Goal: Task Accomplishment & Management: Manage account settings

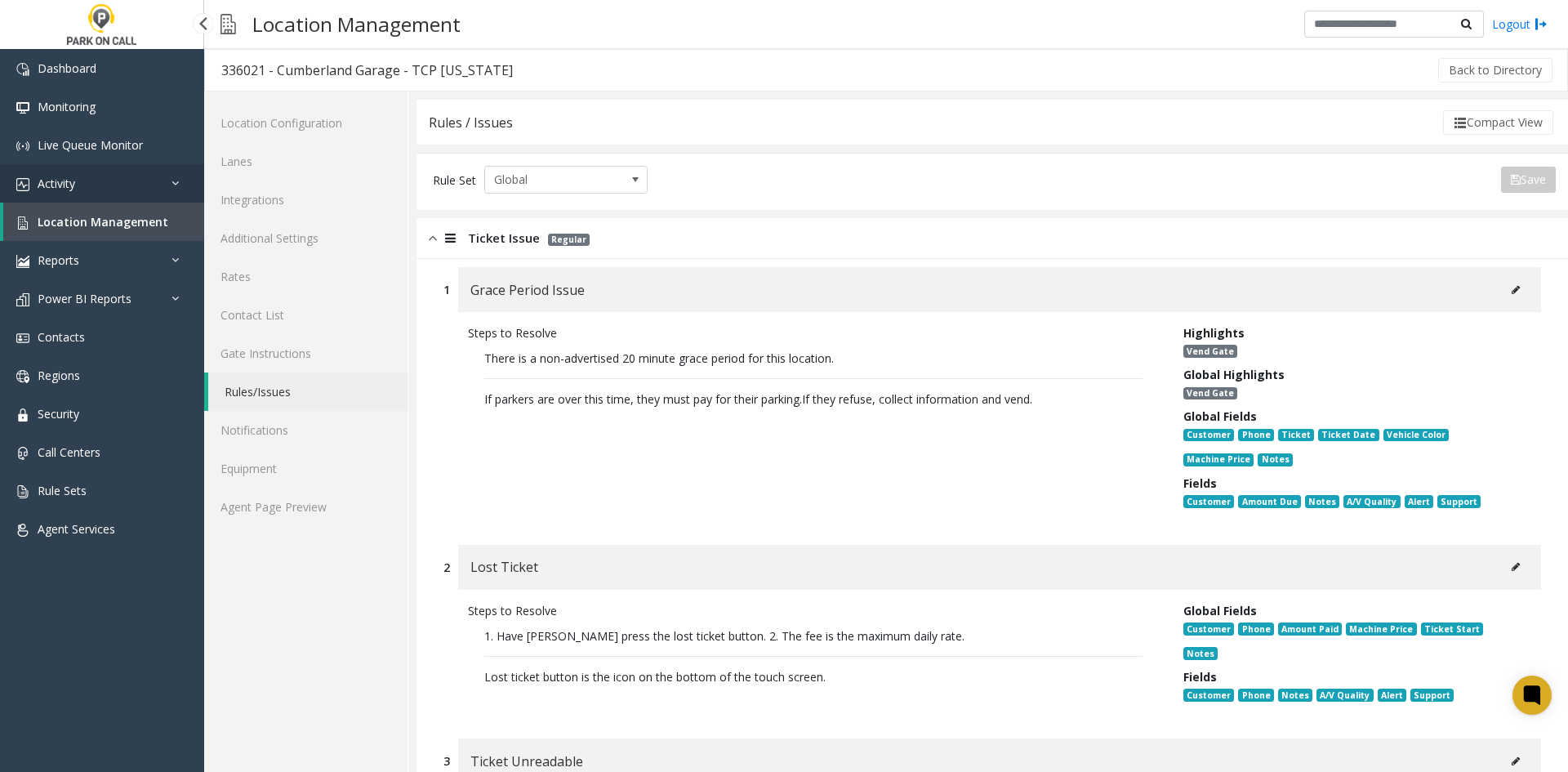
click at [131, 189] on link "Activity" at bounding box center [102, 184] width 204 height 39
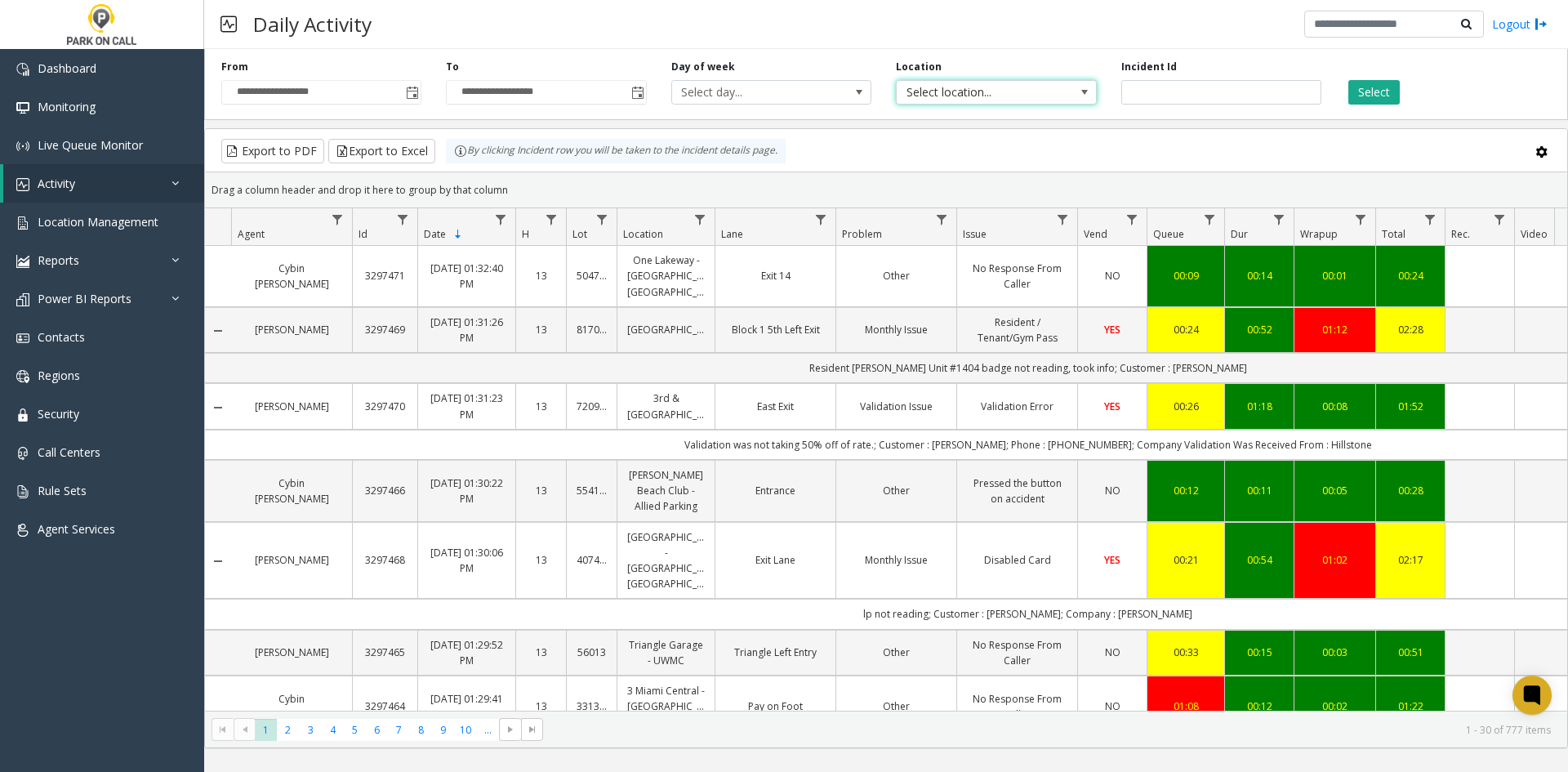
click at [1009, 95] on span "Select location..." at bounding box center [976, 92] width 159 height 23
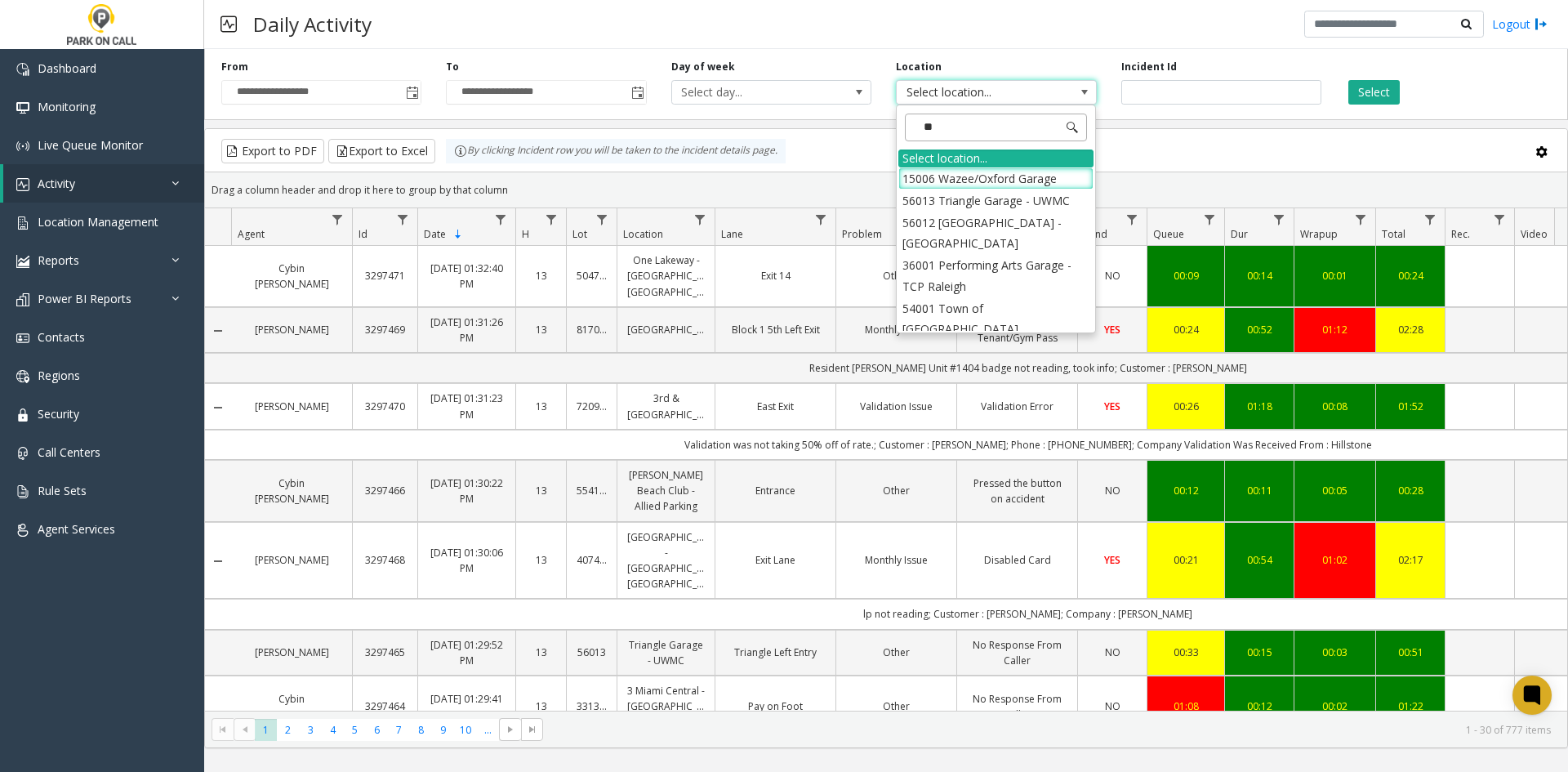
type input "***"
click at [948, 195] on li "752460 [PERSON_NAME] Garage - BRK Parking" at bounding box center [995, 188] width 195 height 42
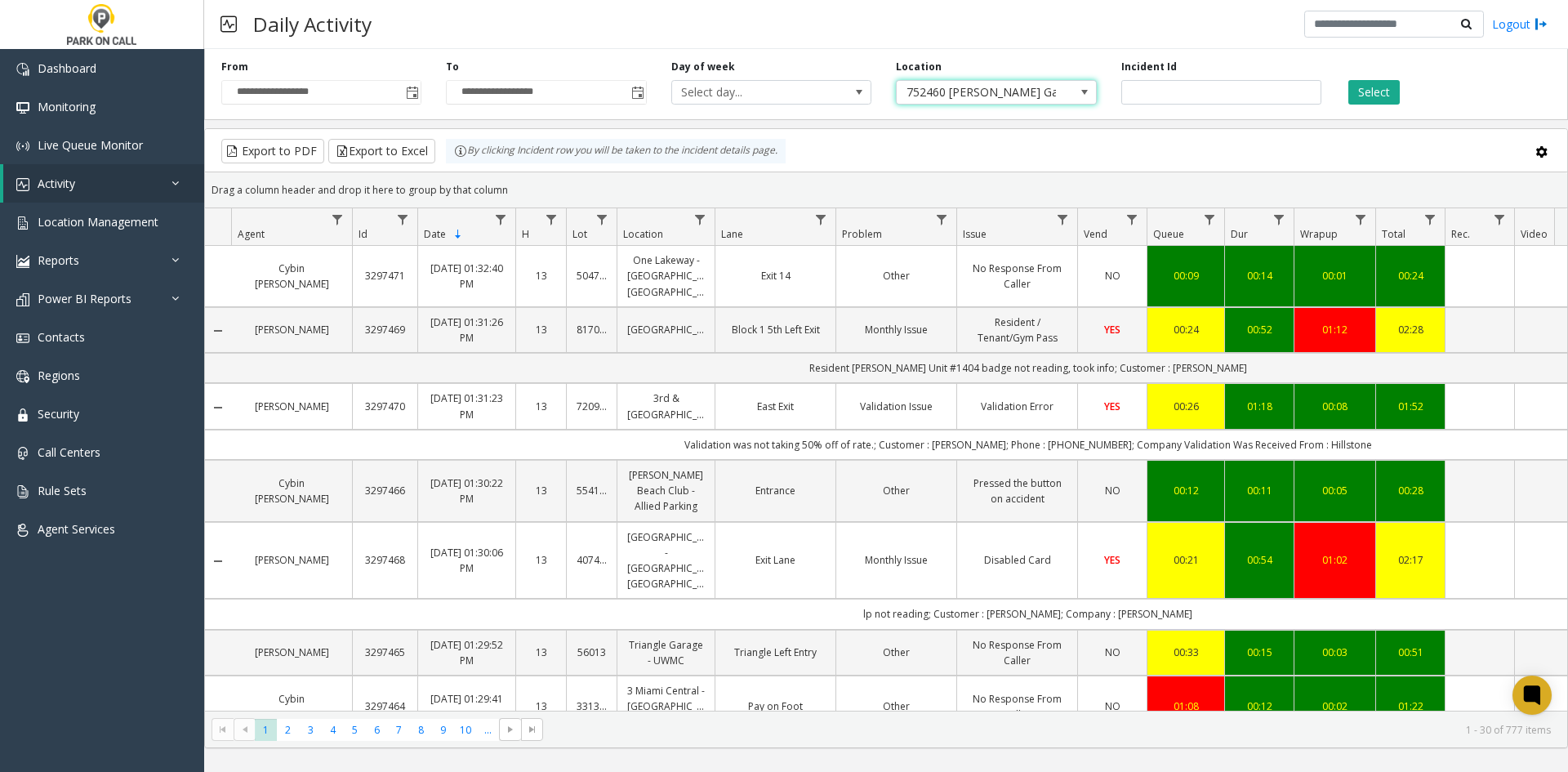
click at [1382, 106] on div "**********" at bounding box center [886, 81] width 1364 height 78
click at [1378, 109] on div "**********" at bounding box center [886, 81] width 1364 height 78
click at [1368, 99] on button "Select" at bounding box center [1374, 92] width 52 height 25
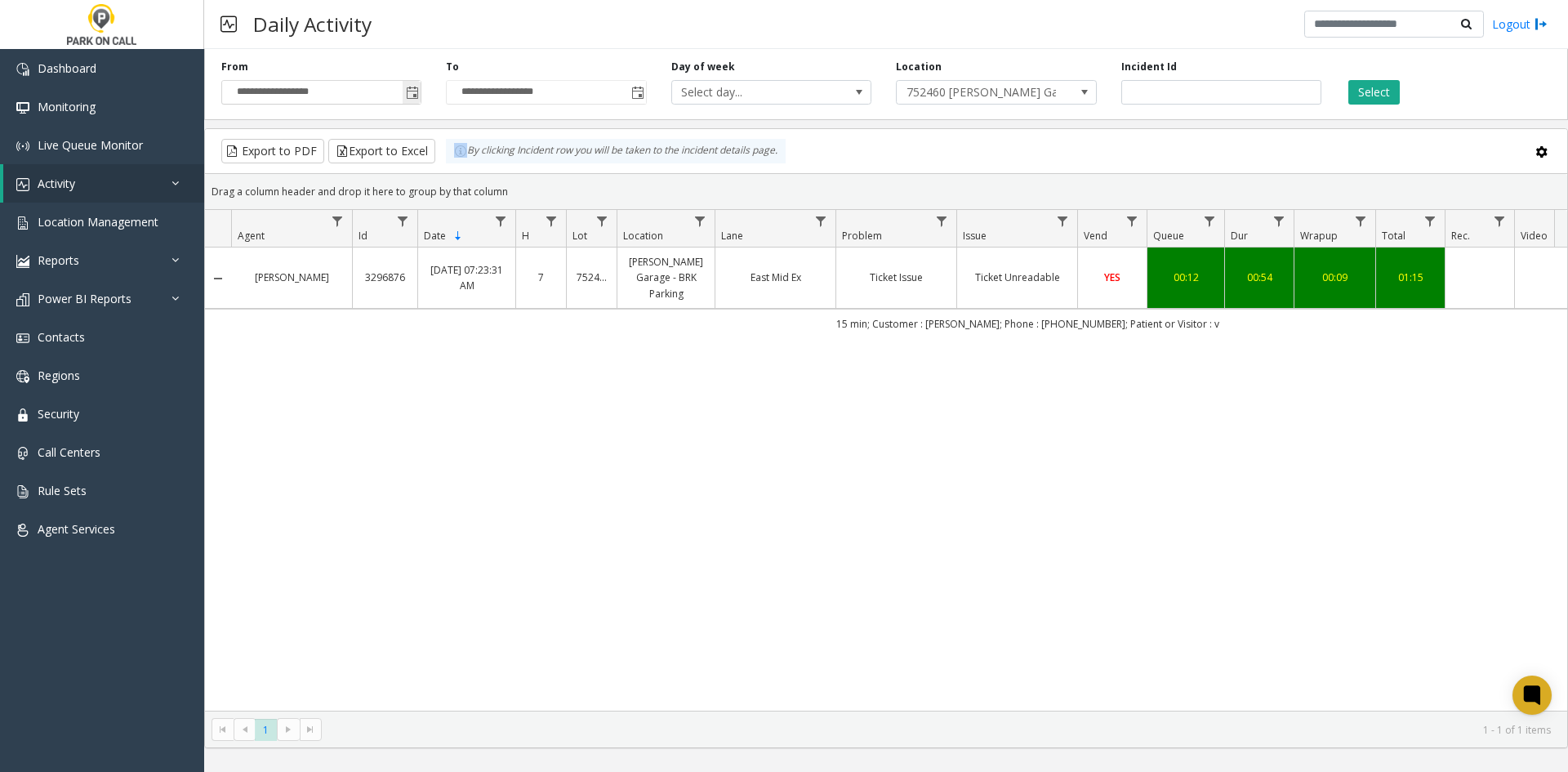
click at [407, 103] on span "Toggle popup" at bounding box center [411, 92] width 18 height 26
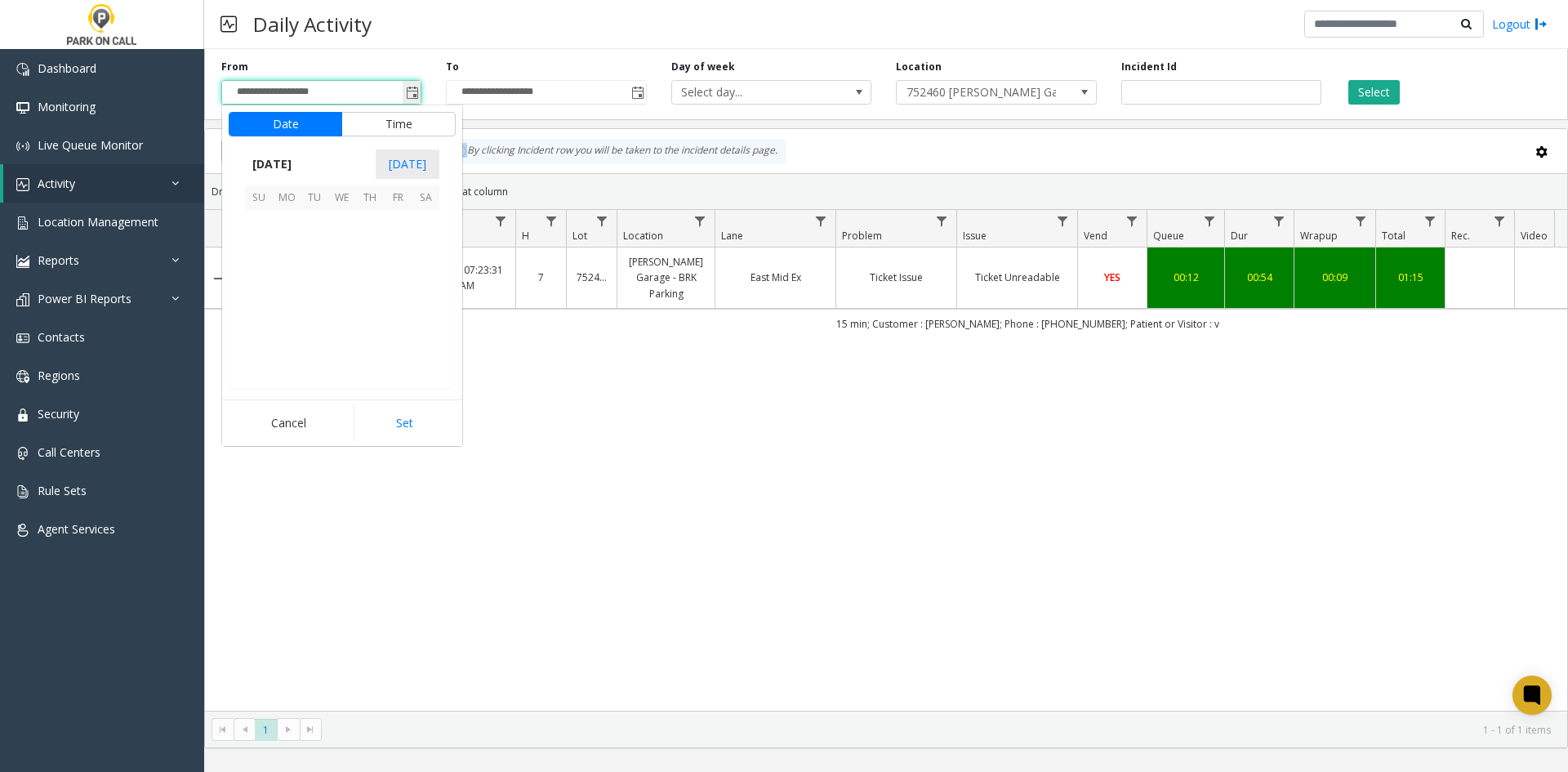
scroll to position [293131, 0]
click at [294, 279] on span "15" at bounding box center [286, 279] width 28 height 28
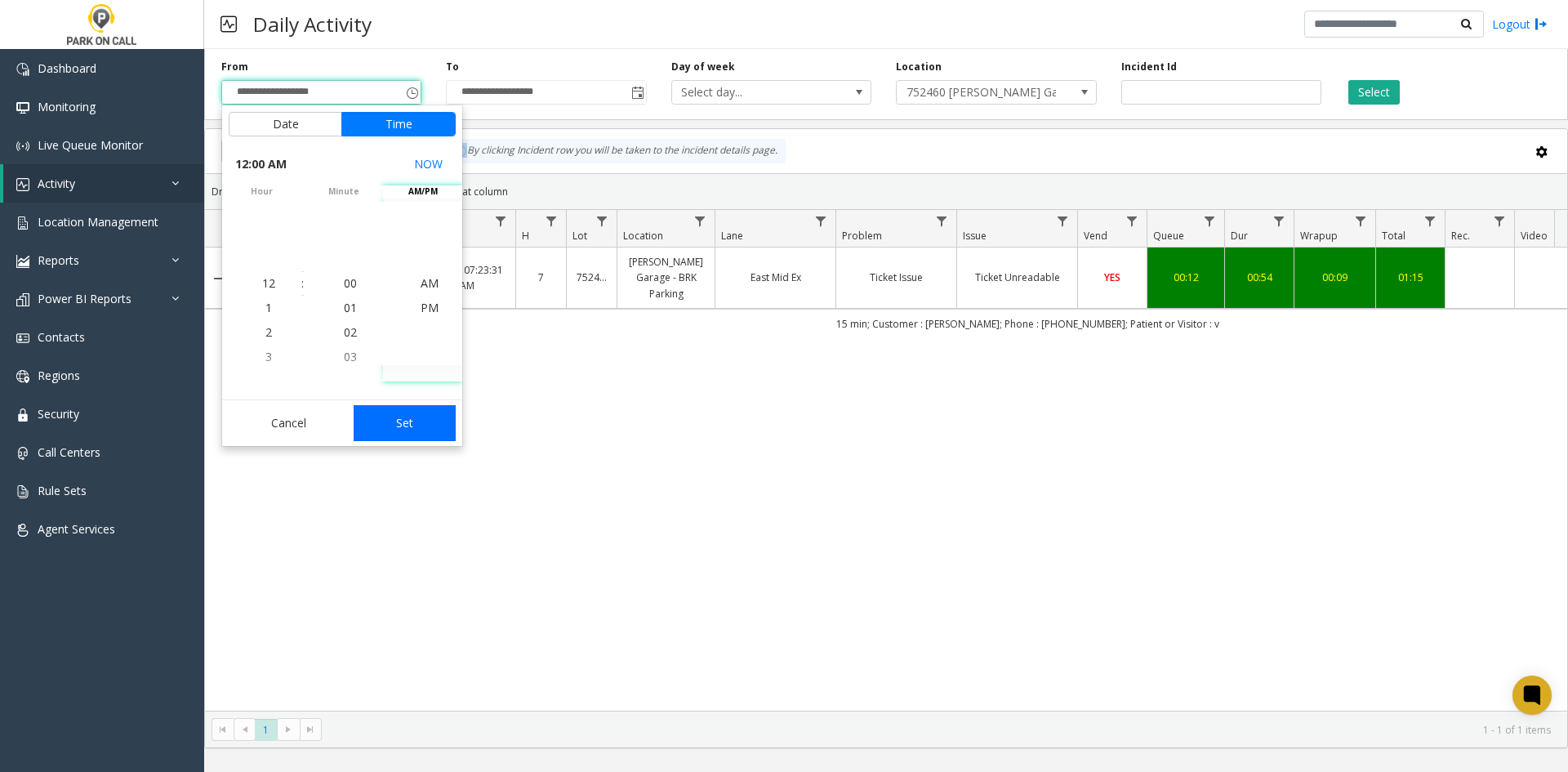
click at [417, 429] on button "Set" at bounding box center [404, 423] width 103 height 36
type input "**********"
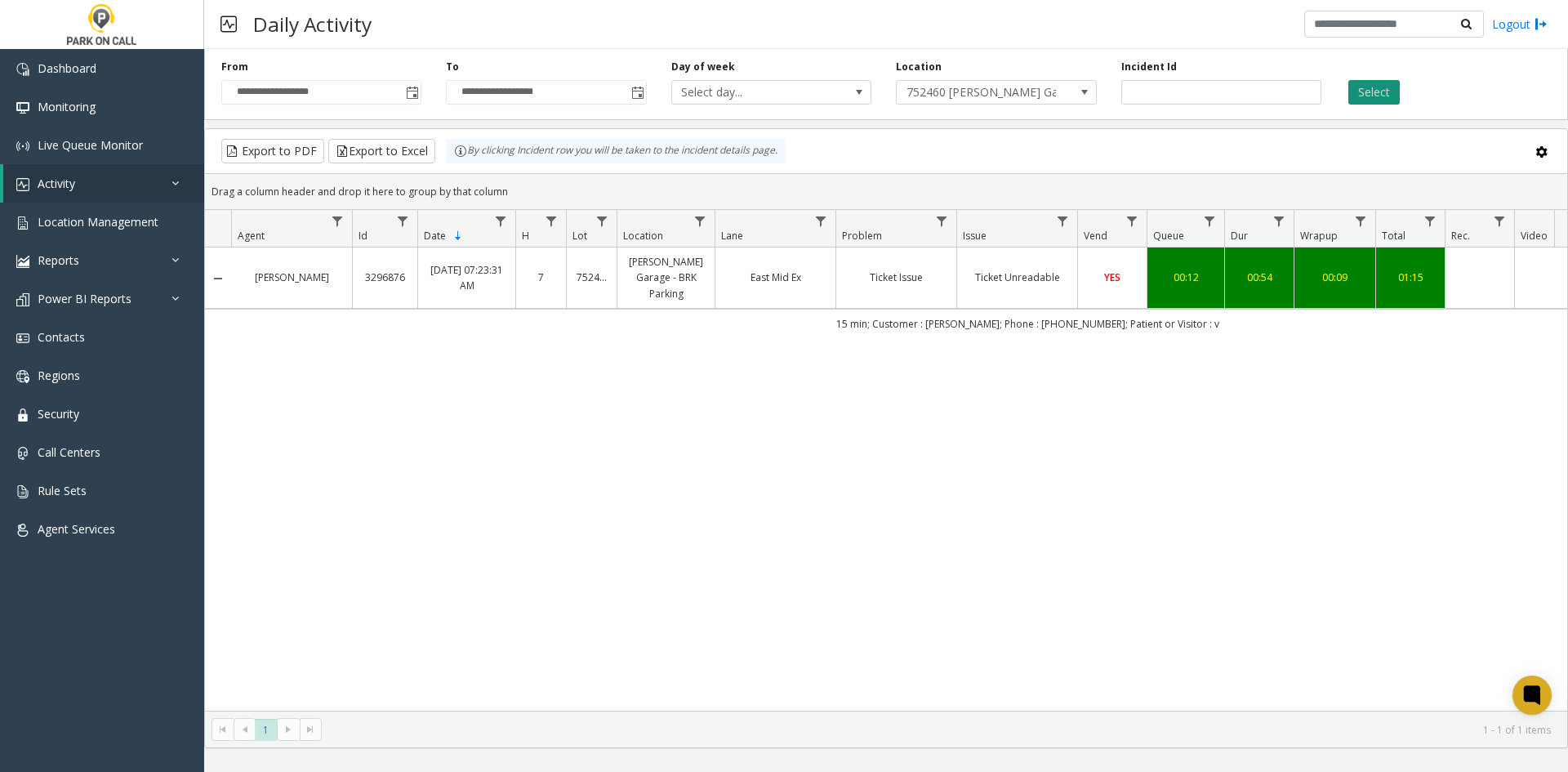
drag, startPoint x: 1369, startPoint y: 117, endPoint x: 1369, endPoint y: 103, distance: 14.0
click at [1369, 116] on div "**********" at bounding box center [886, 81] width 1364 height 78
click at [1369, 102] on button "Select" at bounding box center [1374, 92] width 52 height 25
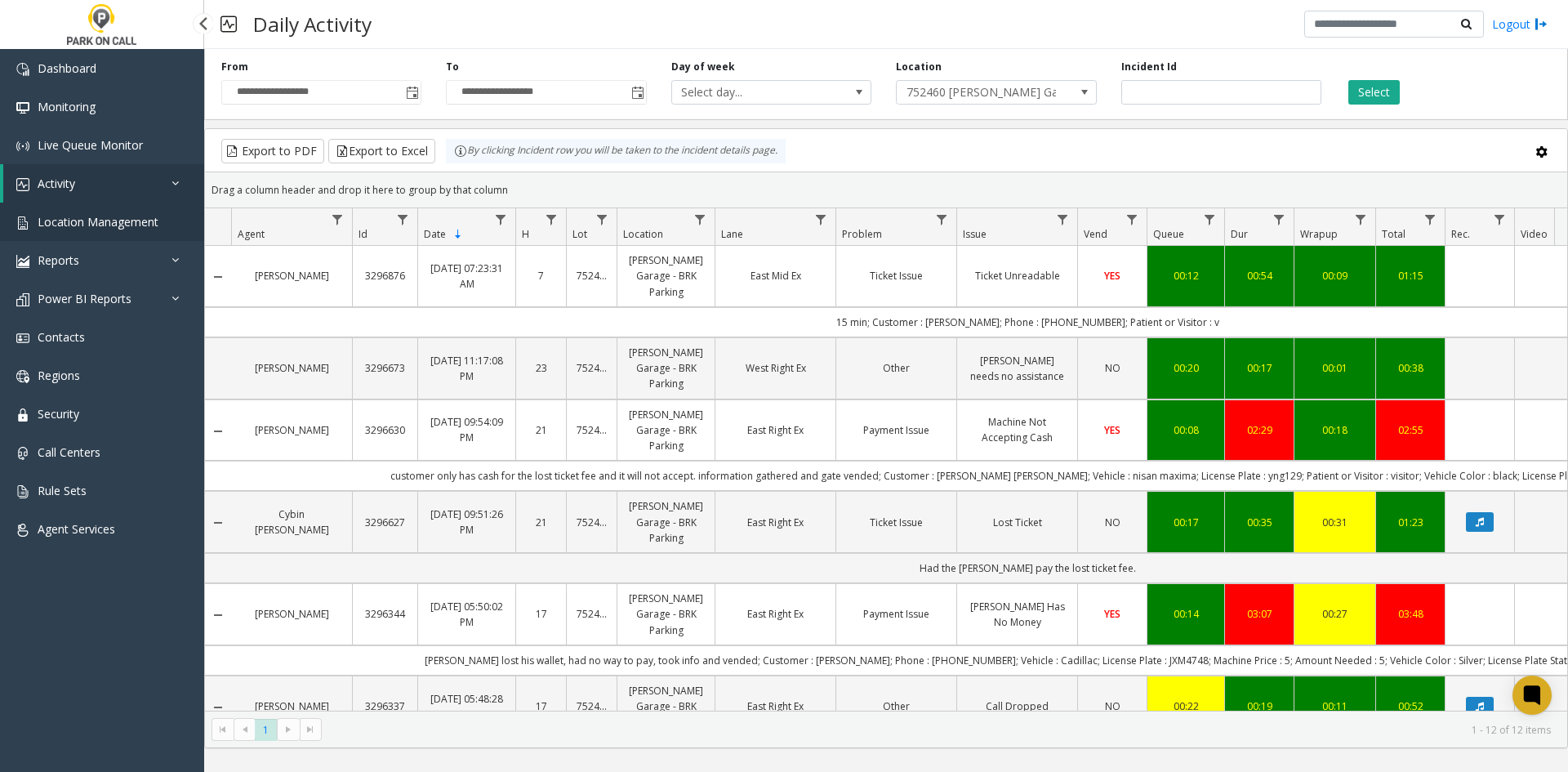
click at [112, 228] on span "Location Management" at bounding box center [98, 222] width 121 height 16
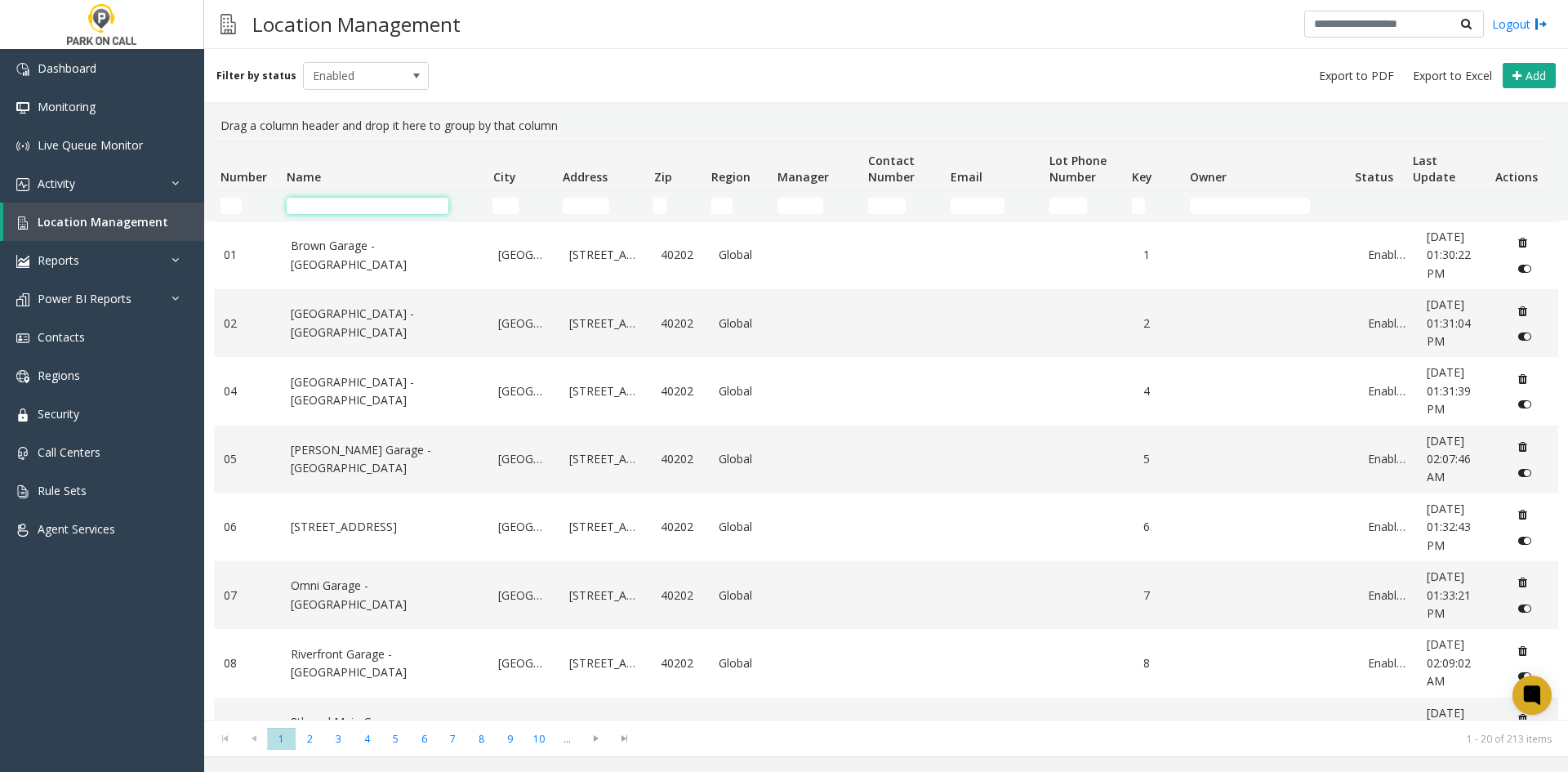
click at [350, 202] on input "Name Filter" at bounding box center [367, 206] width 162 height 17
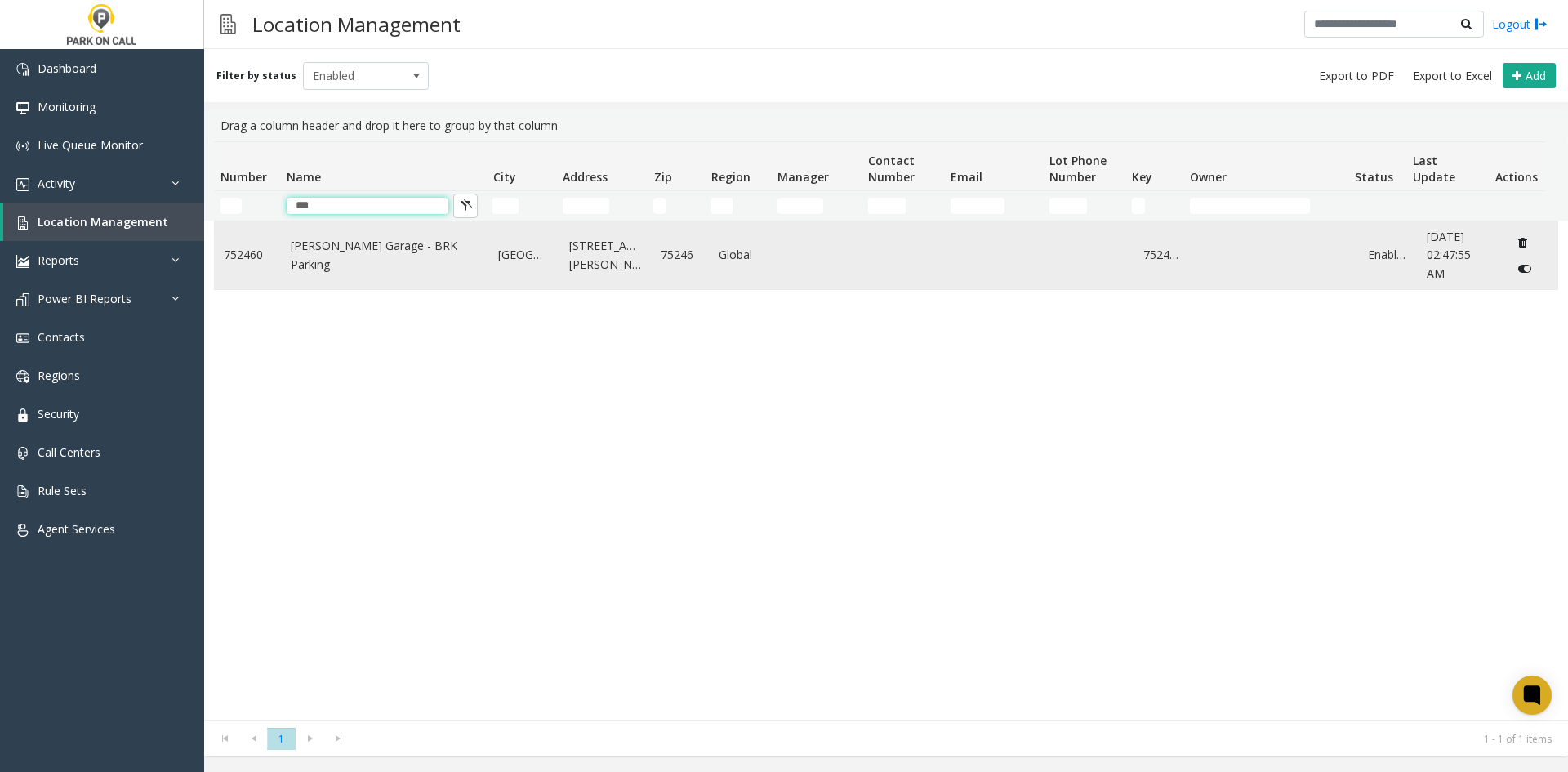
type input "***"
click at [308, 250] on link "[PERSON_NAME] Garage - BRK Parking" at bounding box center [385, 255] width 188 height 37
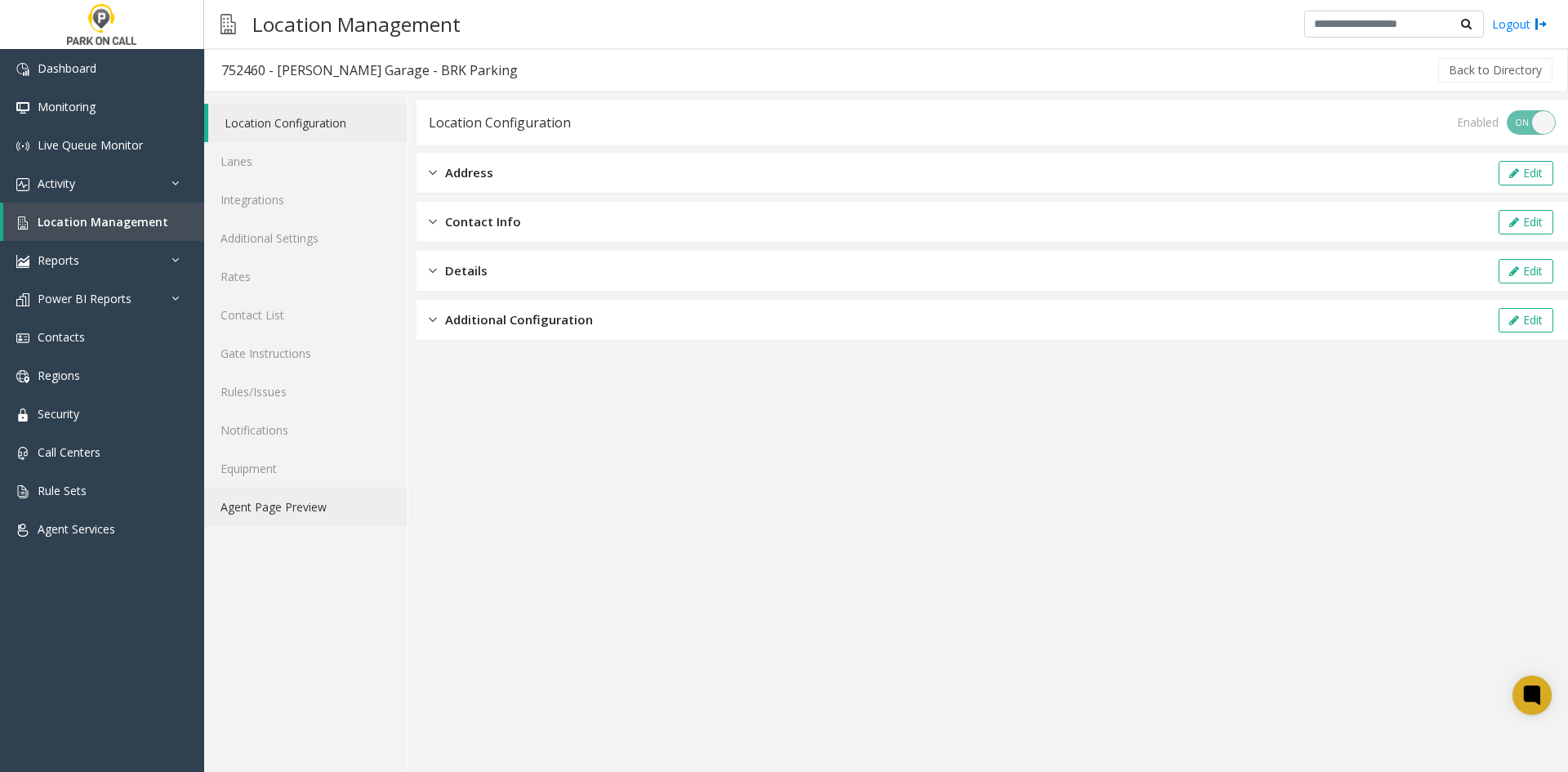
click at [251, 523] on link "Agent Page Preview" at bounding box center [306, 507] width 203 height 39
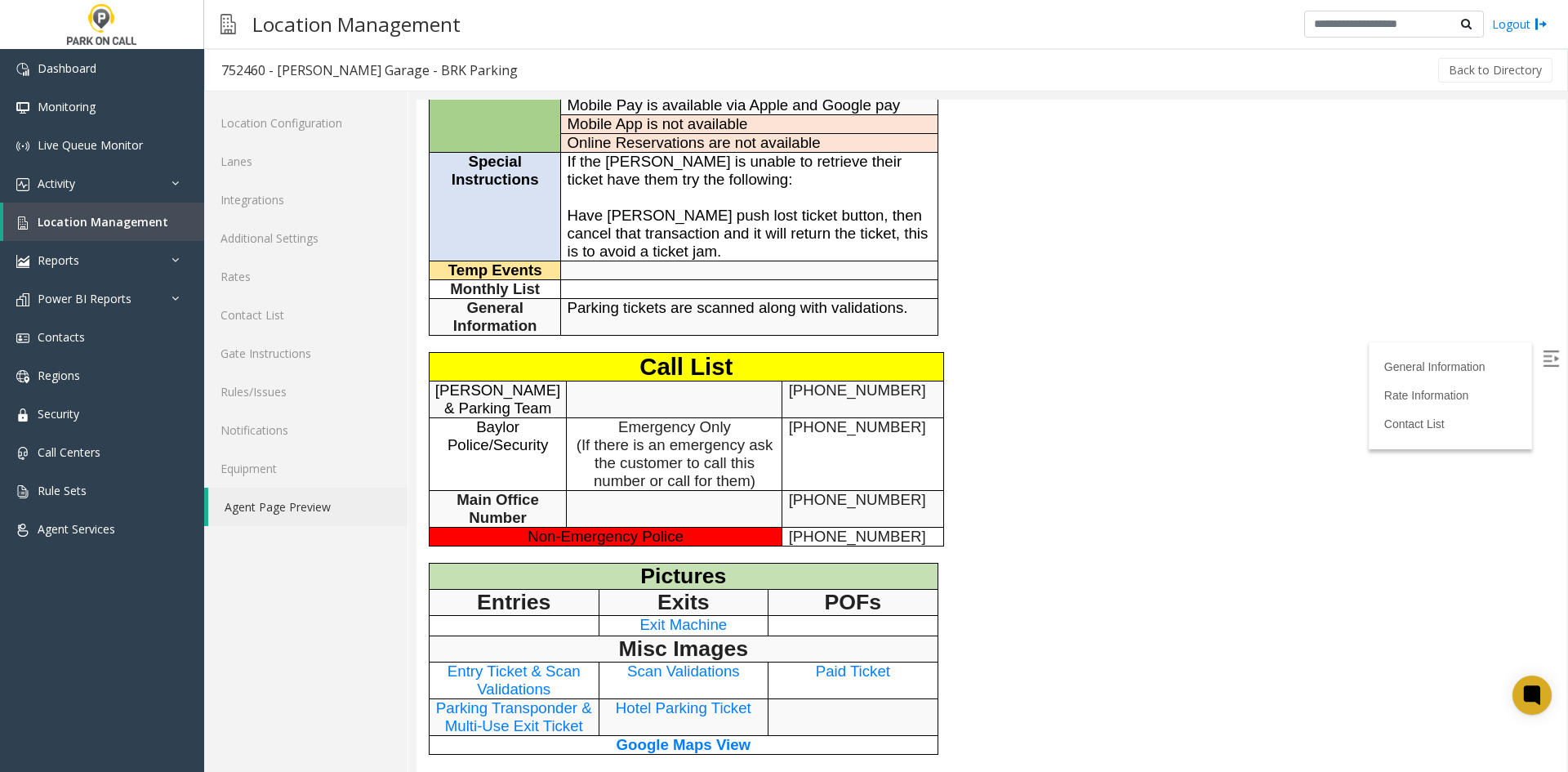
scroll to position [408, 0]
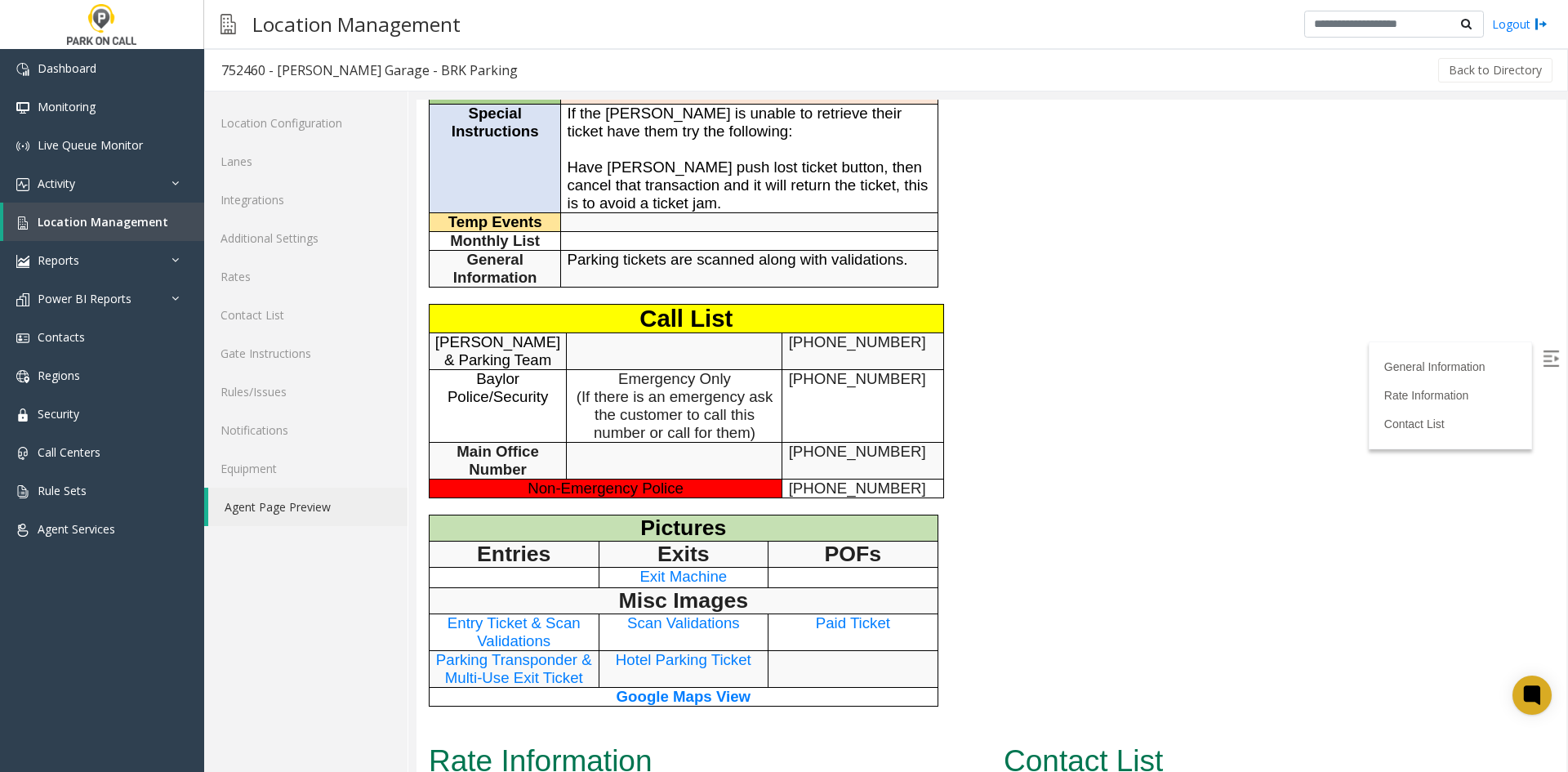
click at [697, 575] on span "Exit Machine" at bounding box center [683, 576] width 88 height 18
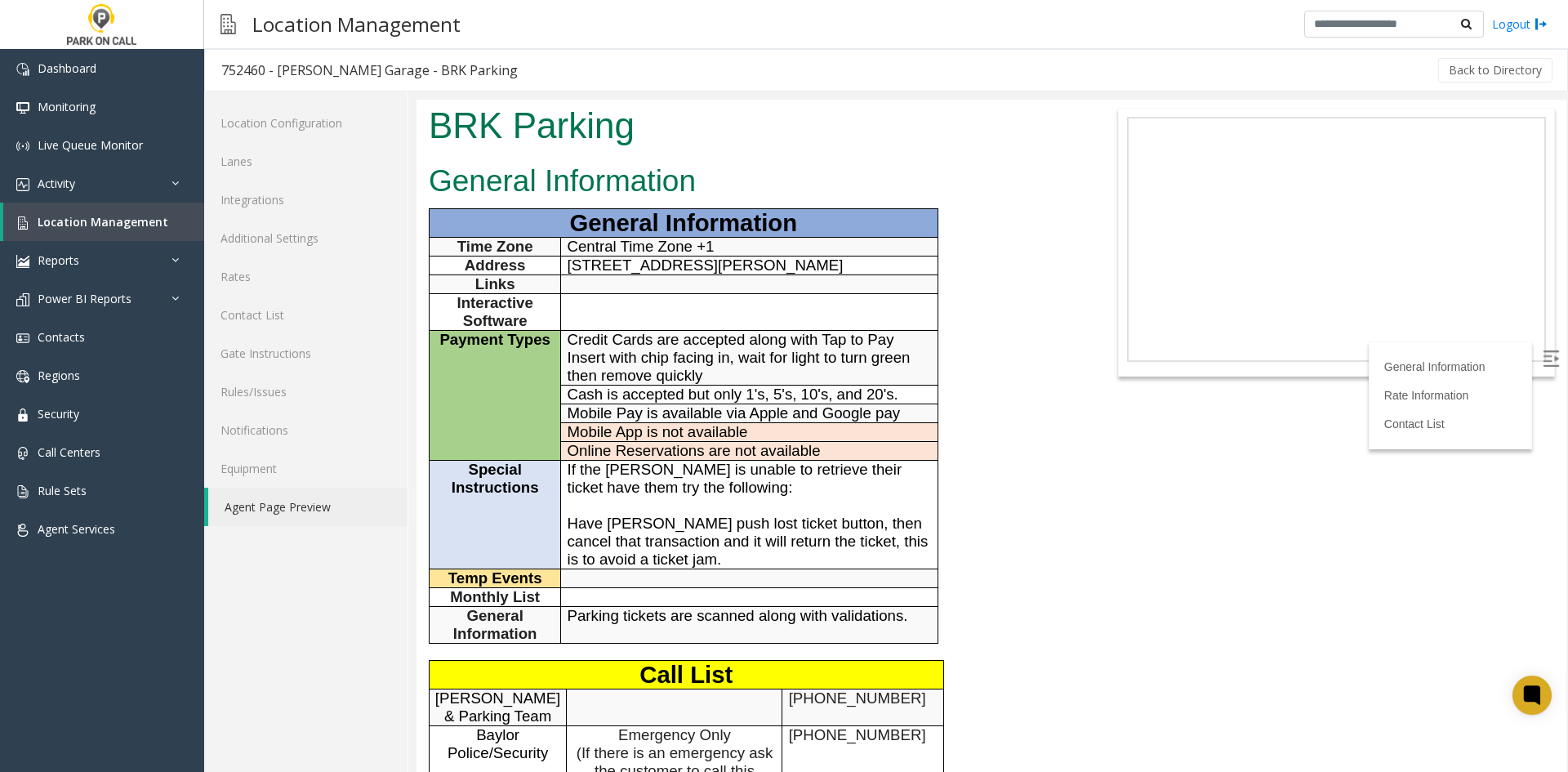
scroll to position [81, 0]
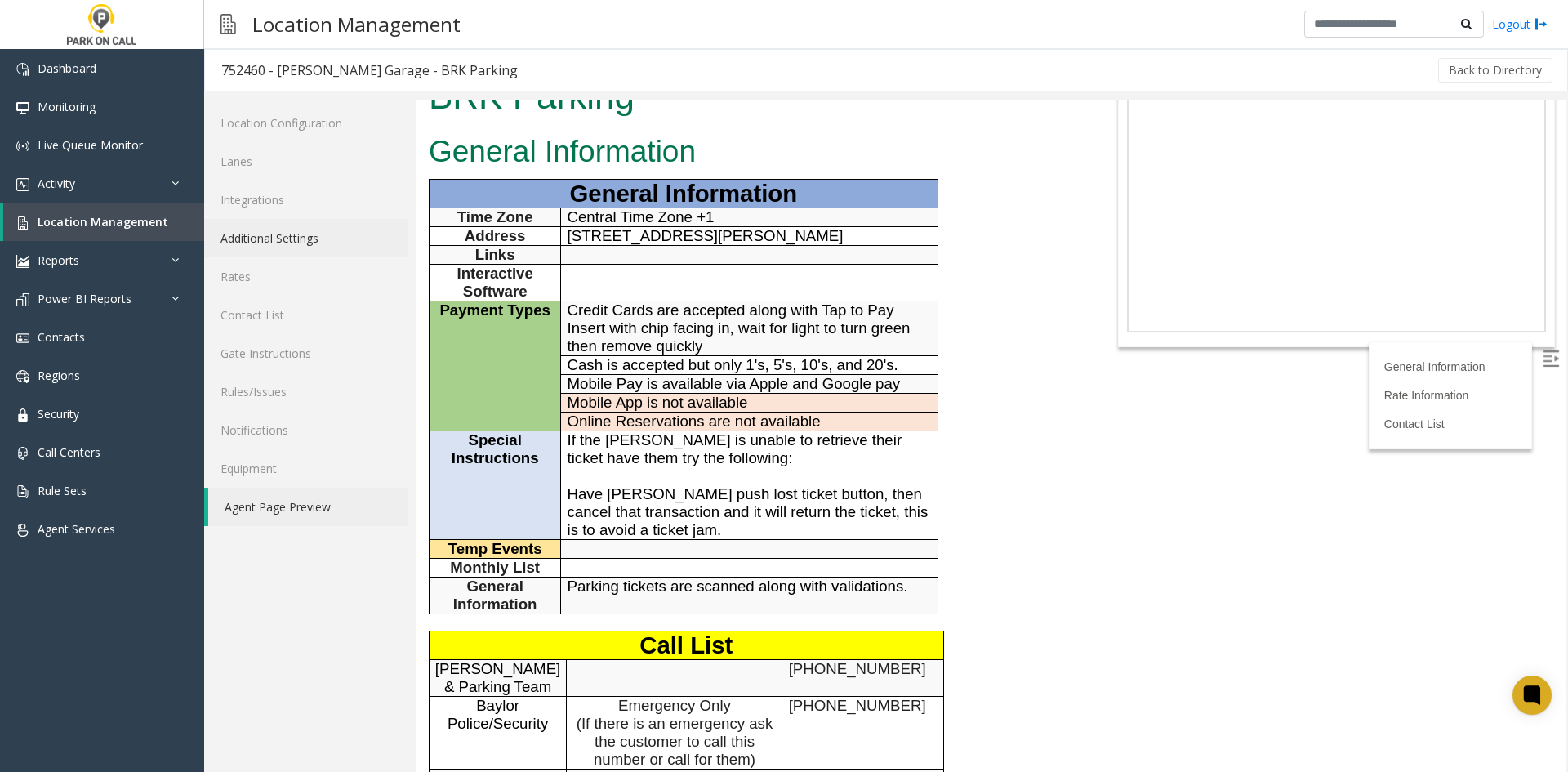
click at [300, 242] on link "Additional Settings" at bounding box center [306, 238] width 203 height 39
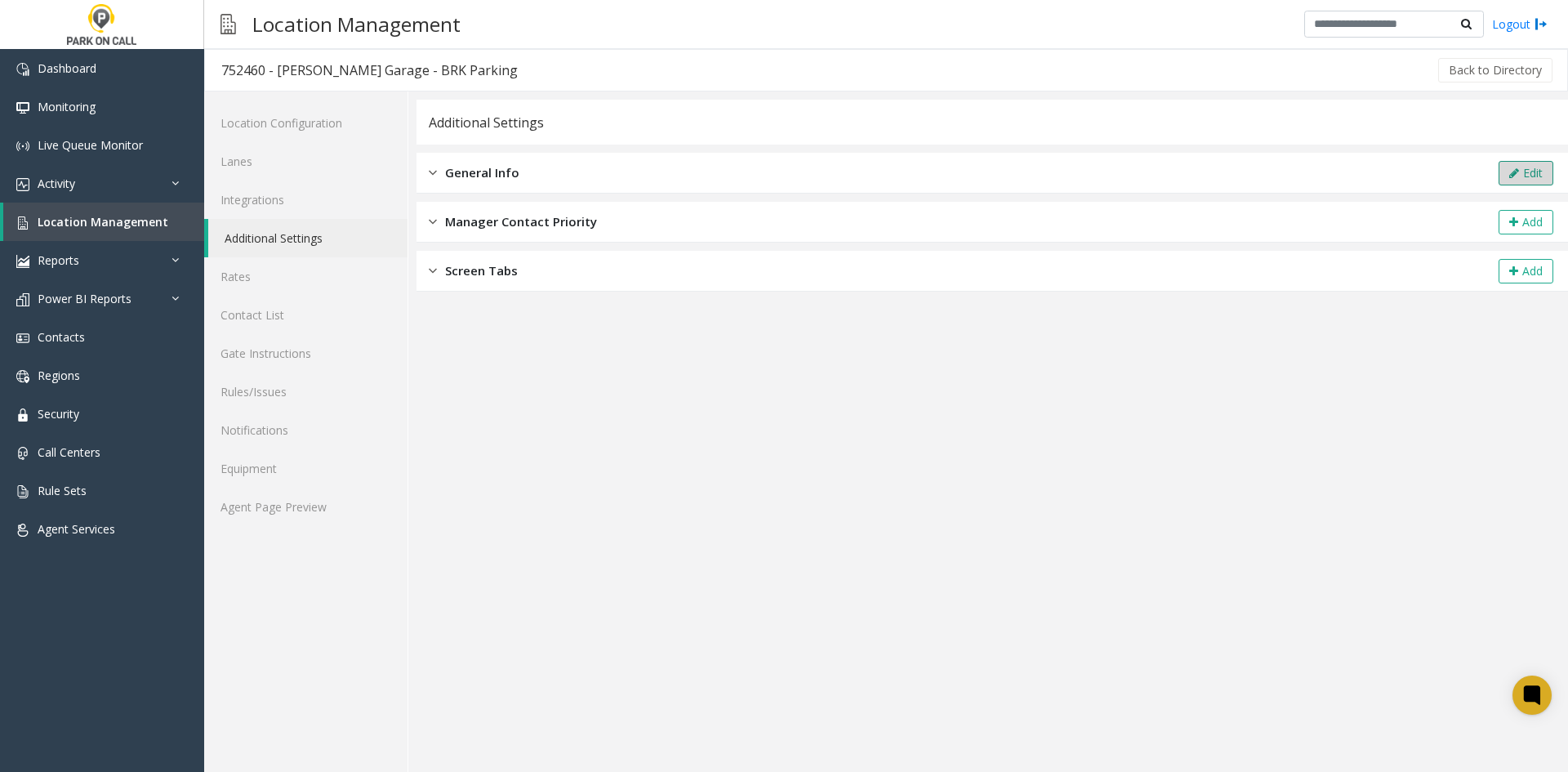
click at [1509, 174] on icon at bounding box center [1514, 173] width 10 height 11
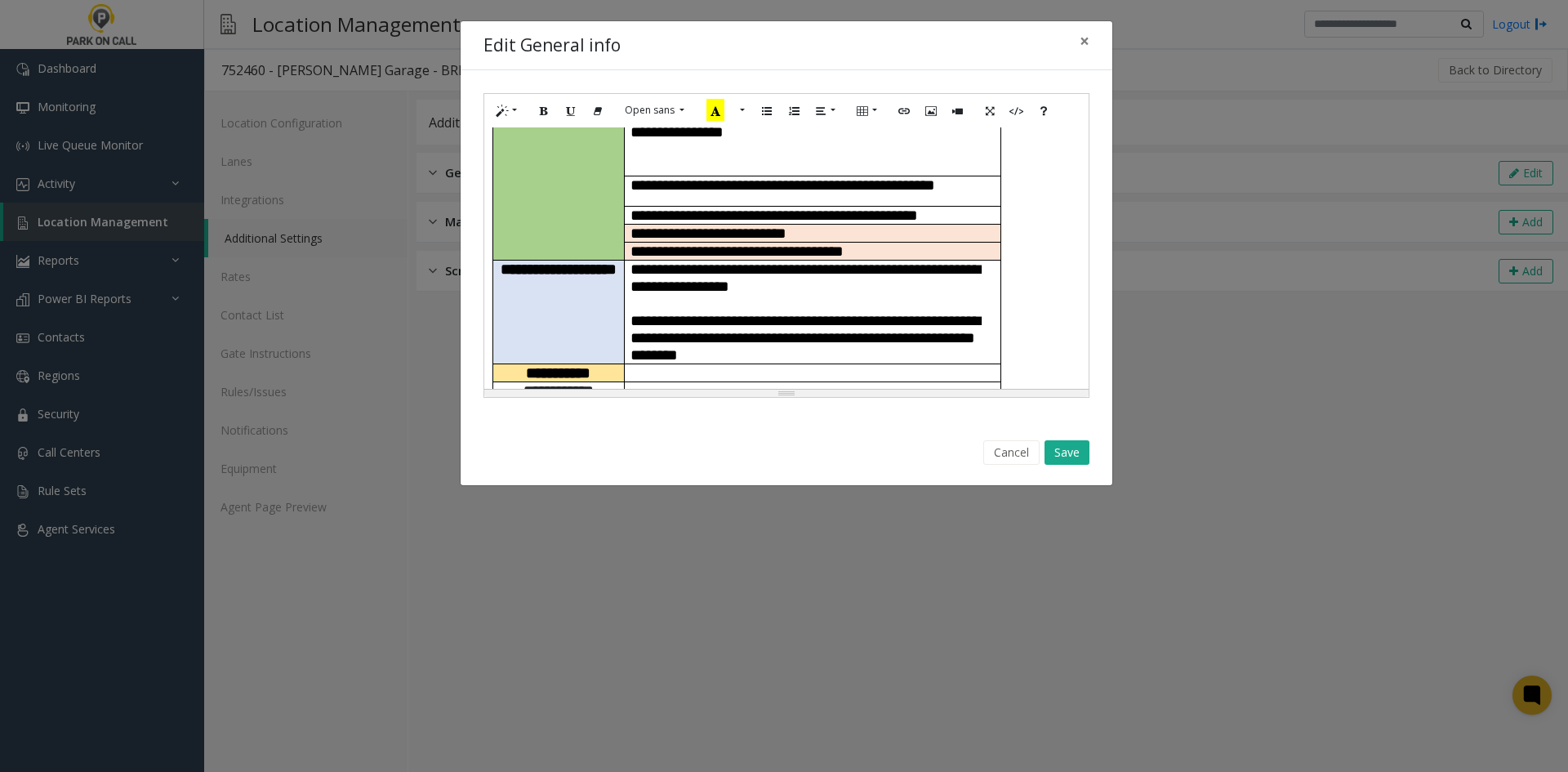
scroll to position [245, 0]
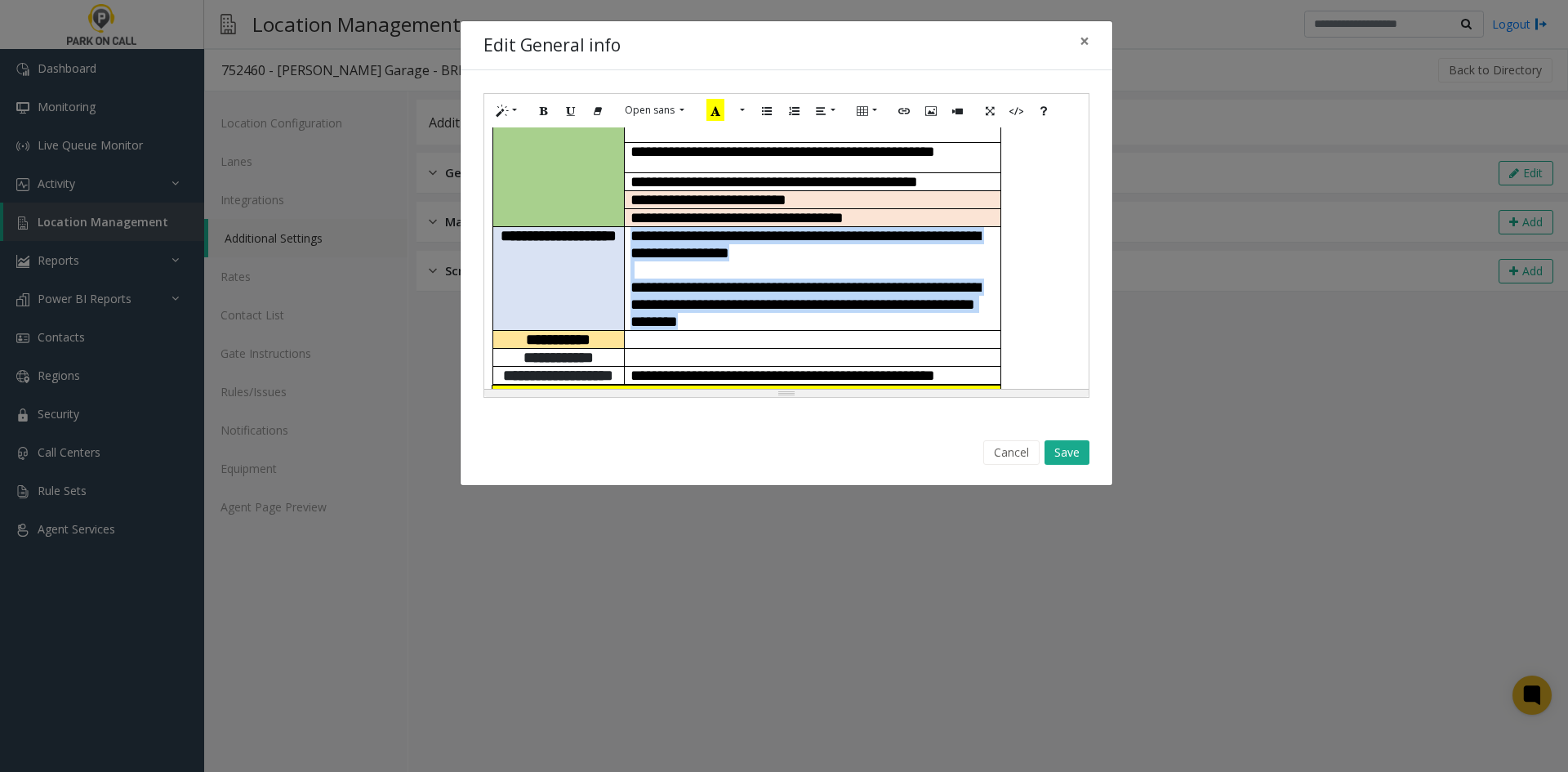
drag, startPoint x: 822, startPoint y: 296, endPoint x: 631, endPoint y: 186, distance: 220.4
click at [631, 226] on td "**********" at bounding box center [813, 278] width 377 height 103
click at [631, 228] on span "**********" at bounding box center [805, 244] width 350 height 32
drag, startPoint x: 807, startPoint y: 294, endPoint x: 633, endPoint y: 193, distance: 201.2
click at [633, 226] on td "**********" at bounding box center [813, 278] width 377 height 103
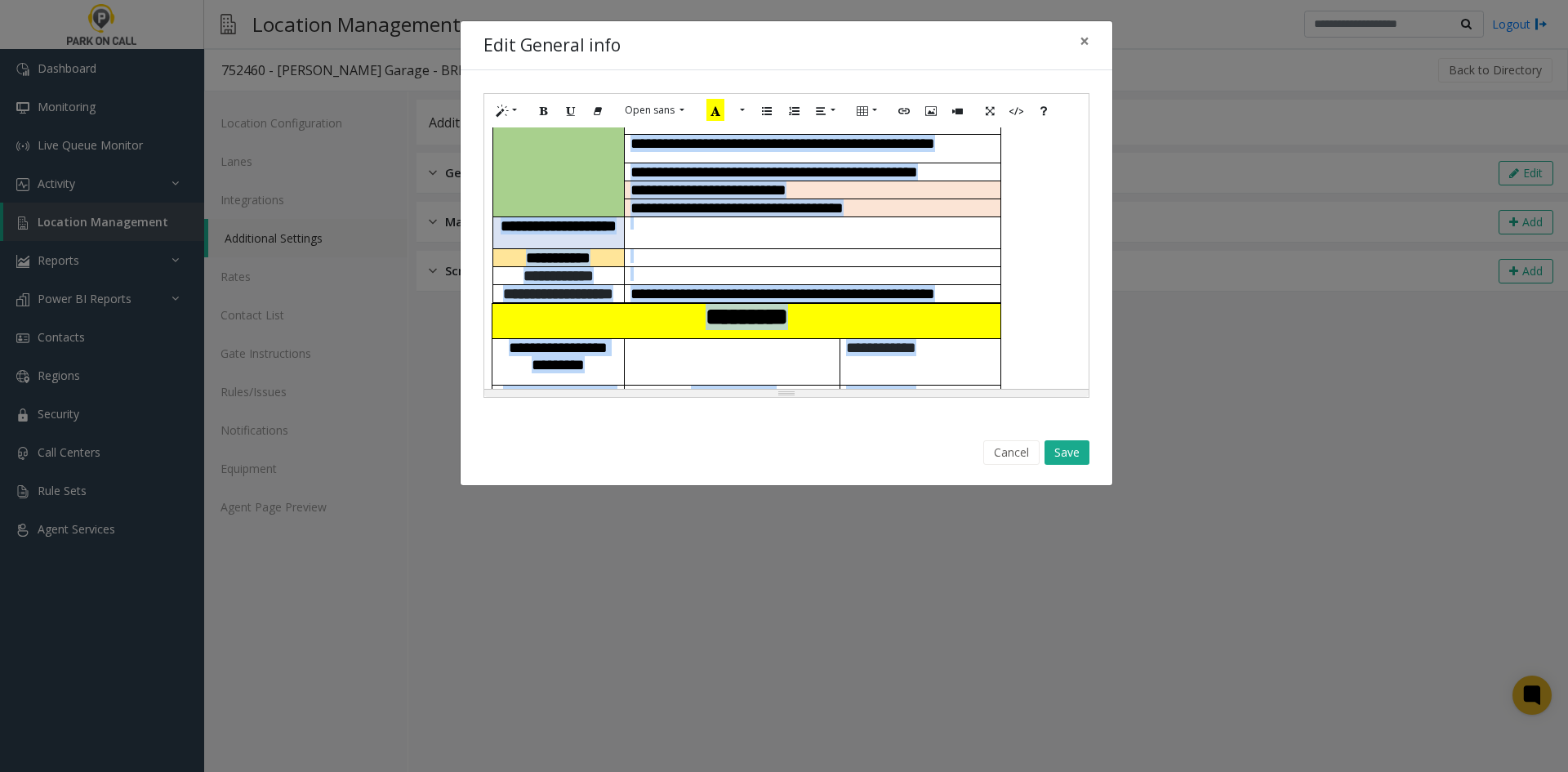
copy div "**********"
click at [1059, 449] on button "Save" at bounding box center [1067, 452] width 45 height 25
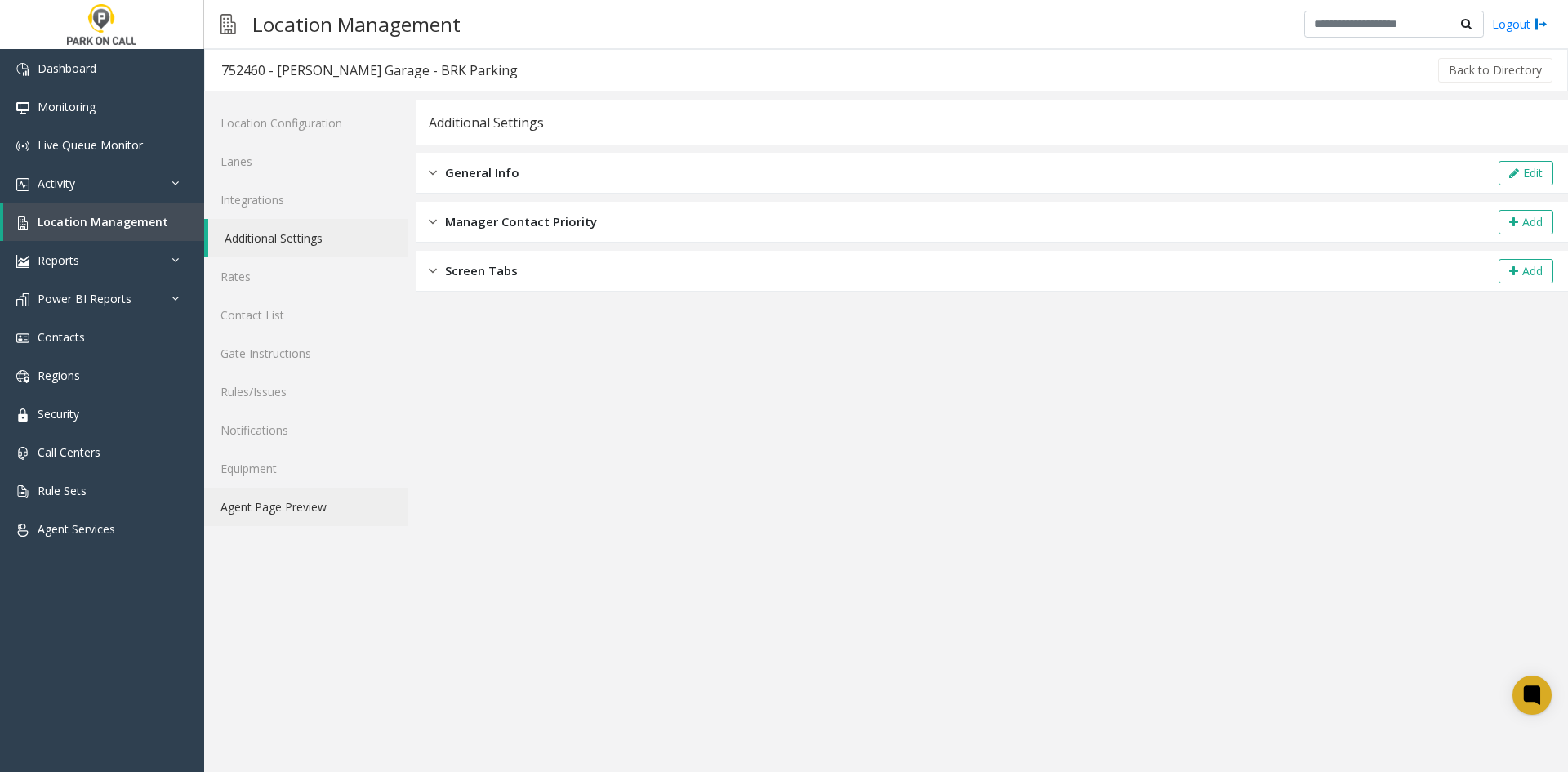
click at [272, 498] on link "Agent Page Preview" at bounding box center [306, 507] width 203 height 39
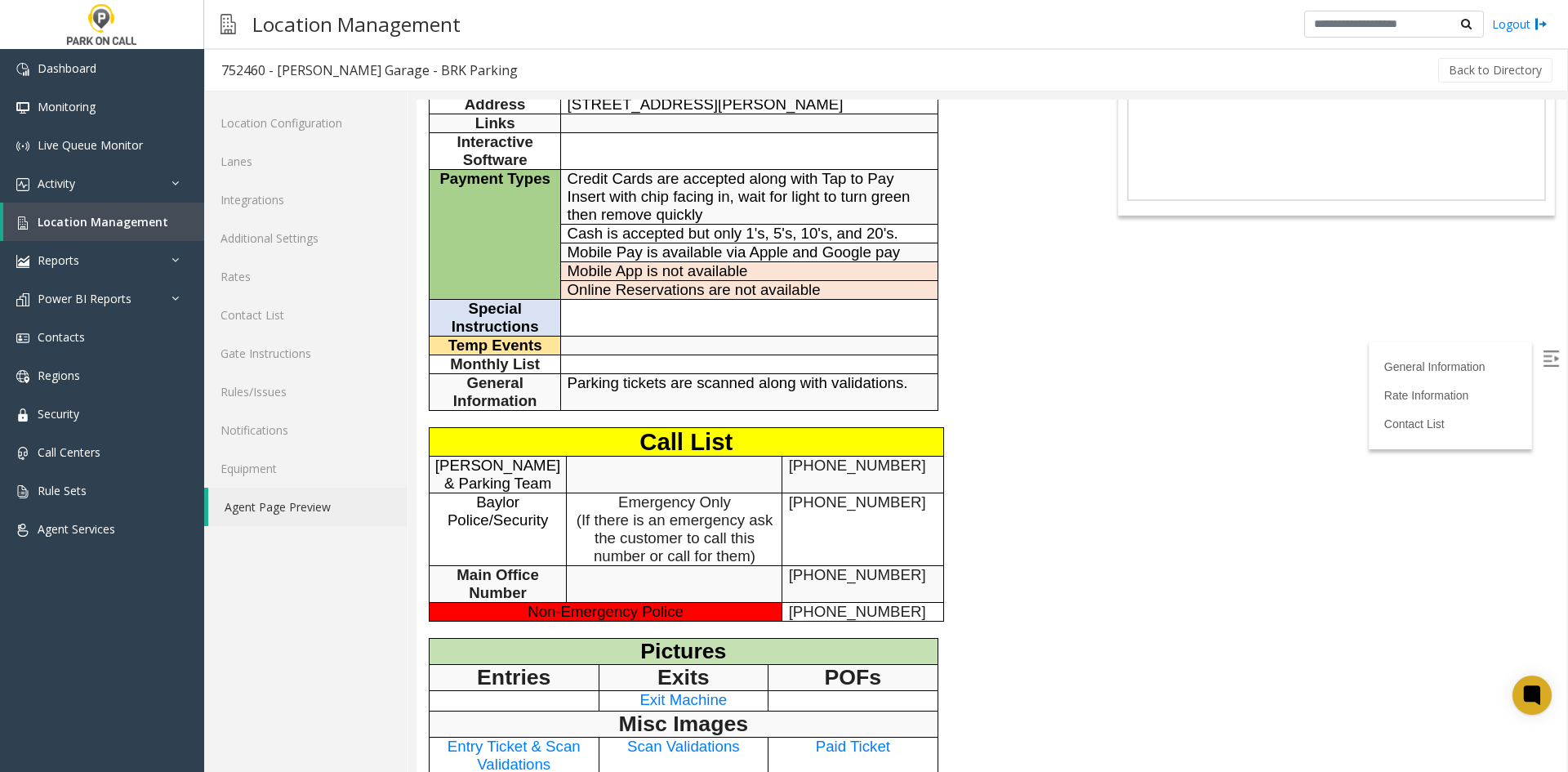
scroll to position [163, 0]
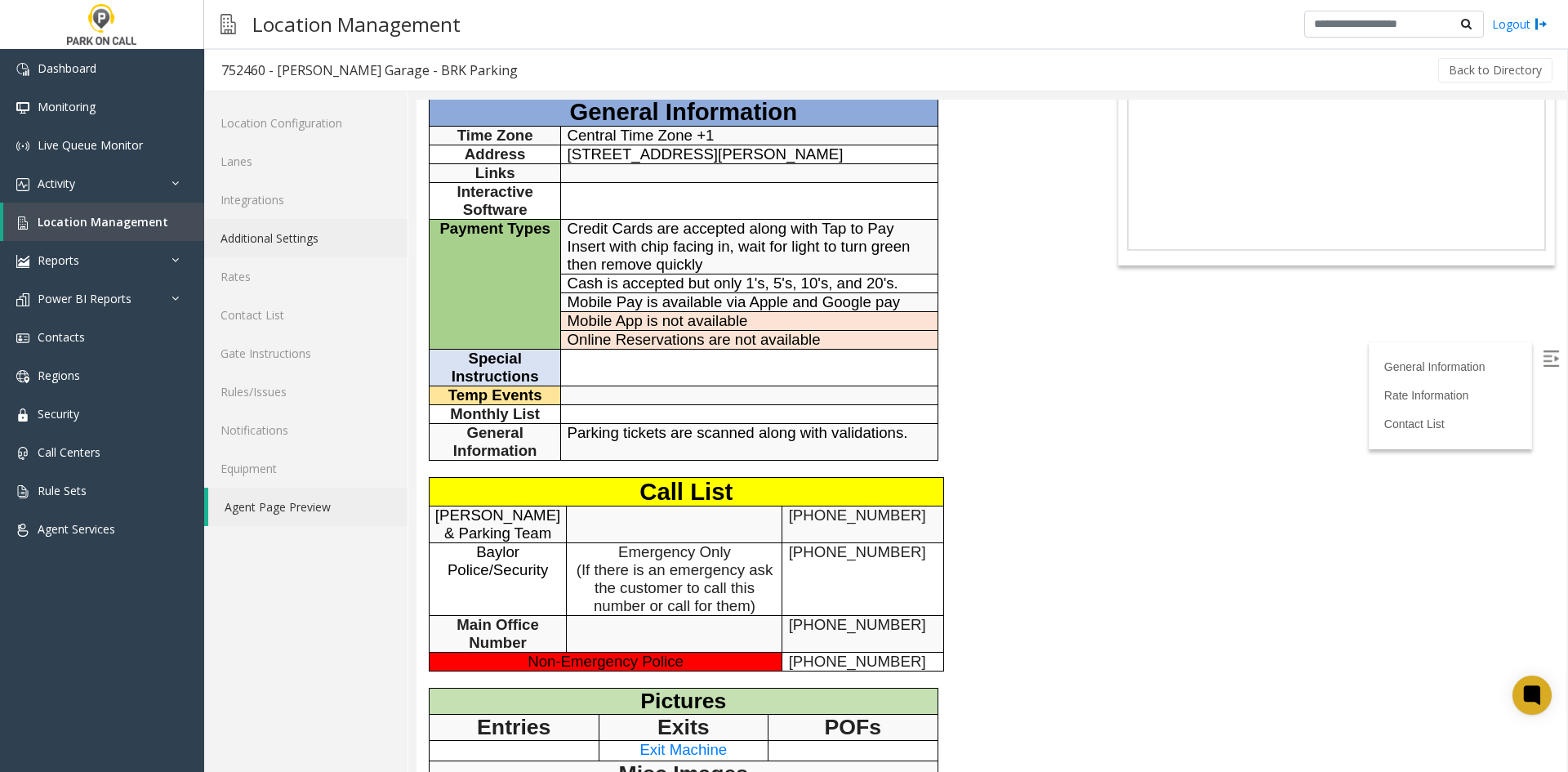
click at [290, 240] on link "Additional Settings" at bounding box center [306, 238] width 203 height 39
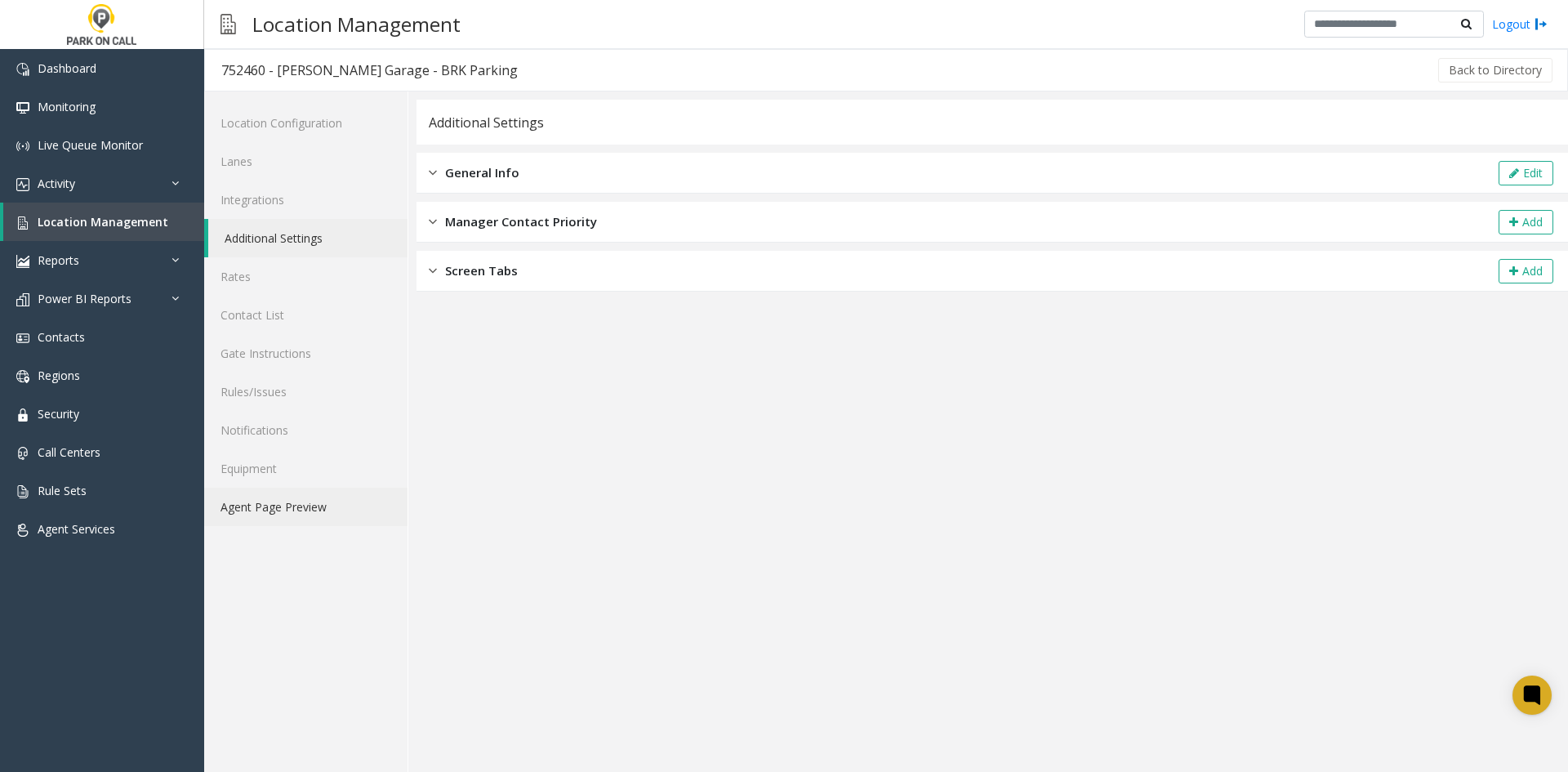
click at [308, 502] on link "Agent Page Preview" at bounding box center [306, 507] width 203 height 39
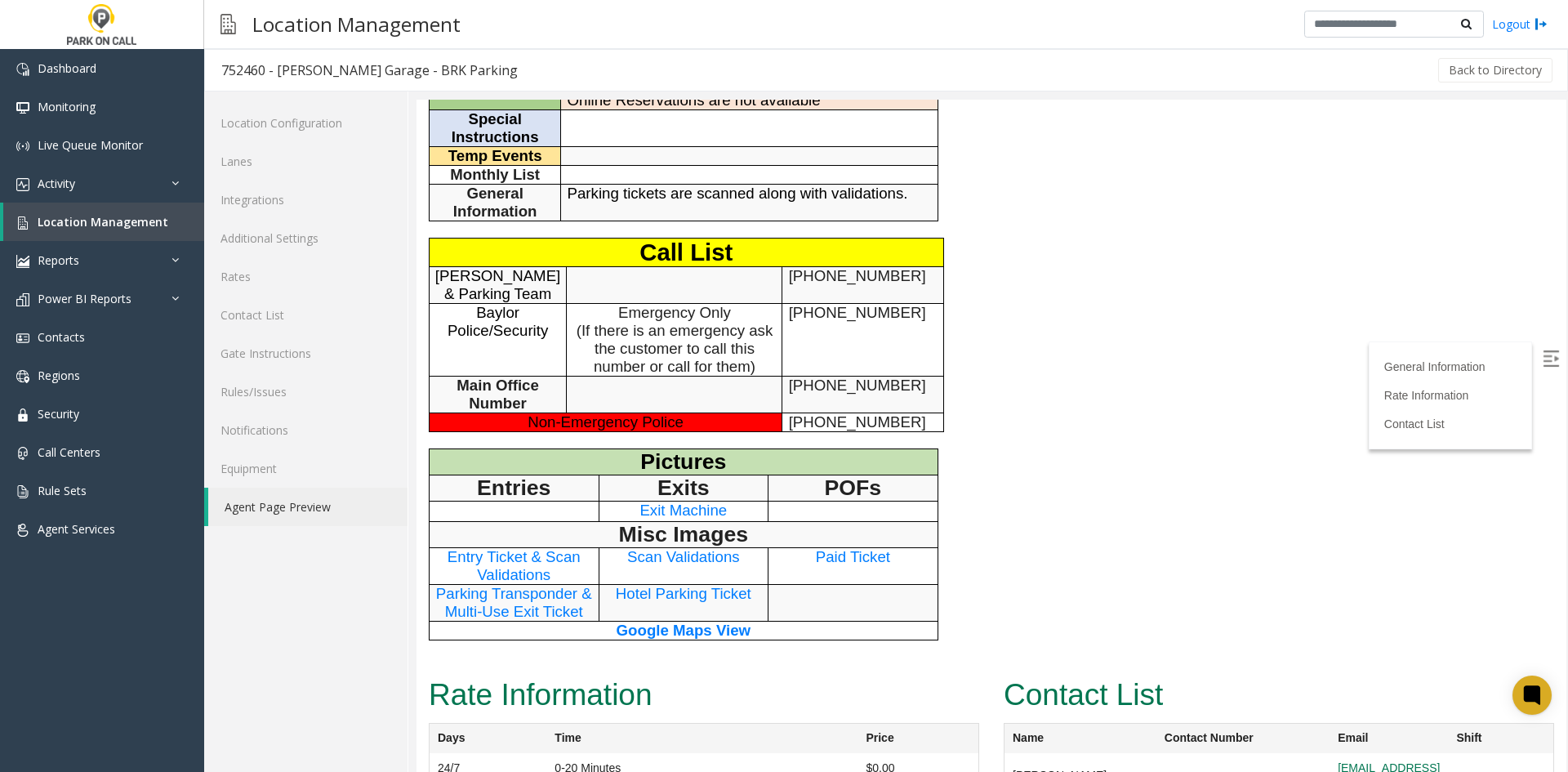
scroll to position [385, 0]
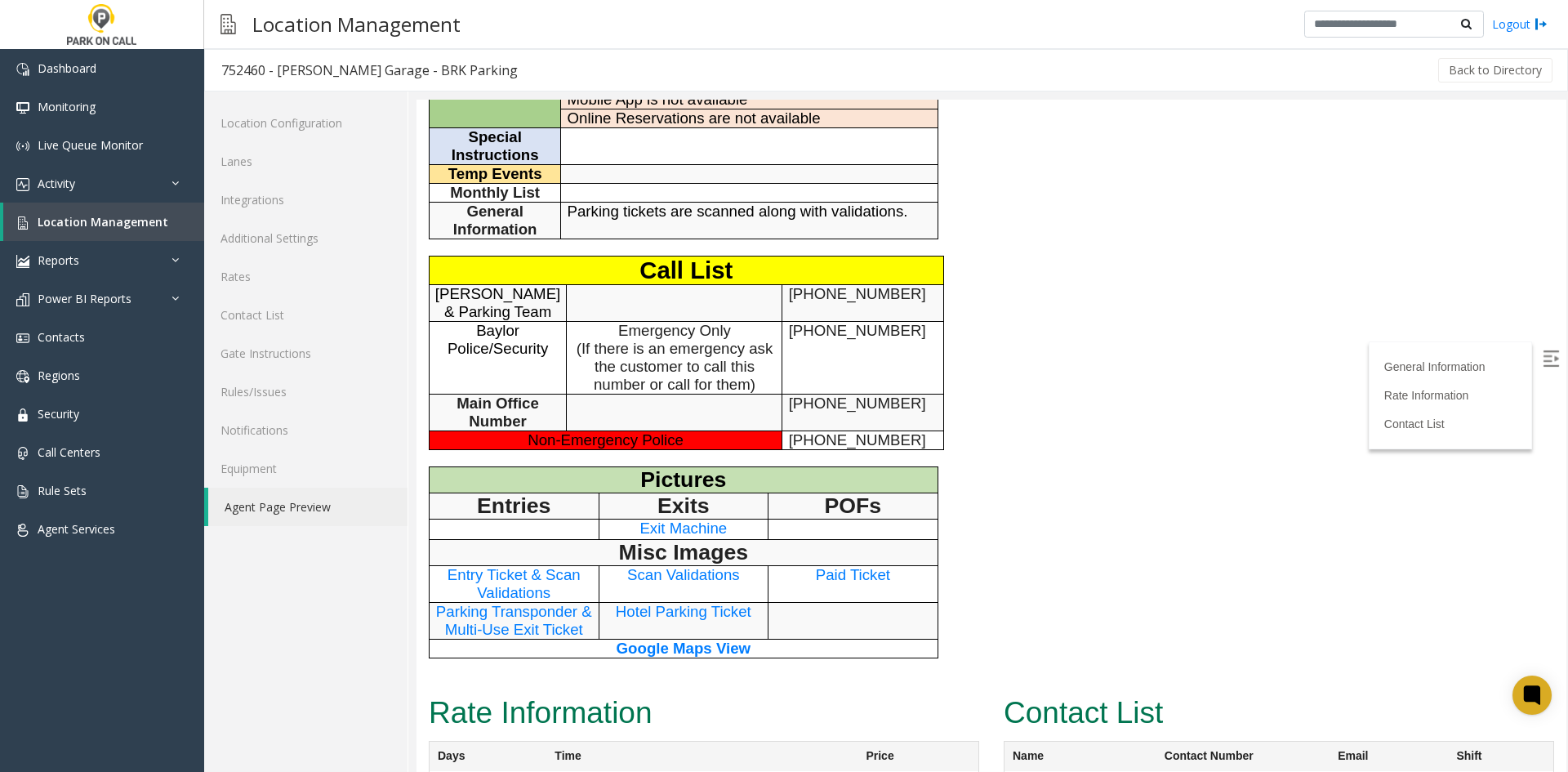
click at [667, 524] on span "Exit Machine" at bounding box center [683, 528] width 88 height 18
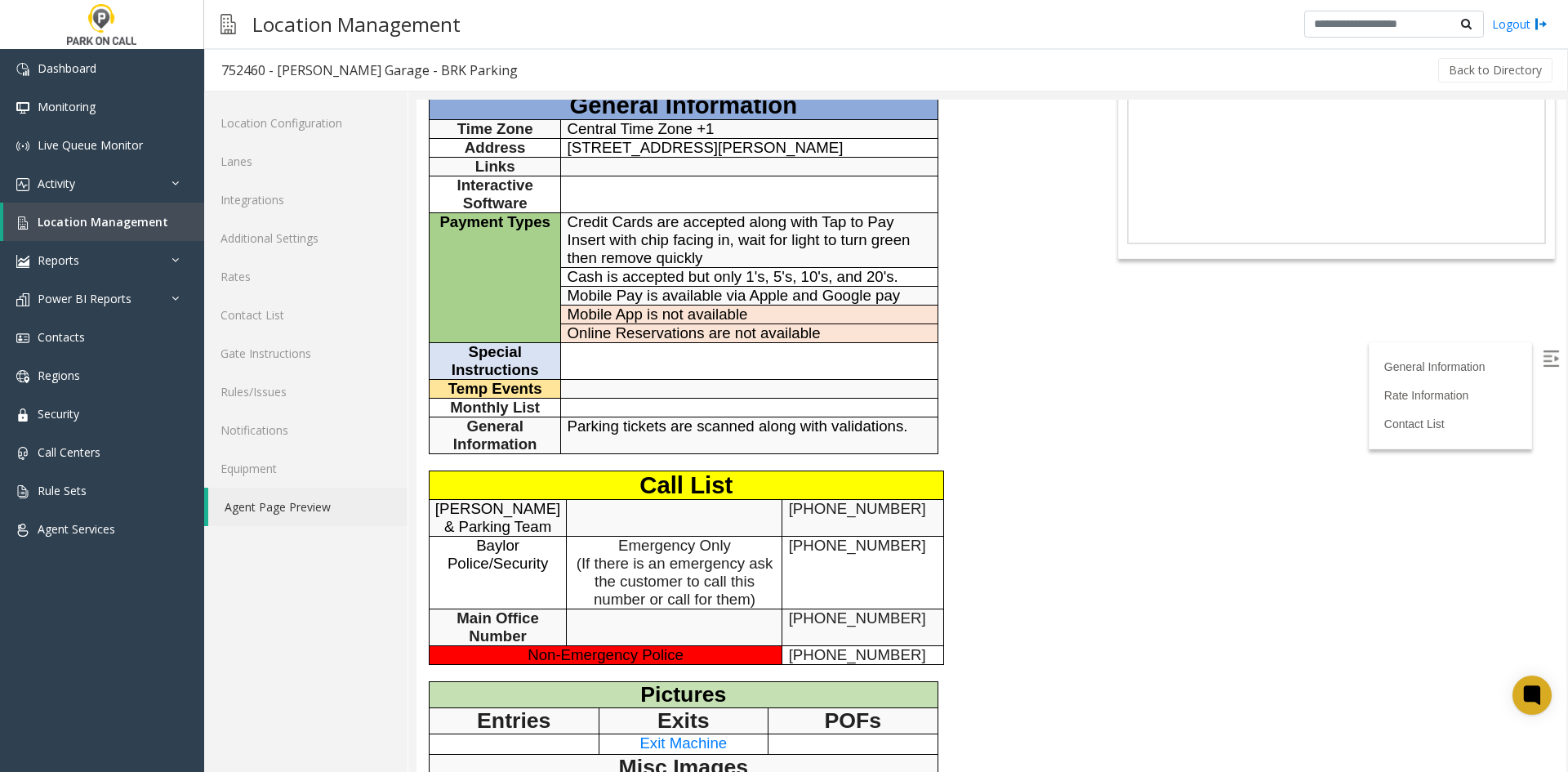
scroll to position [0, 0]
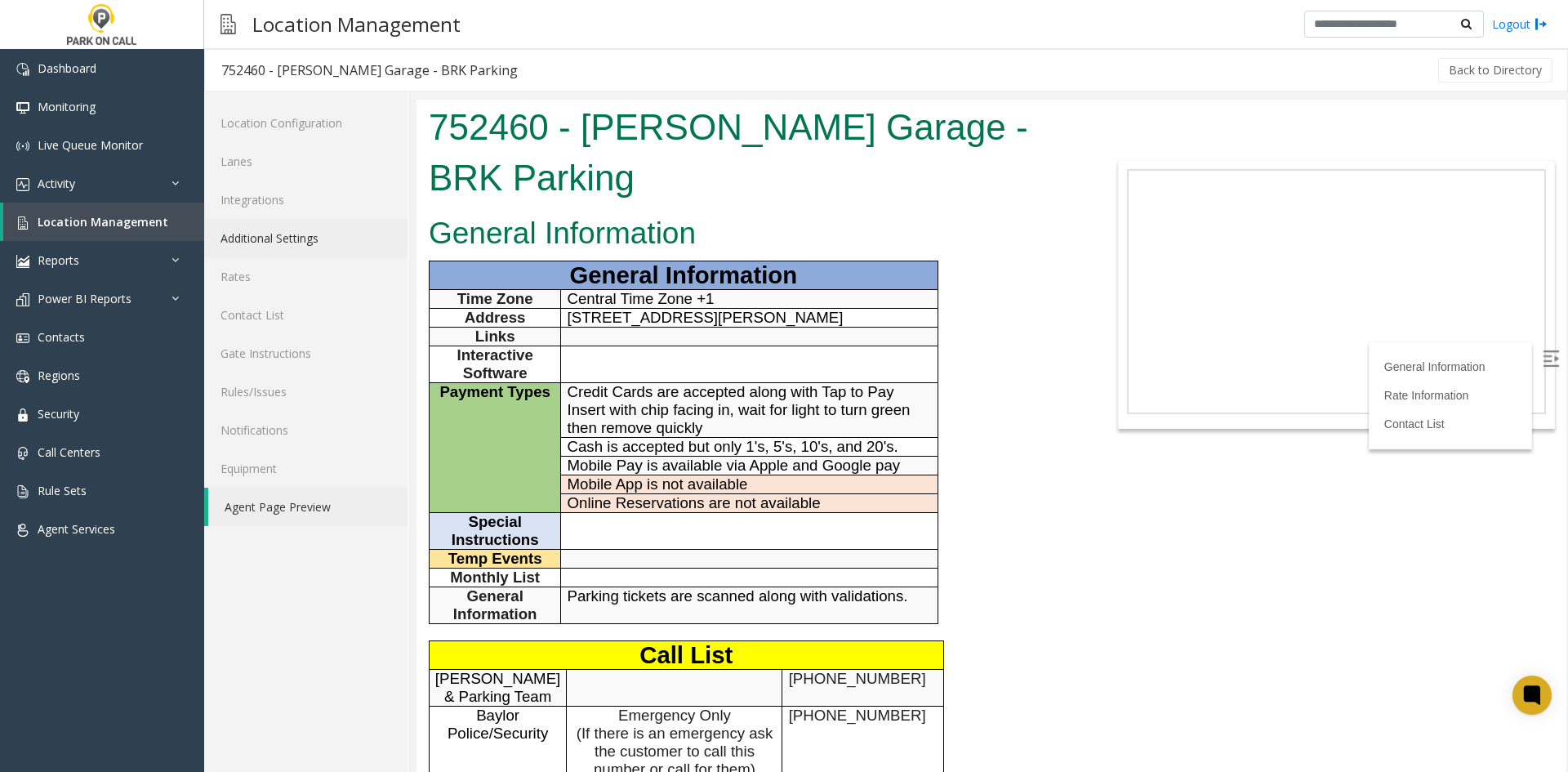
click at [320, 244] on link "Additional Settings" at bounding box center [306, 238] width 203 height 39
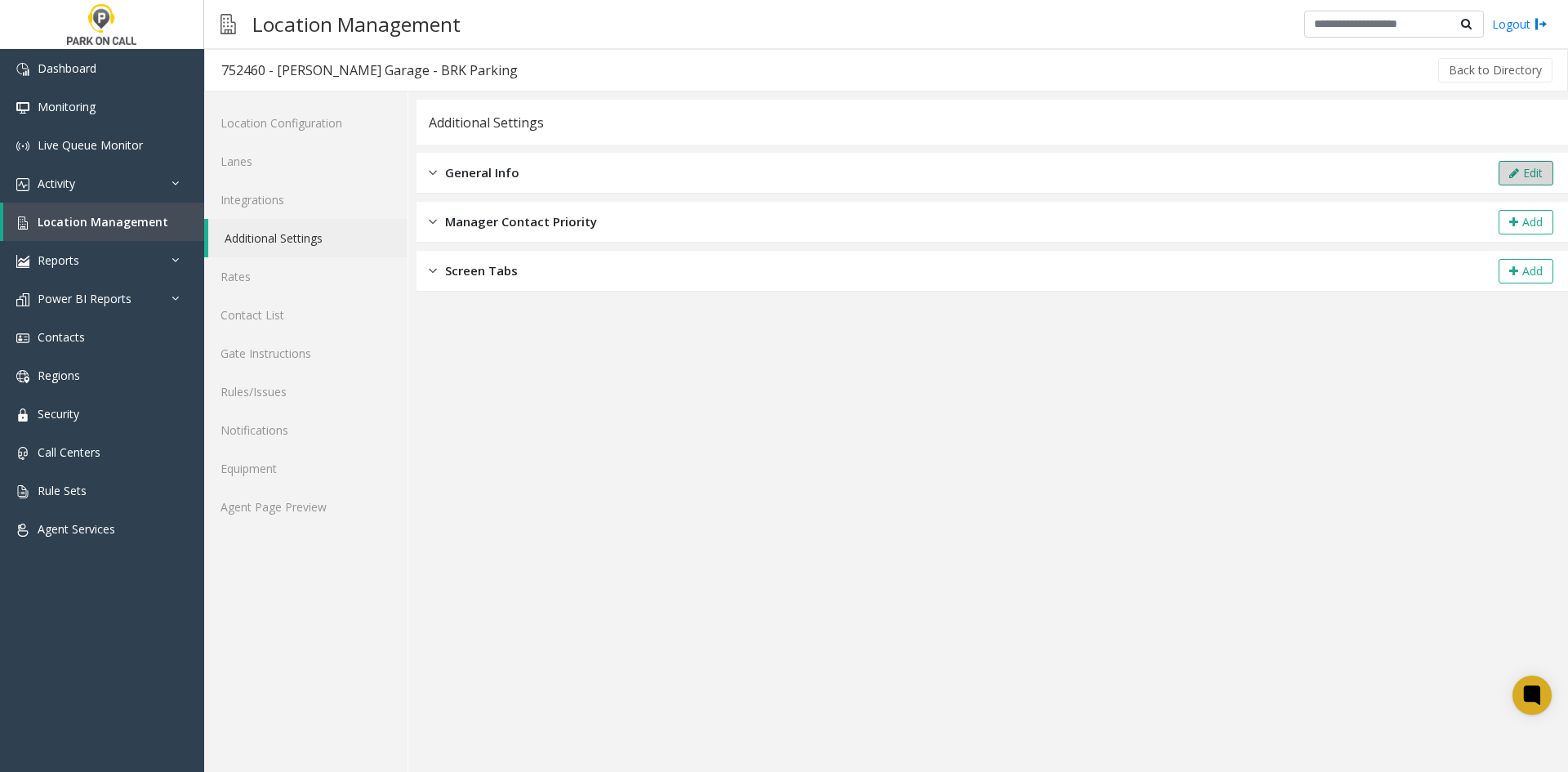
click at [1513, 169] on icon at bounding box center [1514, 173] width 10 height 11
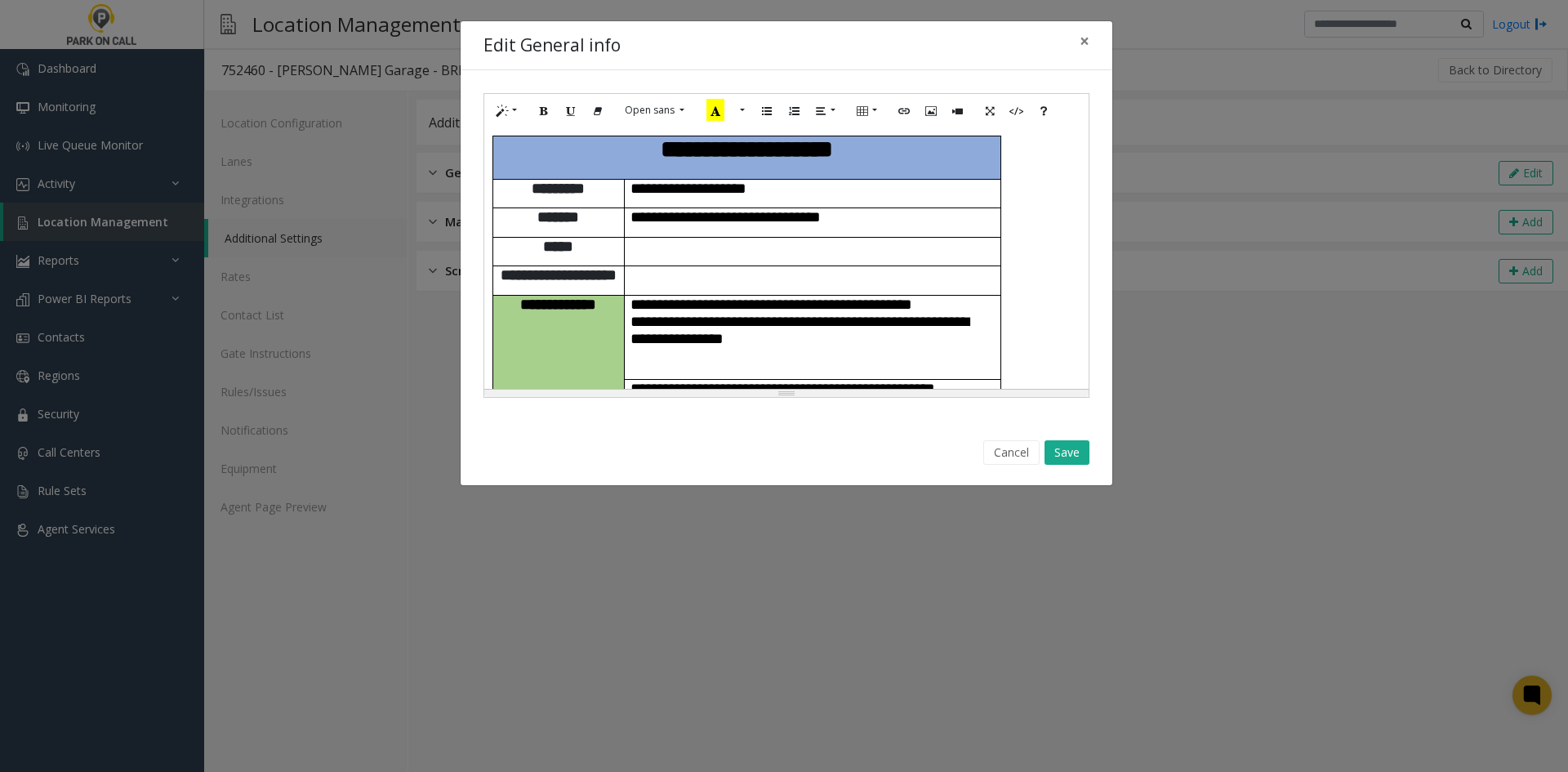
click at [882, 330] on p "**********" at bounding box center [813, 321] width 364 height 52
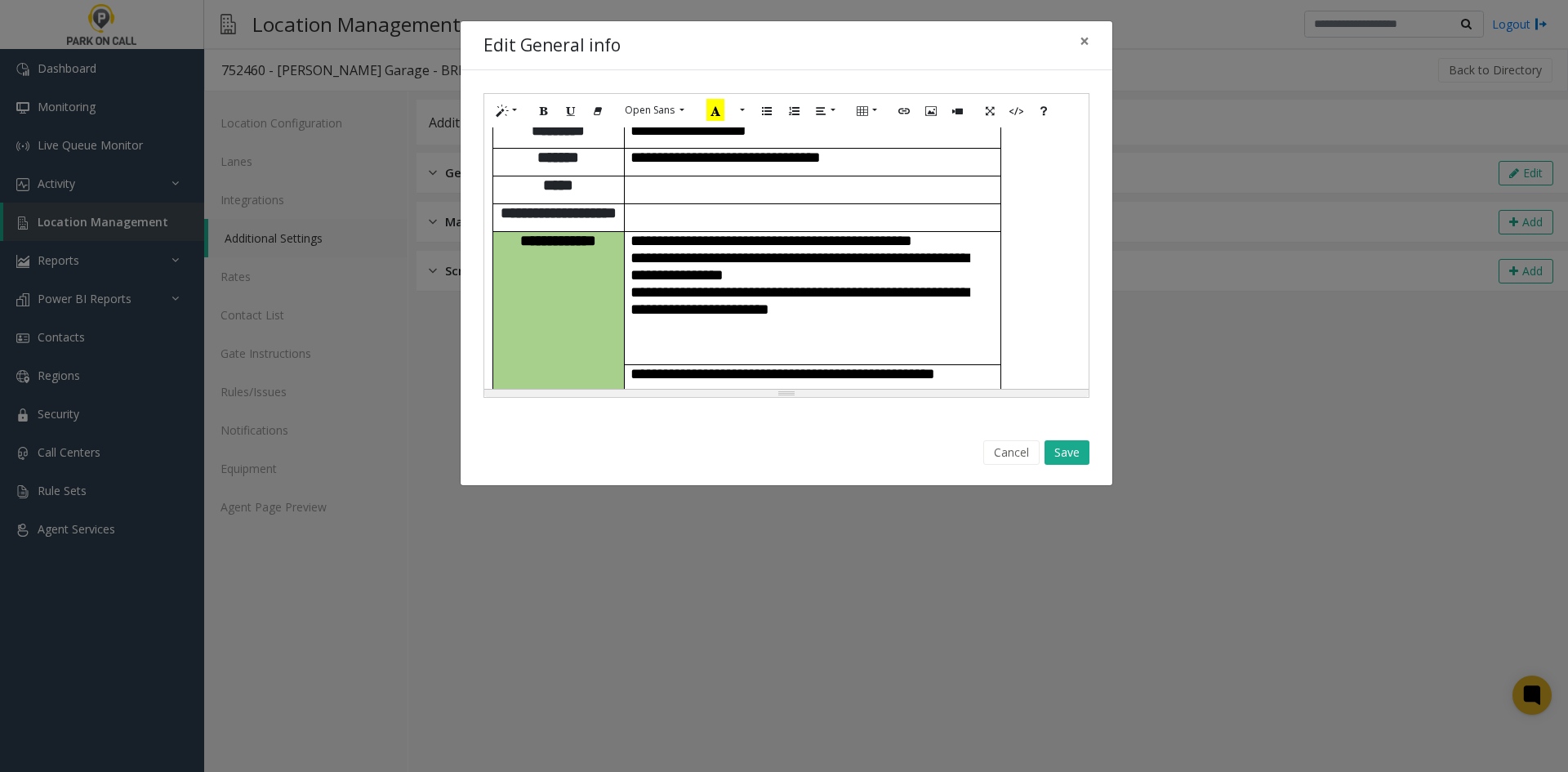
scroll to position [81, 0]
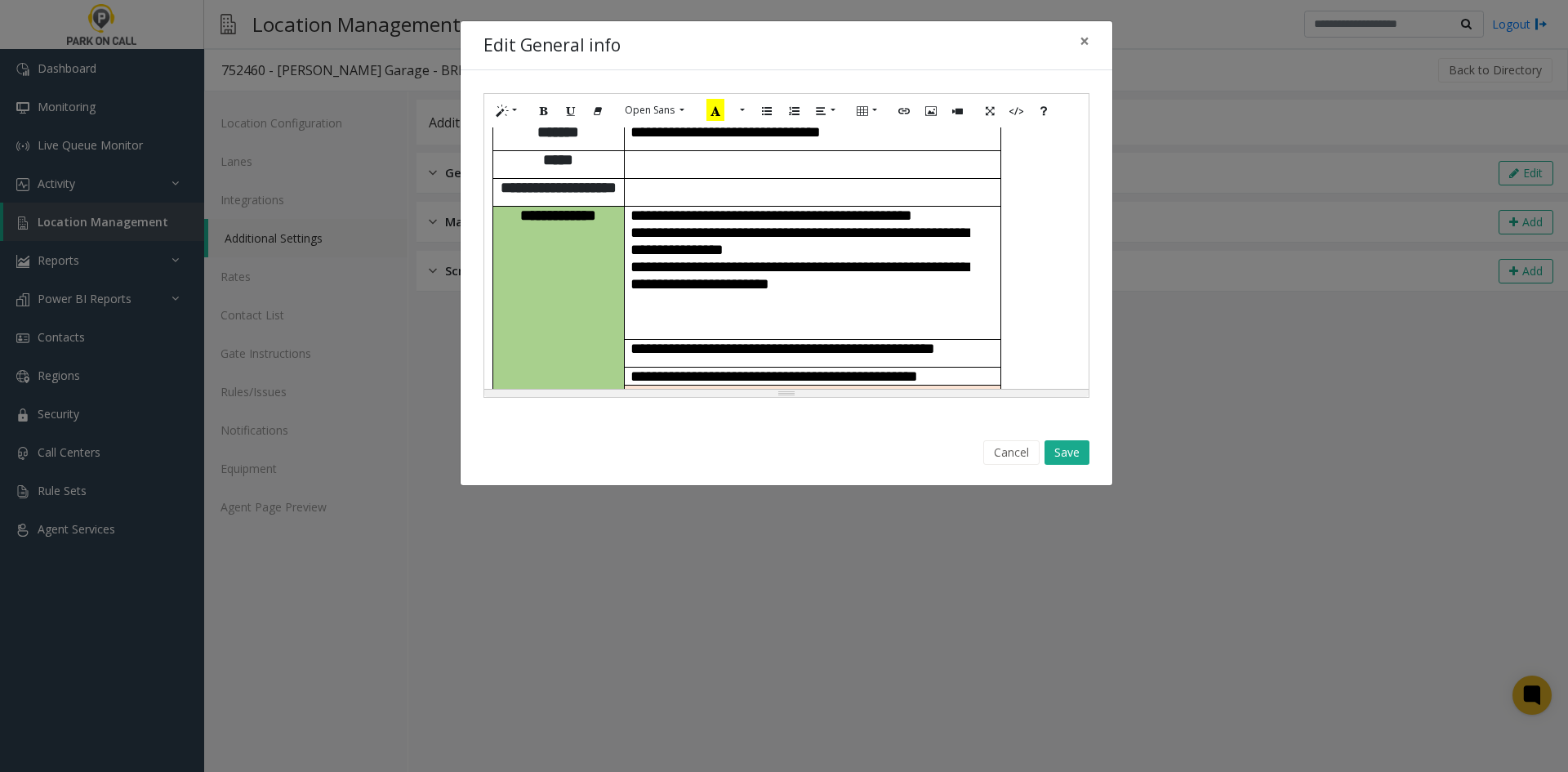
click at [814, 290] on span "**********" at bounding box center [800, 249] width 338 height 84
click at [819, 286] on span "**********" at bounding box center [800, 249] width 338 height 84
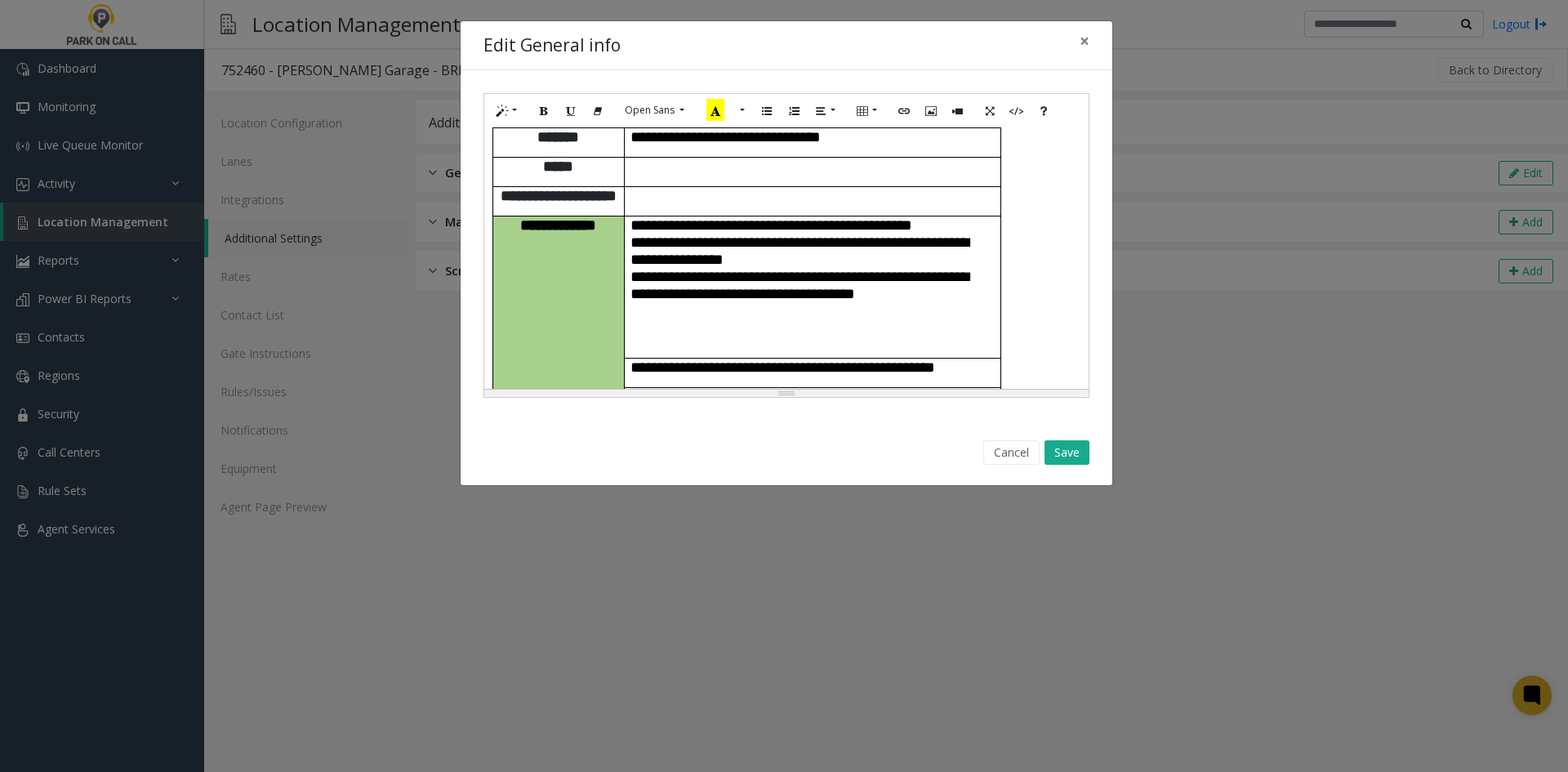
click at [676, 289] on span "**********" at bounding box center [800, 259] width 338 height 84
click at [1082, 452] on button "Save" at bounding box center [1067, 452] width 45 height 25
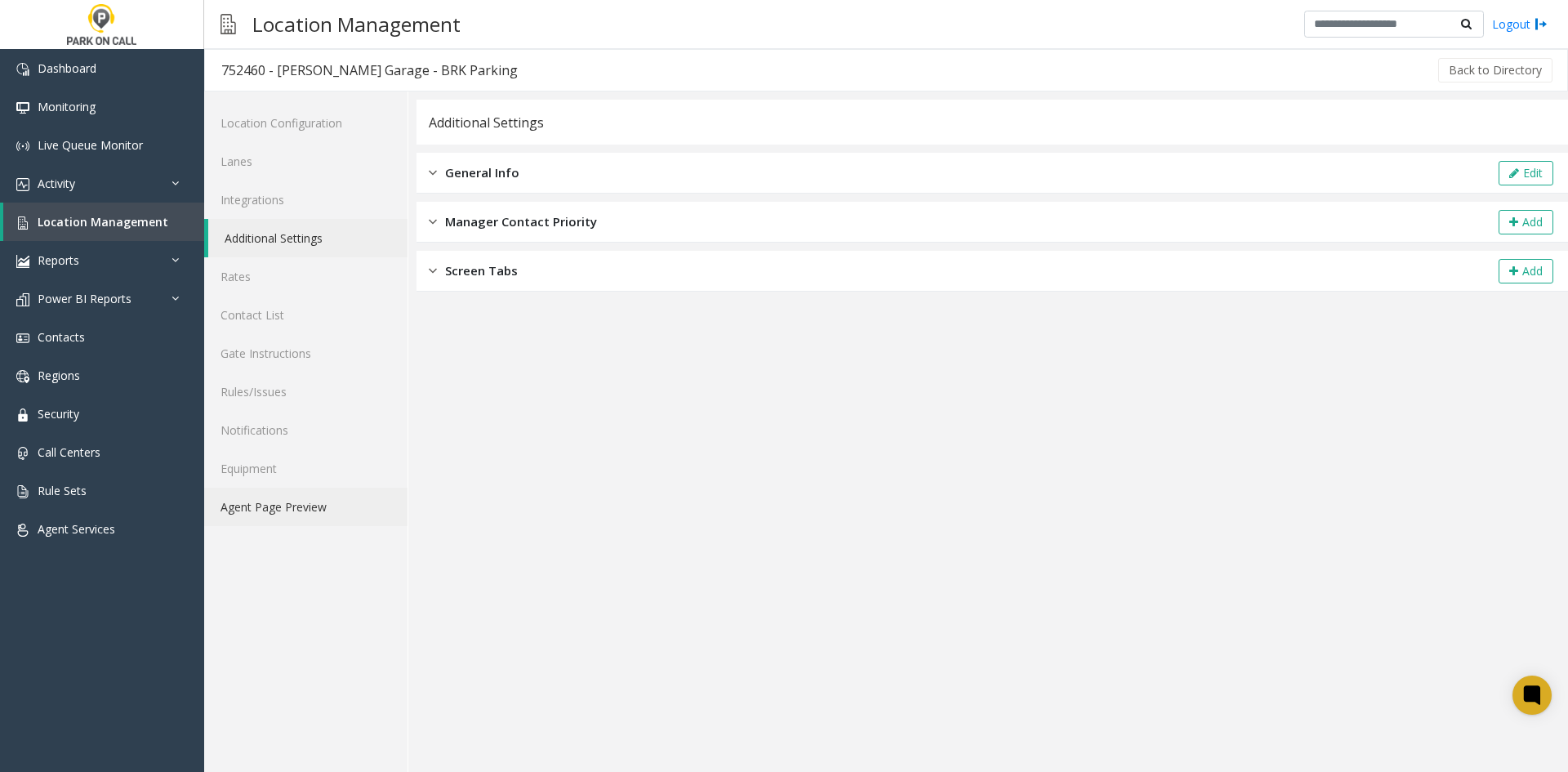
click at [336, 503] on link "Agent Page Preview" at bounding box center [306, 507] width 203 height 39
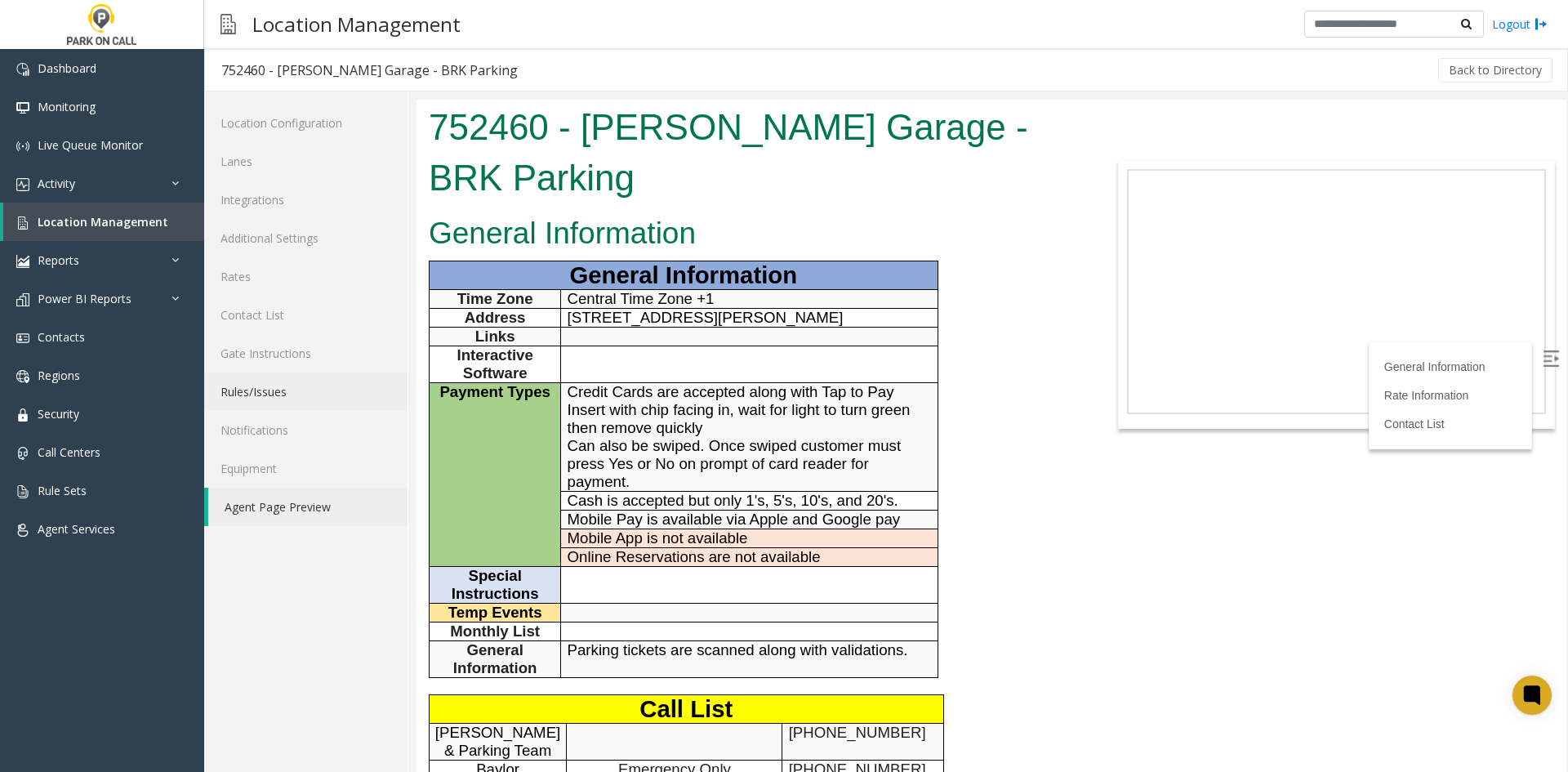
click at [285, 404] on link "Rules/Issues" at bounding box center [306, 392] width 203 height 39
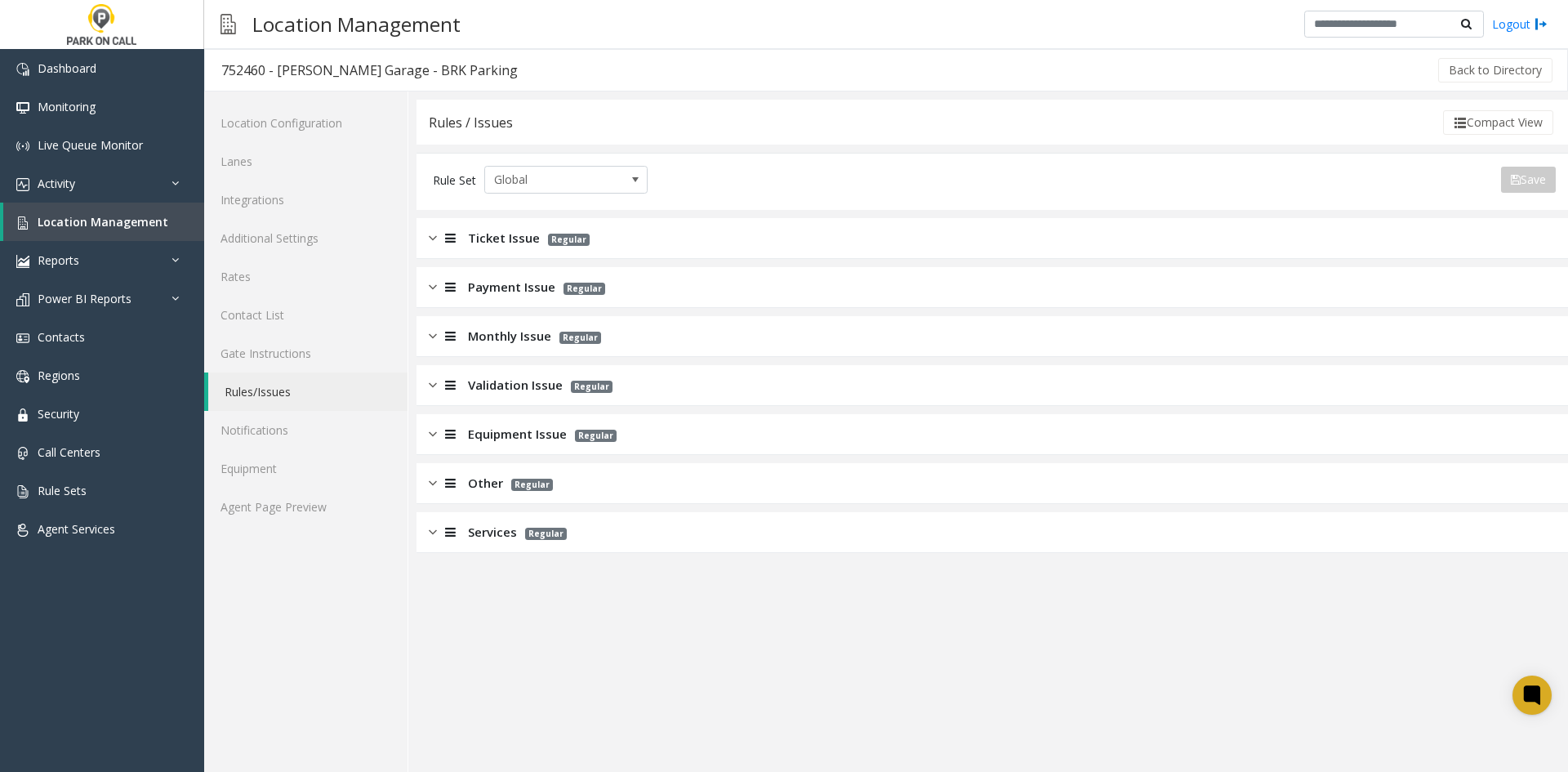
click at [454, 305] on div "Payment Issue Regular" at bounding box center [992, 287] width 1152 height 41
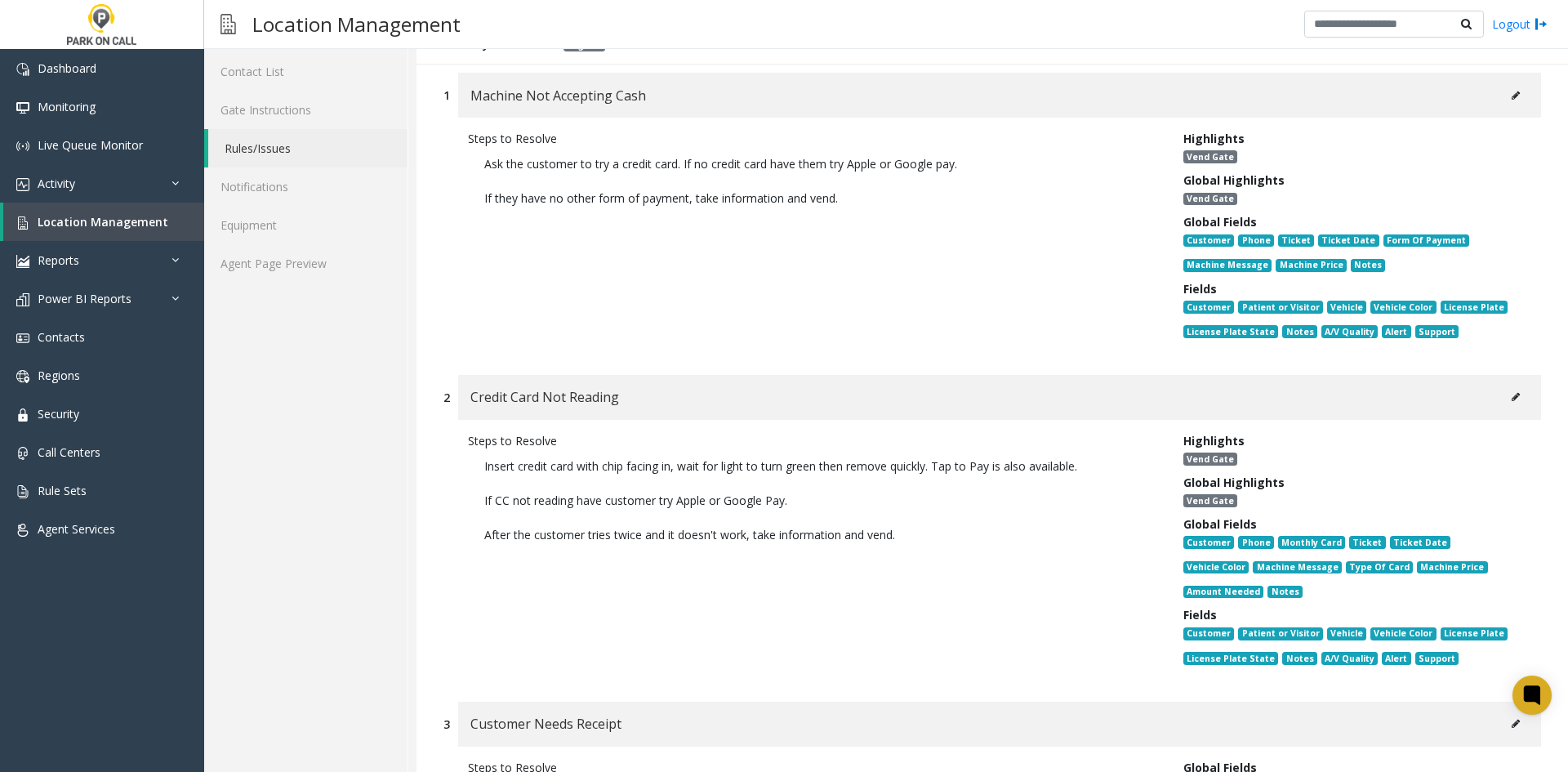
scroll to position [163, 0]
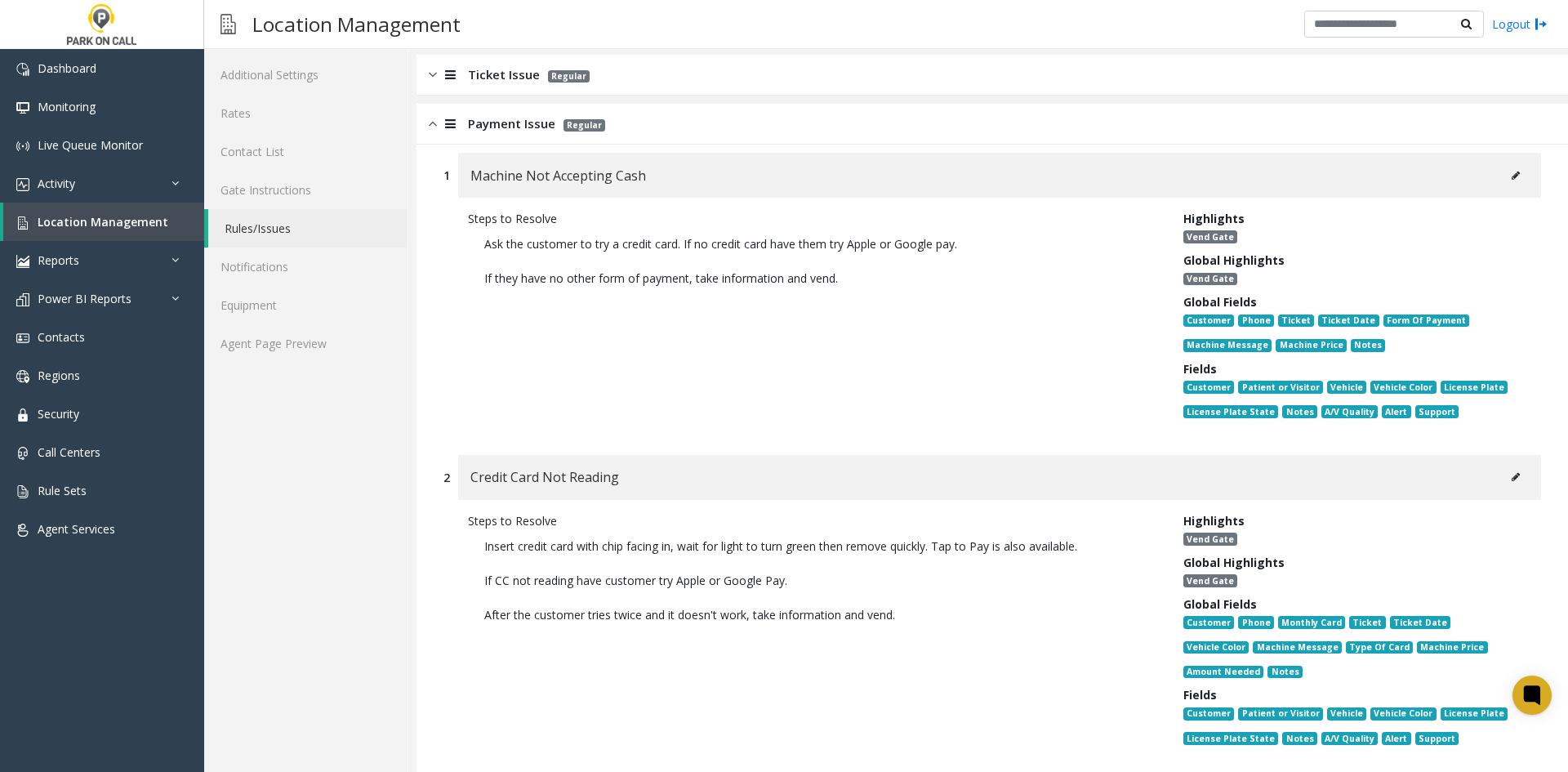
click at [300, 341] on link "Agent Page Preview" at bounding box center [306, 344] width 203 height 39
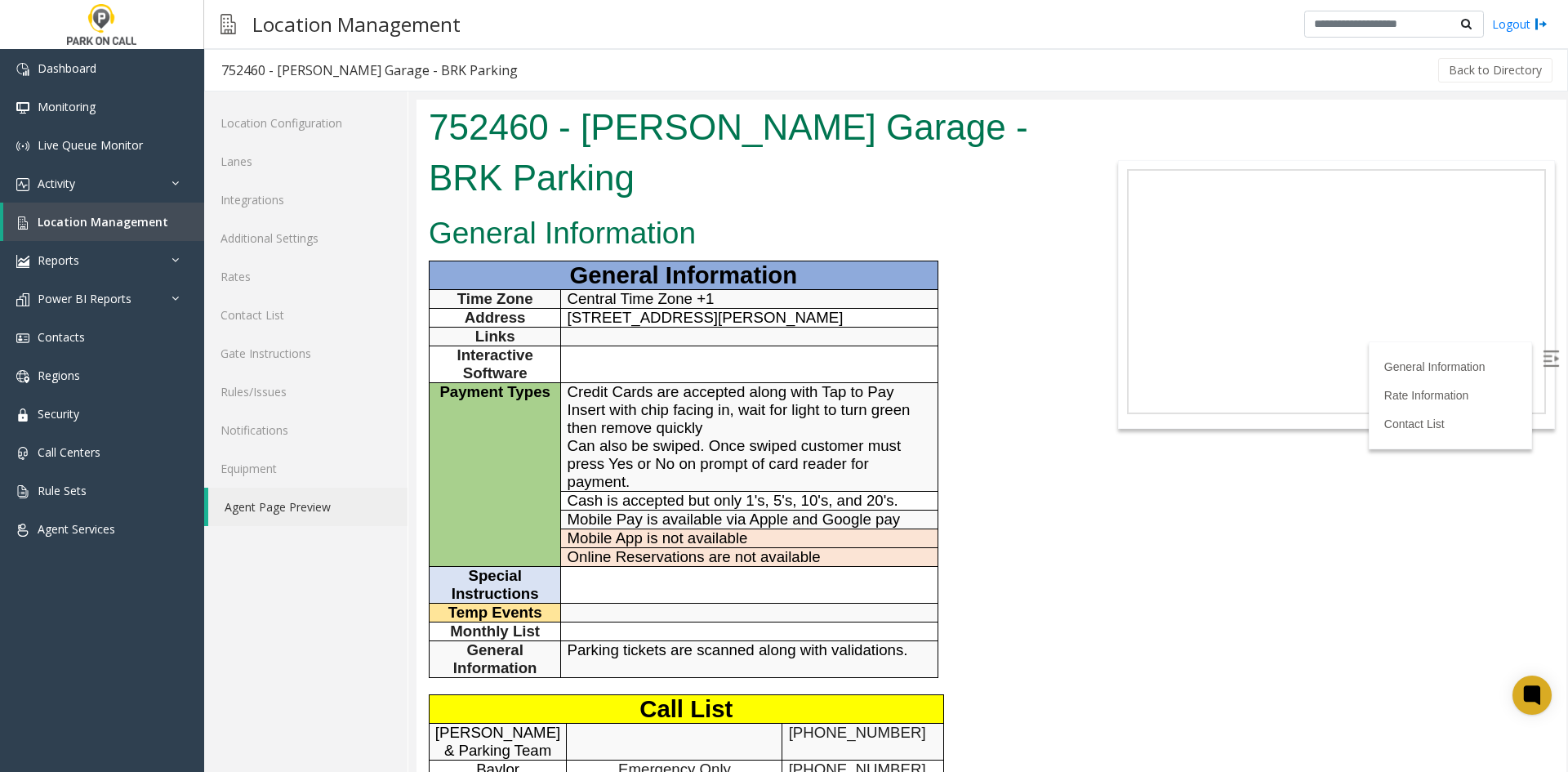
click at [584, 440] on span "Credit Cards are accepted along with Tap to Pay Insert with chip facing in, wai…" at bounding box center [739, 437] width 343 height 107
click at [574, 446] on span "Credit Cards are accepted along with Tap to Pay Insert with chip facing in, wai…" at bounding box center [739, 437] width 343 height 107
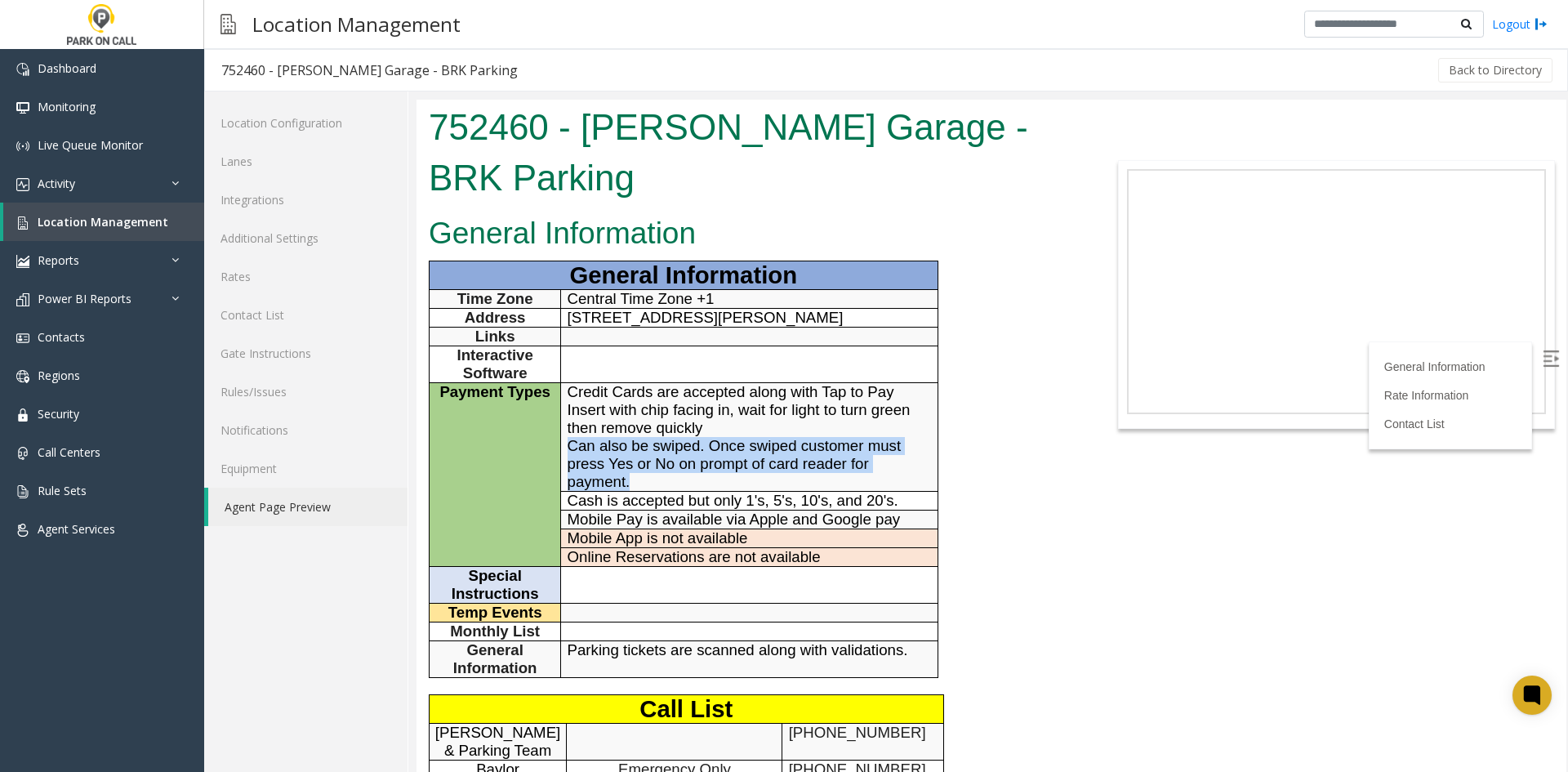
drag, startPoint x: 574, startPoint y: 446, endPoint x: 869, endPoint y: 479, distance: 296.8
click at [869, 479] on p "Credit Cards are accepted along with Tap to Pay Insert with chip facing in, wai…" at bounding box center [750, 437] width 364 height 108
copy span "Can also be swiped. Once swiped customer must press Yes or No on prompt of card…"
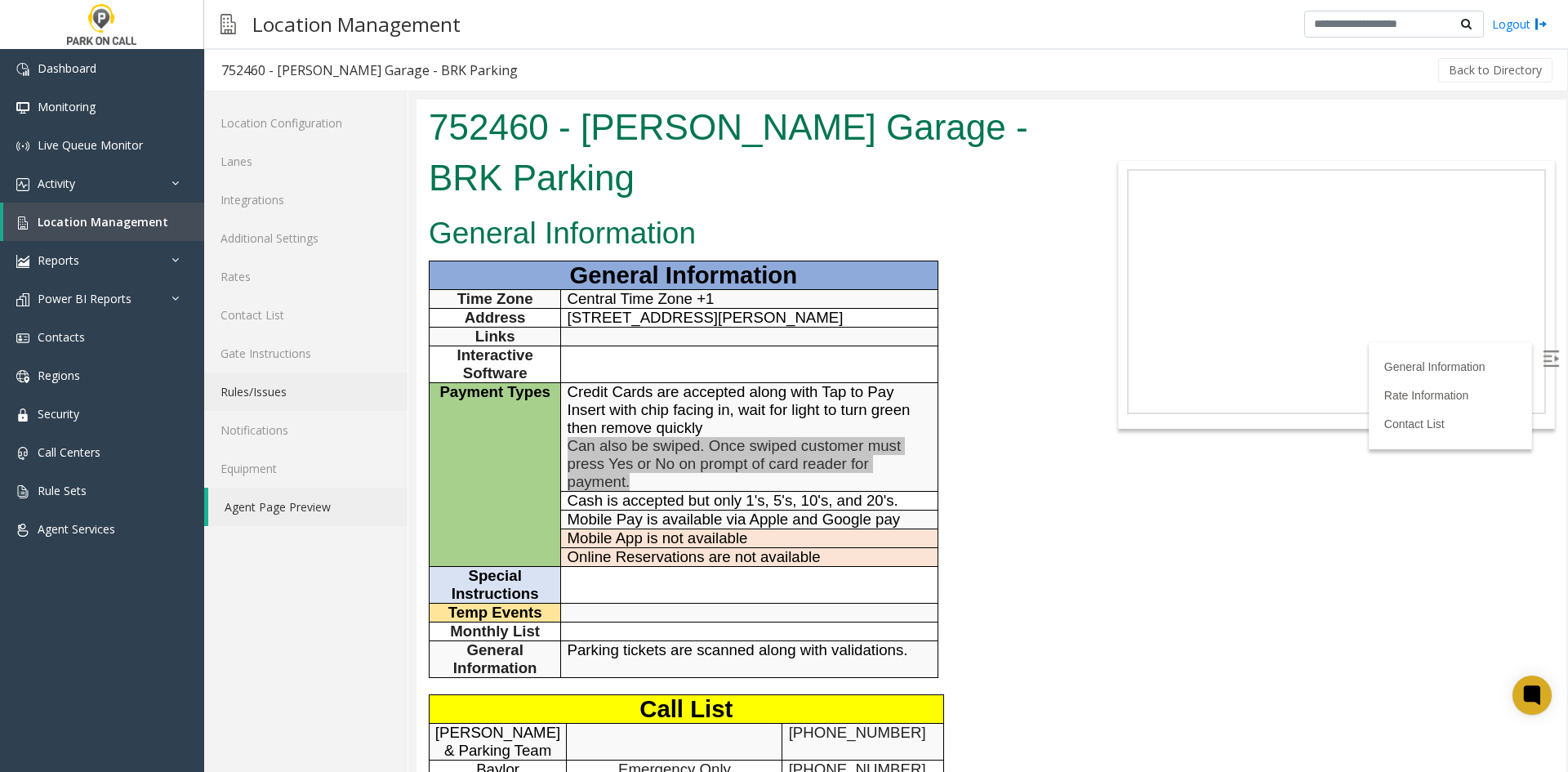
click at [336, 399] on link "Rules/Issues" at bounding box center [306, 392] width 203 height 39
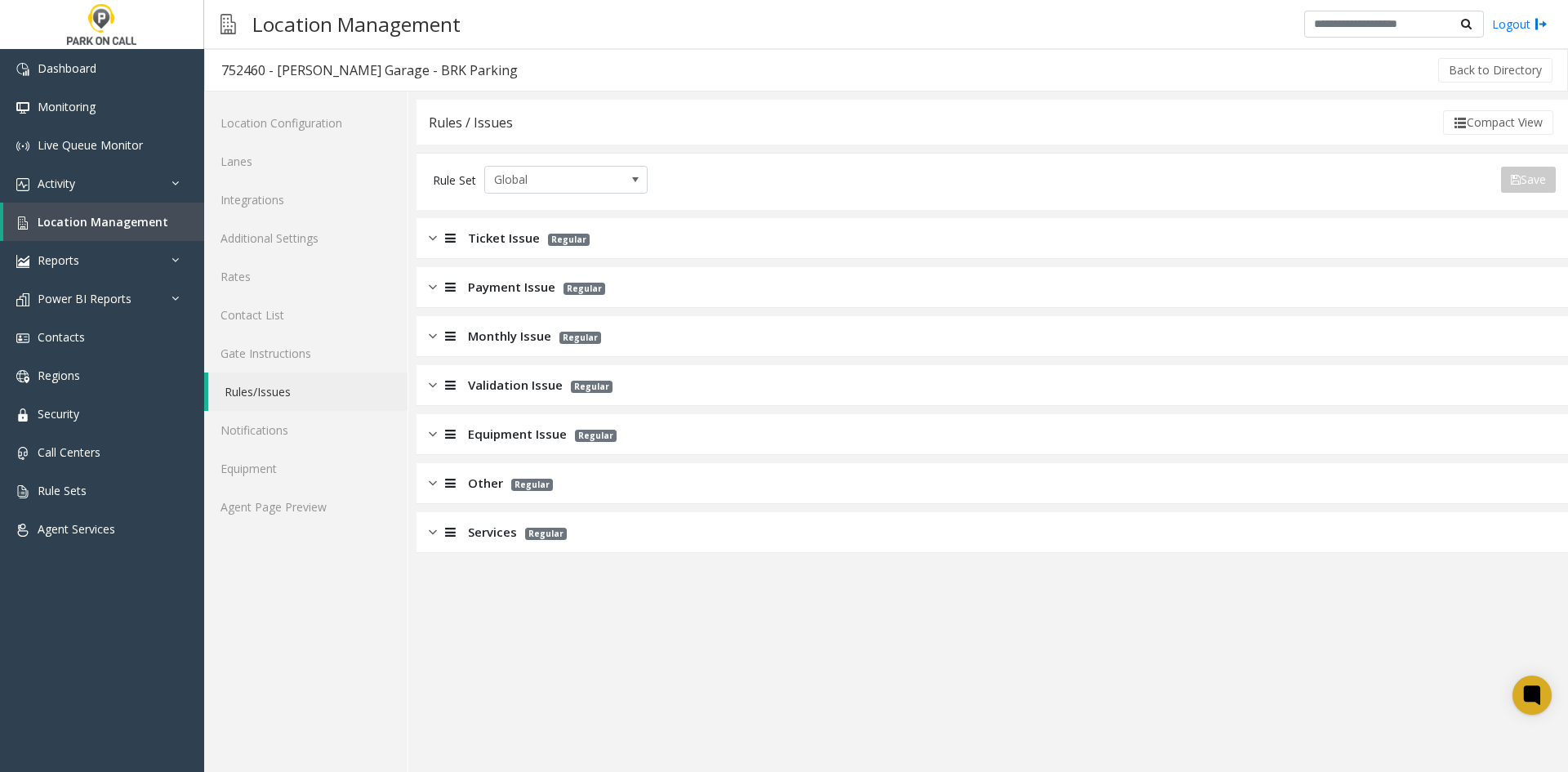
click at [481, 298] on div "Payment Issue Regular" at bounding box center [992, 287] width 1152 height 41
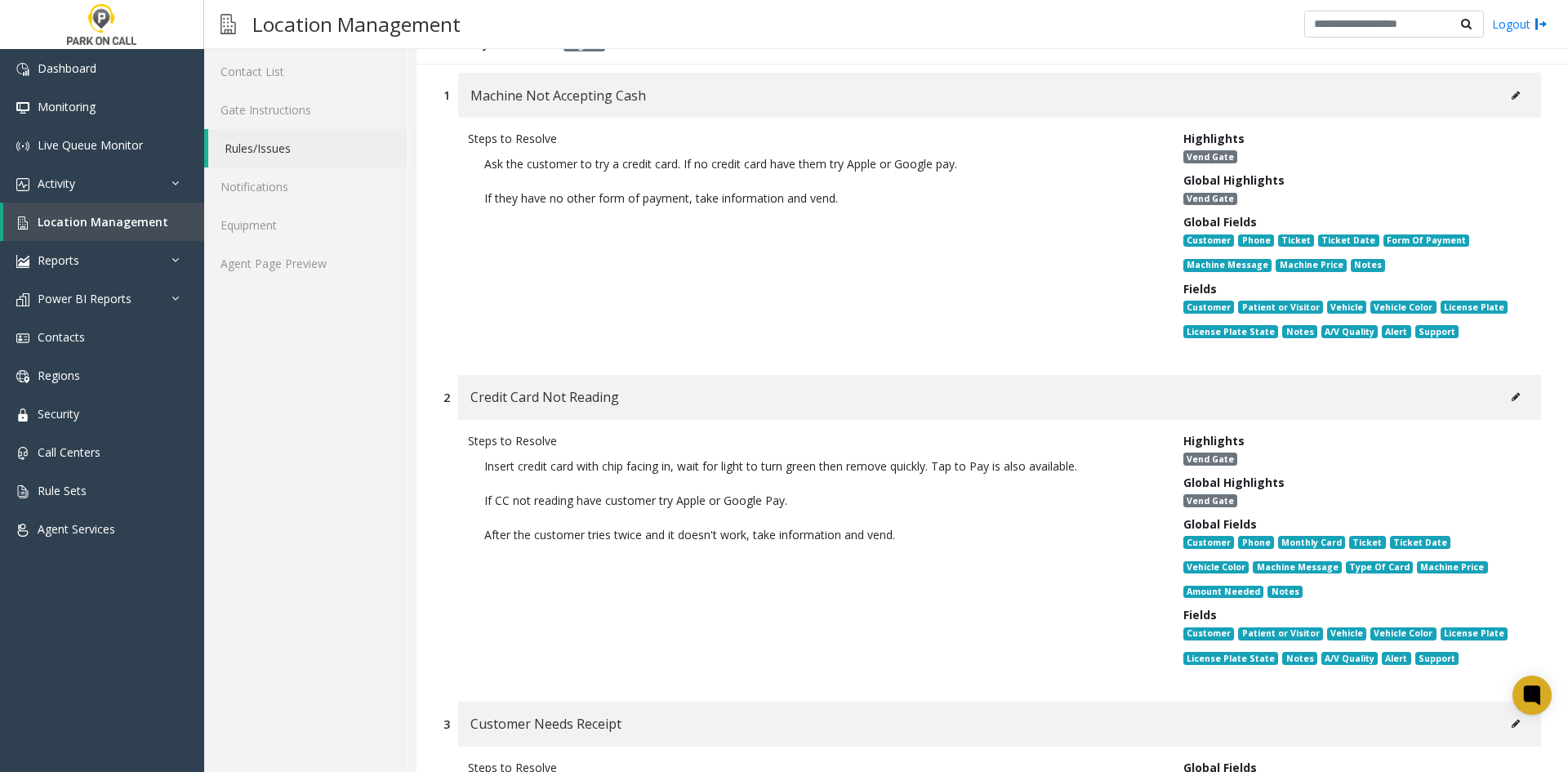
scroll to position [245, 0]
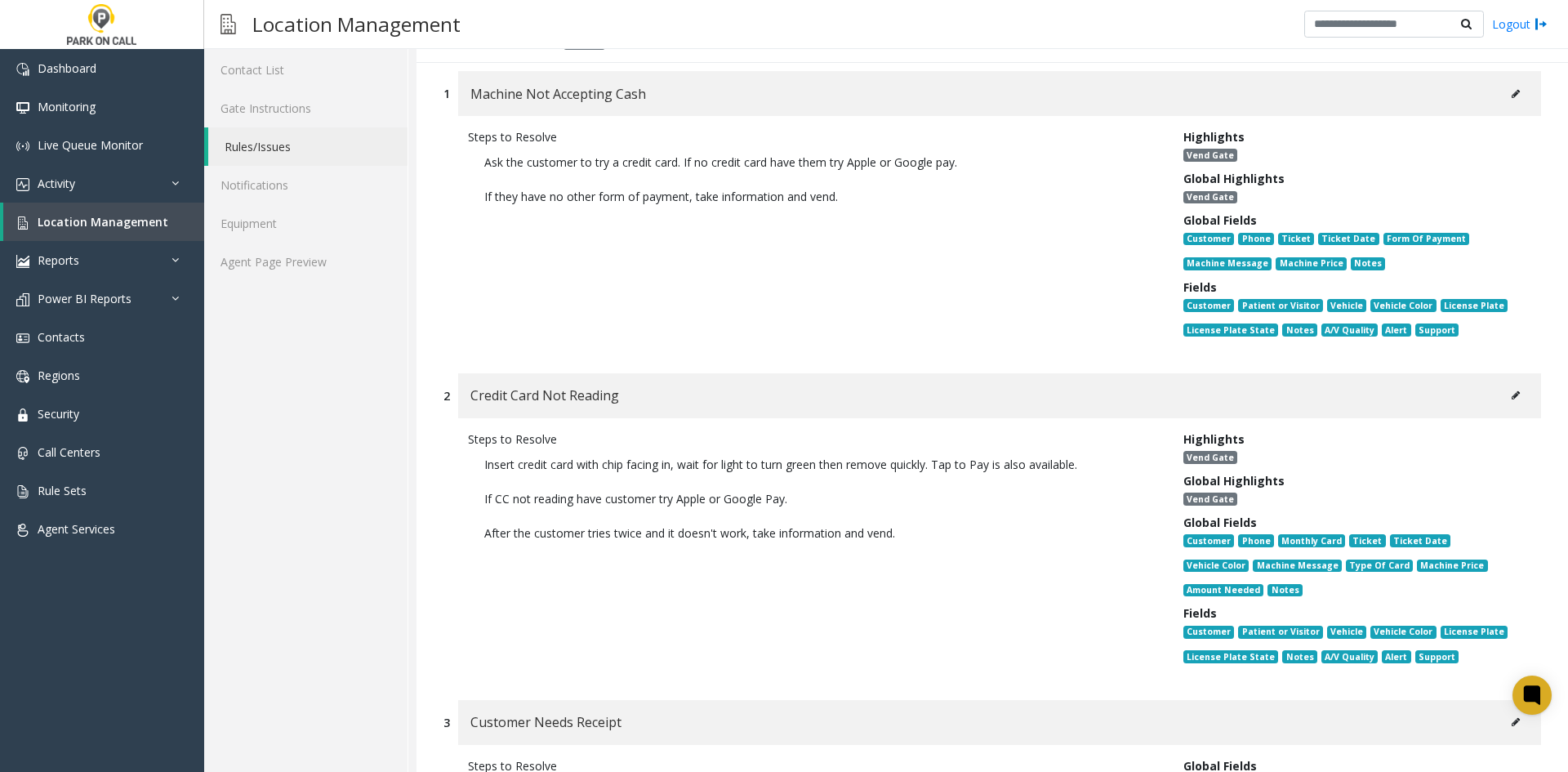
click at [1488, 391] on div "Credit Card Not Reading" at bounding box center [999, 395] width 1083 height 45
click at [1502, 395] on button at bounding box center [1515, 395] width 26 height 25
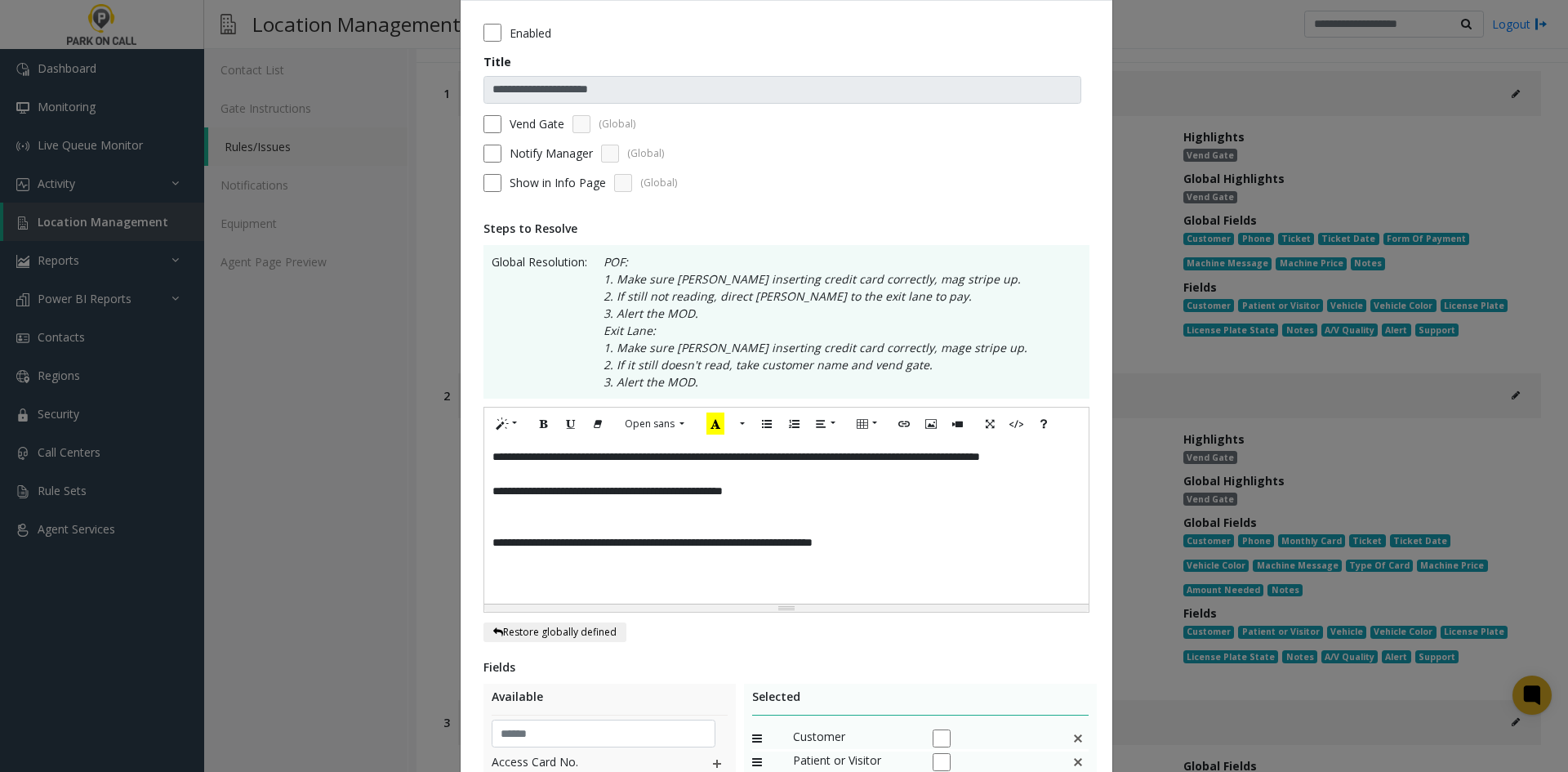
scroll to position [163, 0]
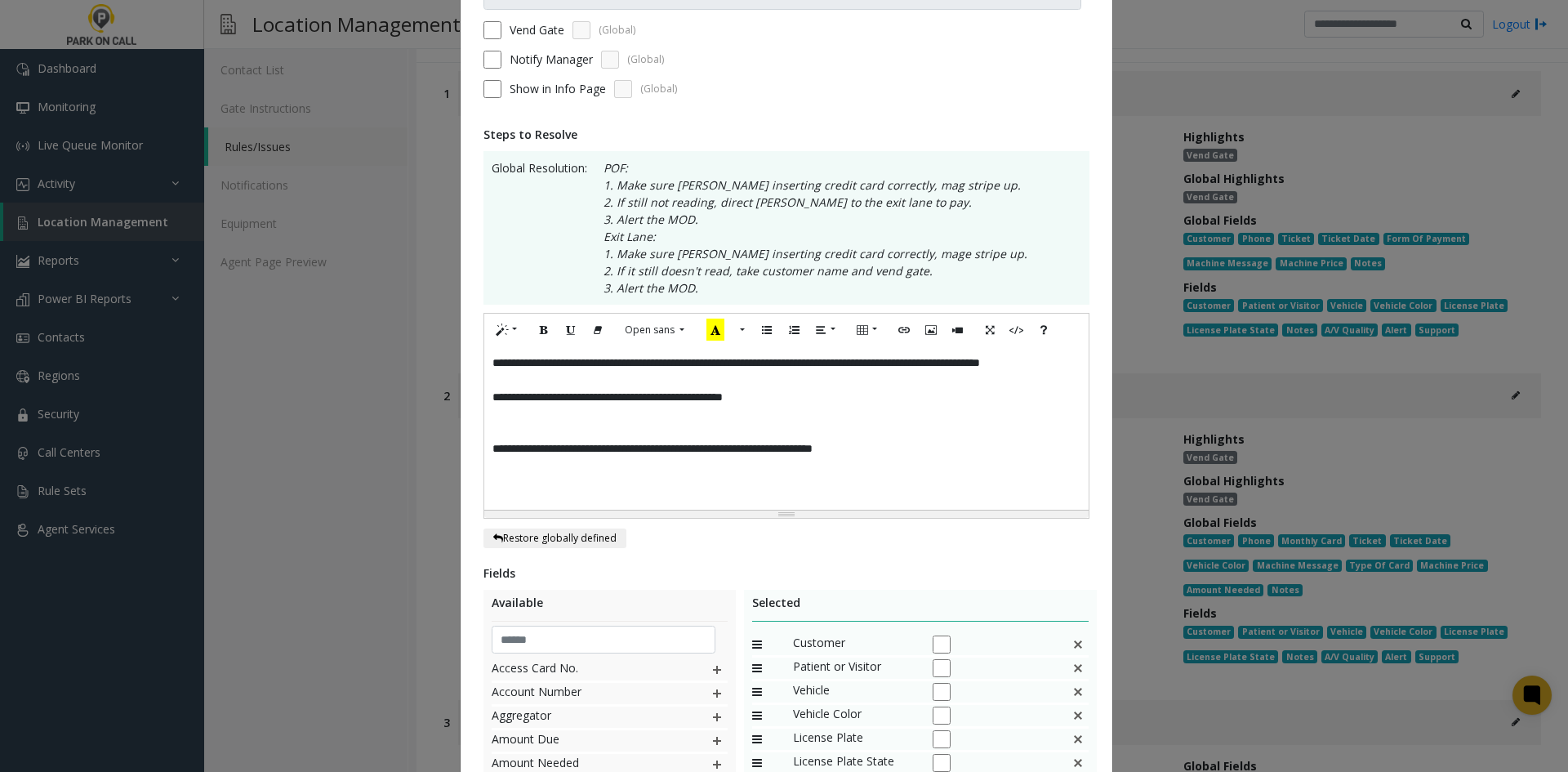
click at [838, 425] on p at bounding box center [786, 431] width 588 height 18
click at [802, 405] on p "**********" at bounding box center [786, 389] width 588 height 68
click at [790, 417] on p "**********" at bounding box center [786, 389] width 588 height 68
drag, startPoint x: 585, startPoint y: 380, endPoint x: 596, endPoint y: 372, distance: 13.6
click at [585, 380] on p "**********" at bounding box center [786, 389] width 588 height 68
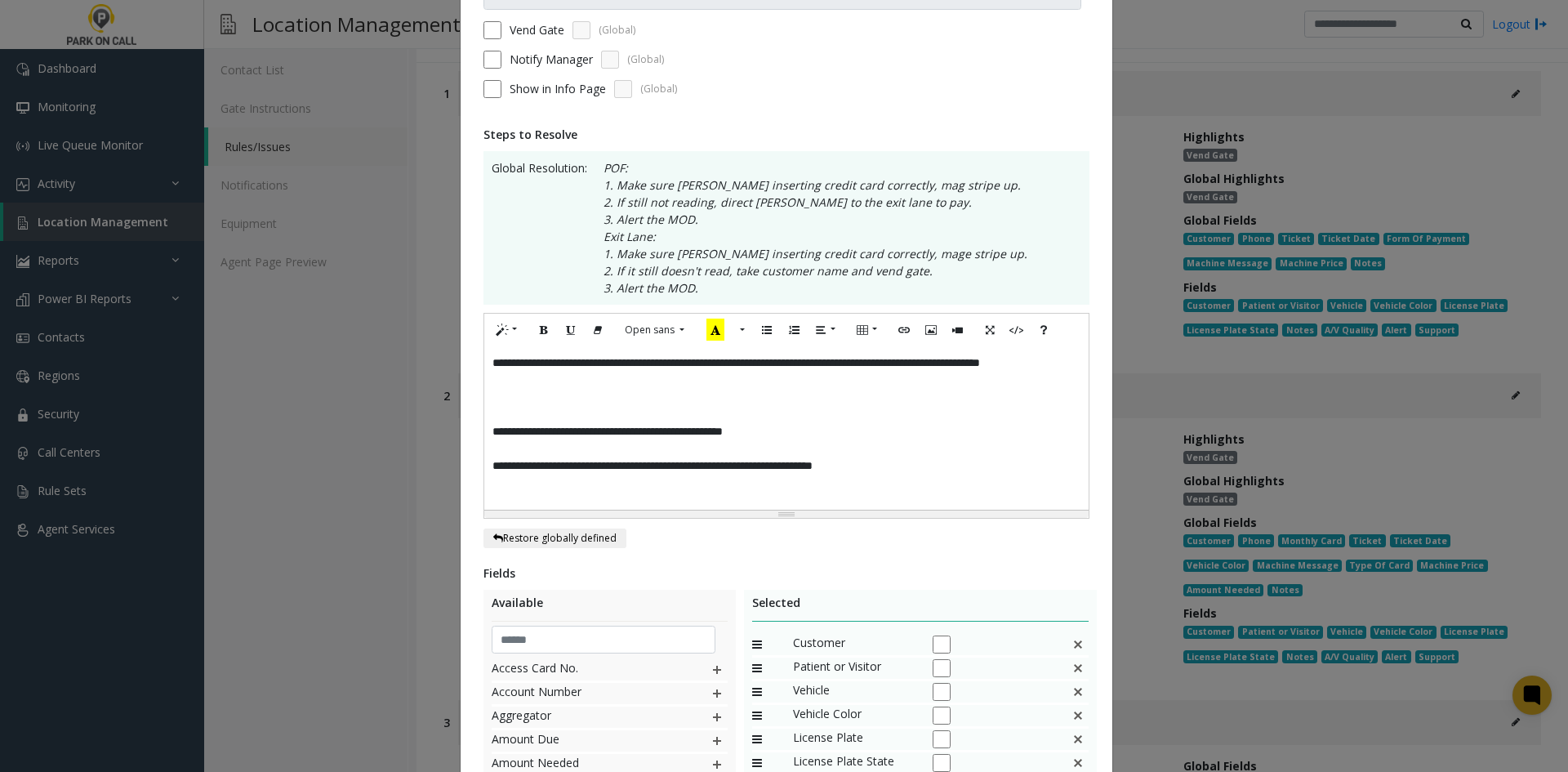
paste div
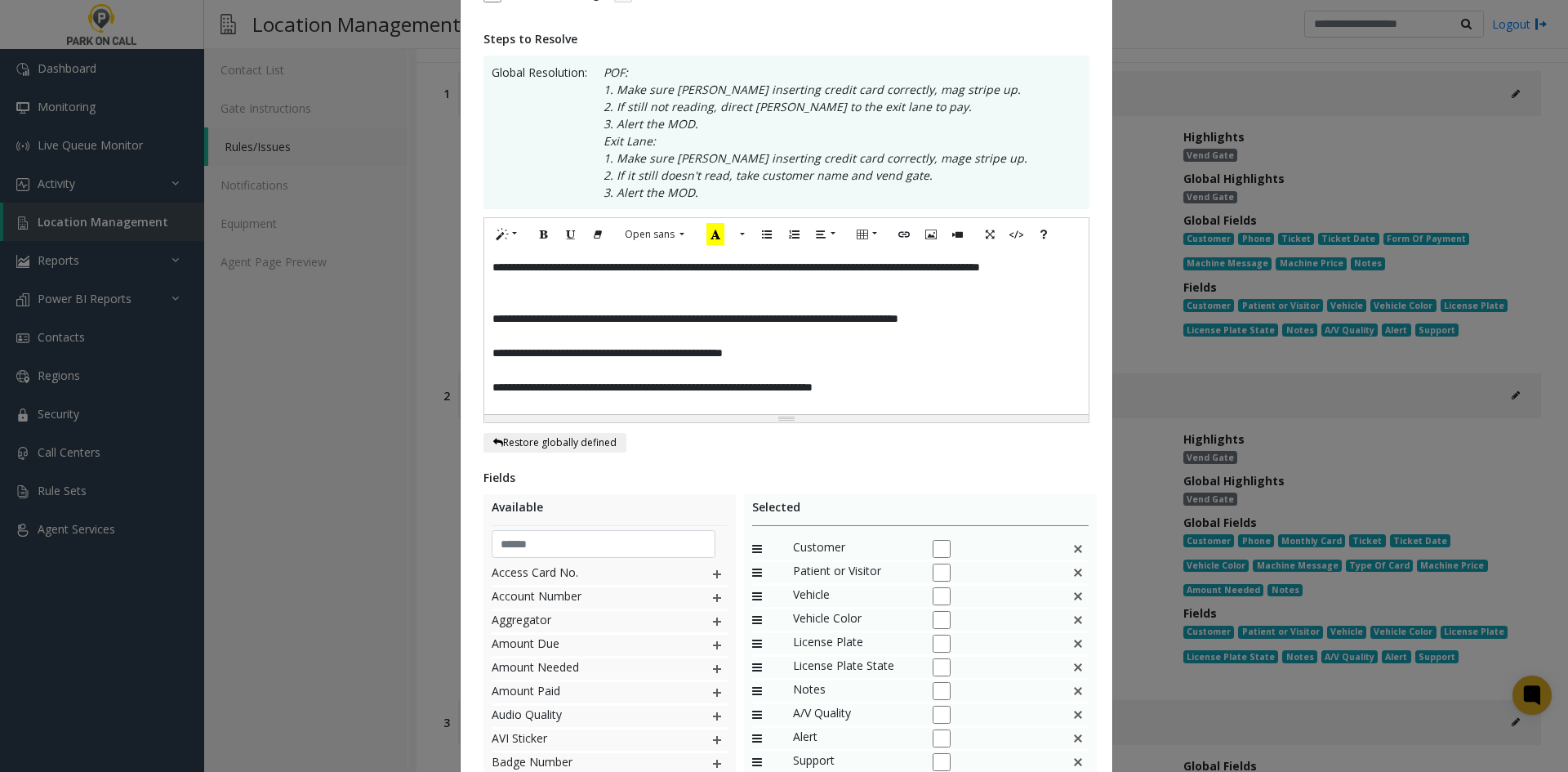
scroll to position [421, 0]
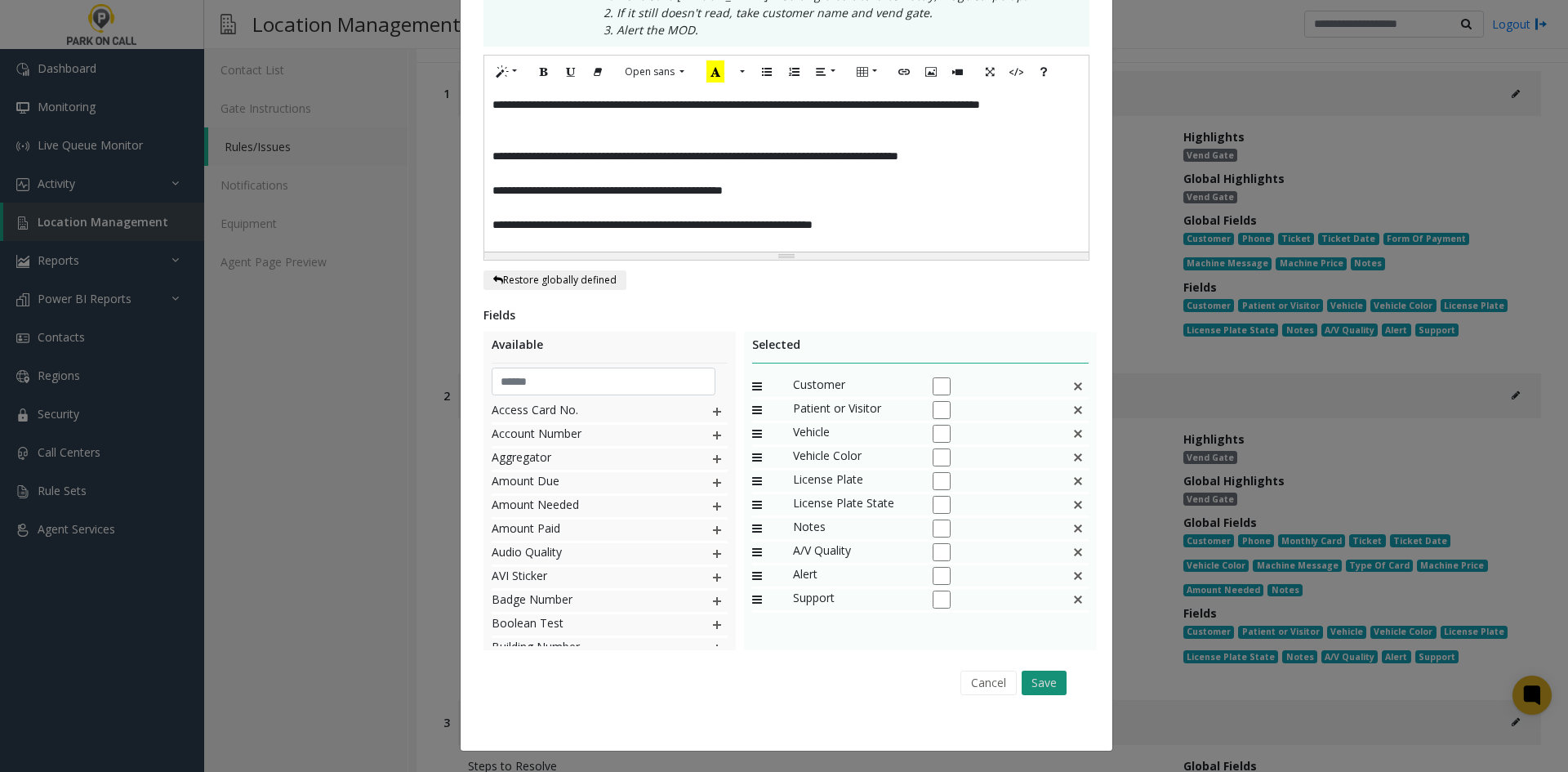
click at [1039, 682] on button "Save" at bounding box center [1043, 682] width 45 height 25
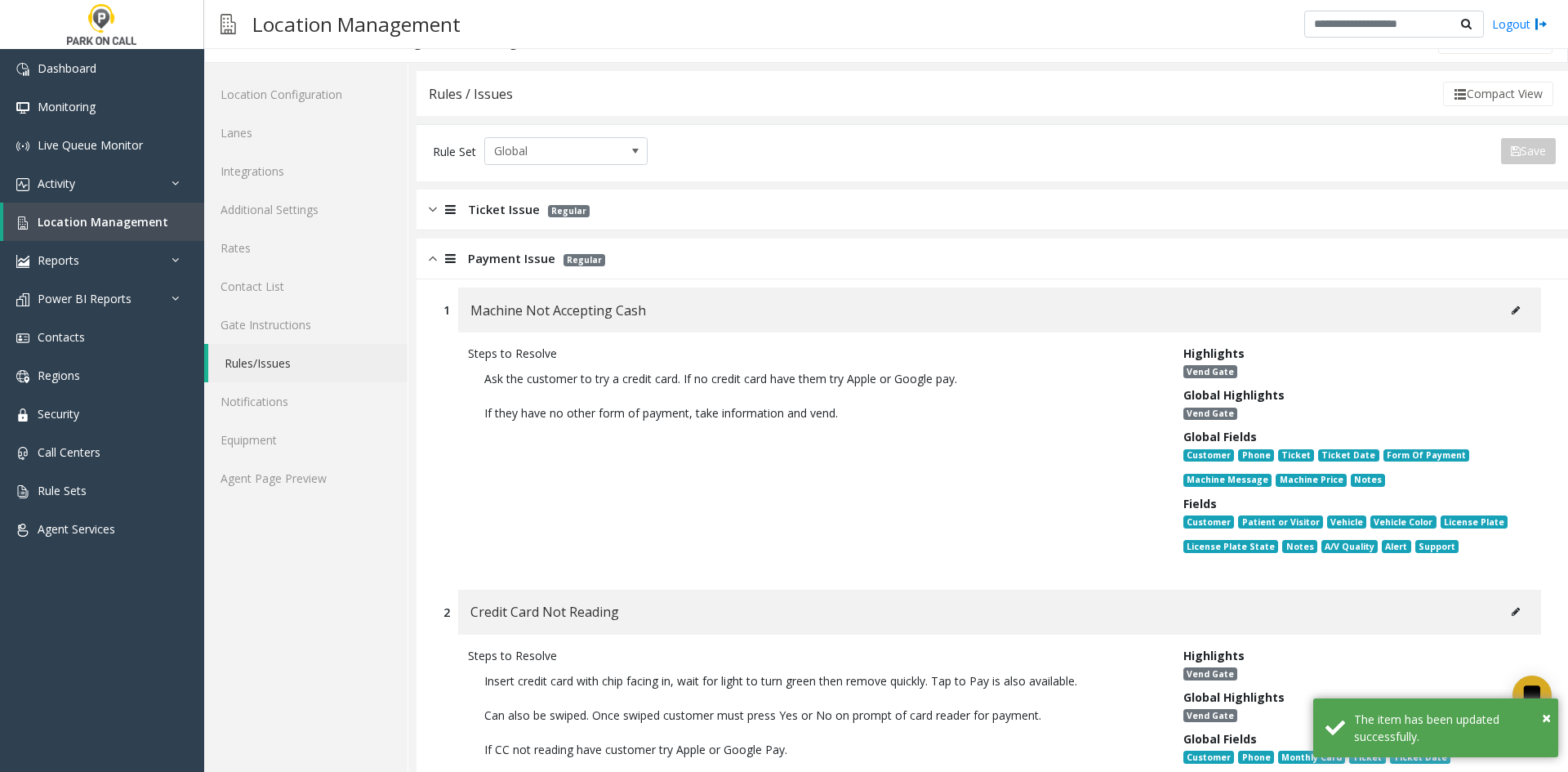
scroll to position [0, 0]
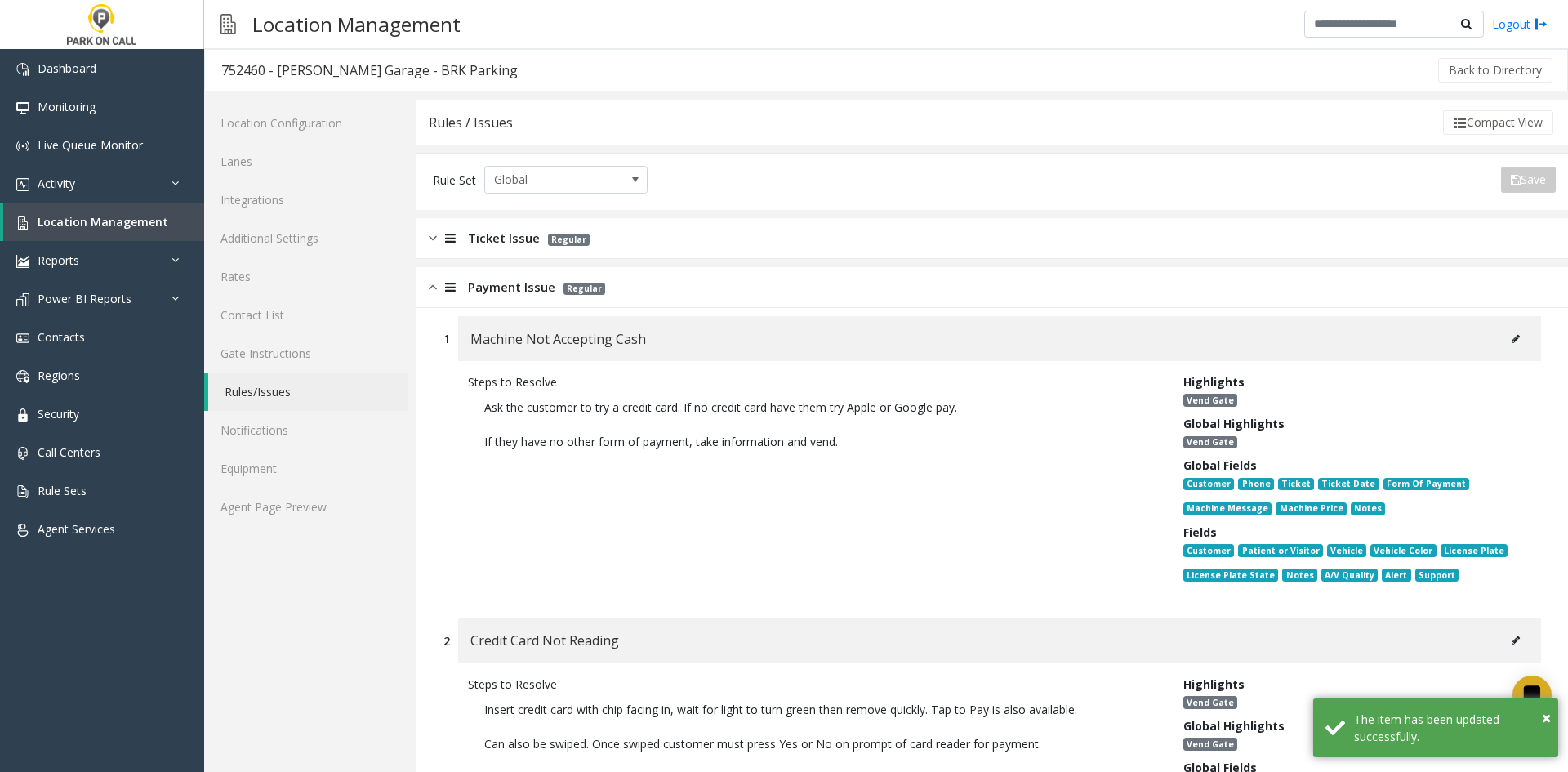
click at [568, 228] on div "Ticket Issue Regular" at bounding box center [992, 238] width 1152 height 41
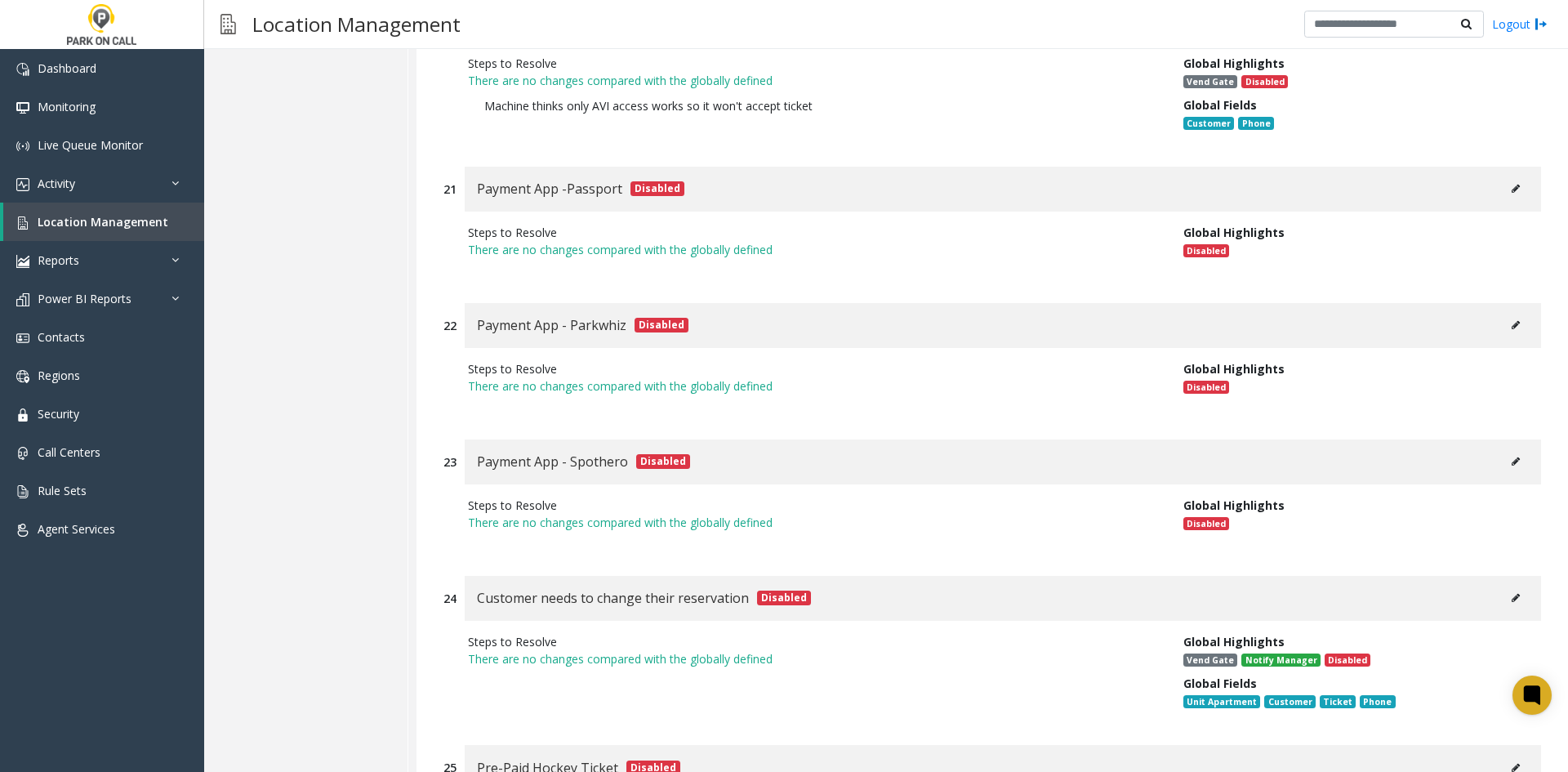
scroll to position [6899, 0]
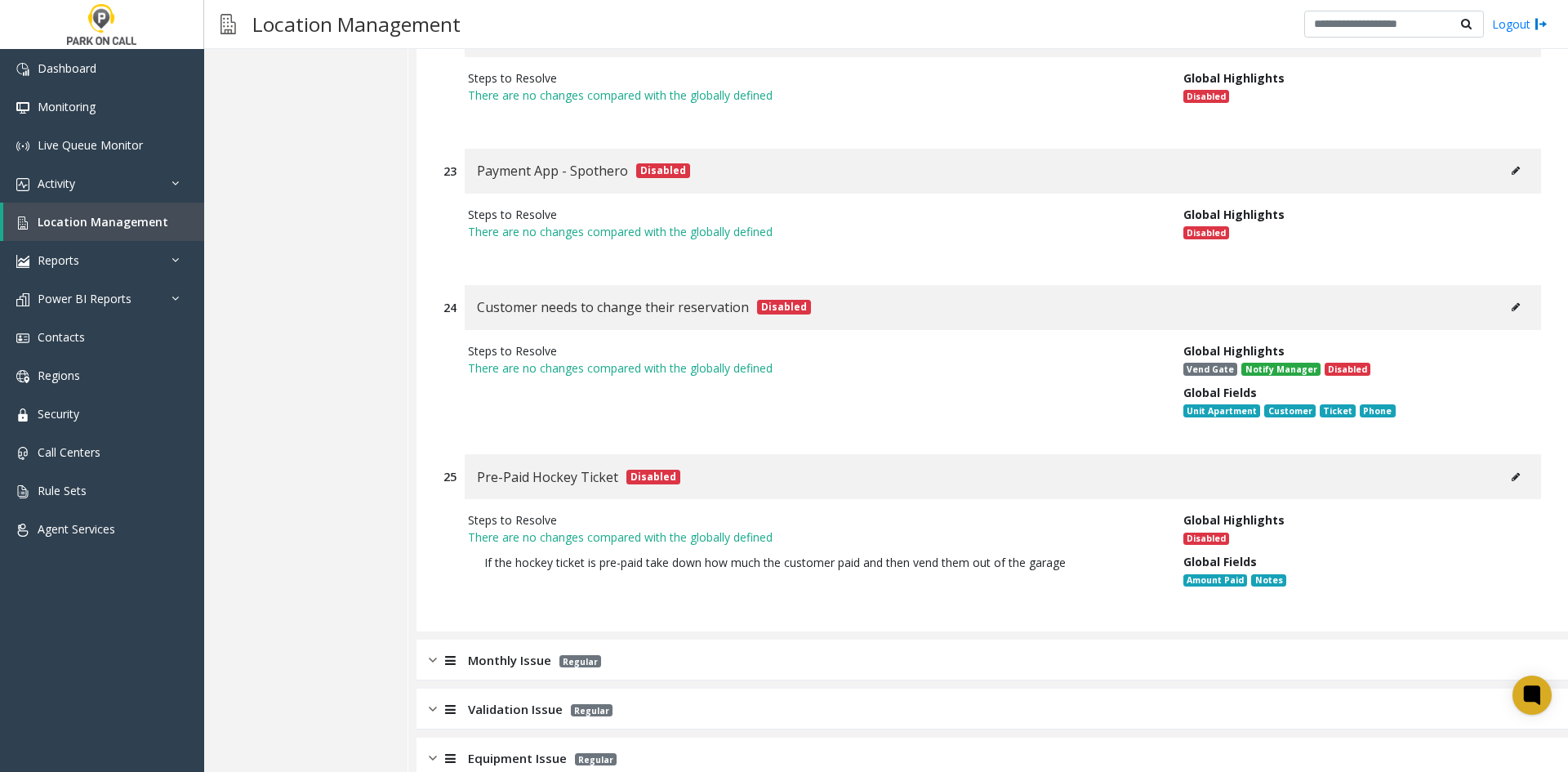
click at [673, 640] on div "Monthly Issue Regular" at bounding box center [992, 660] width 1152 height 41
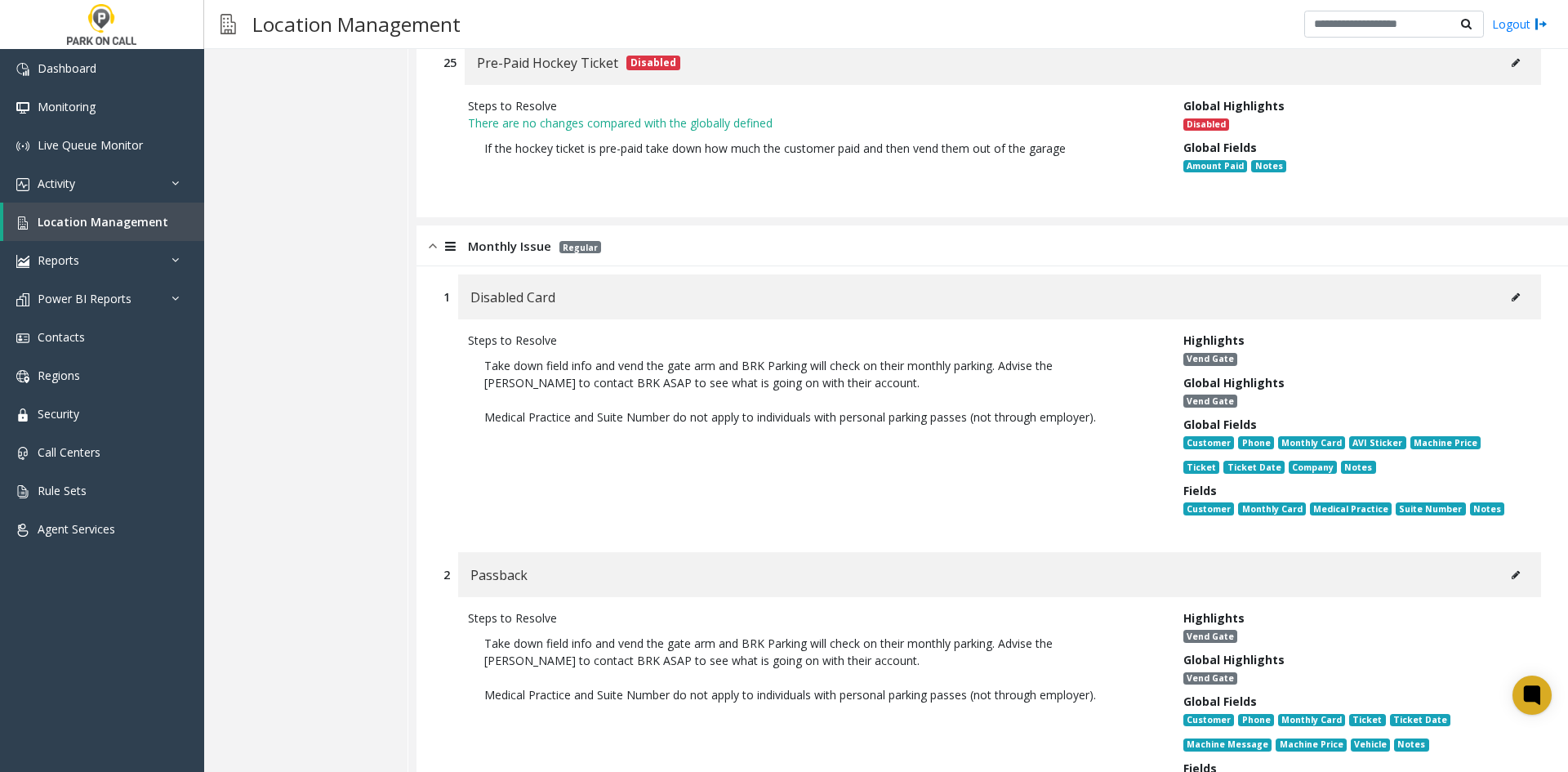
scroll to position [6980, 0]
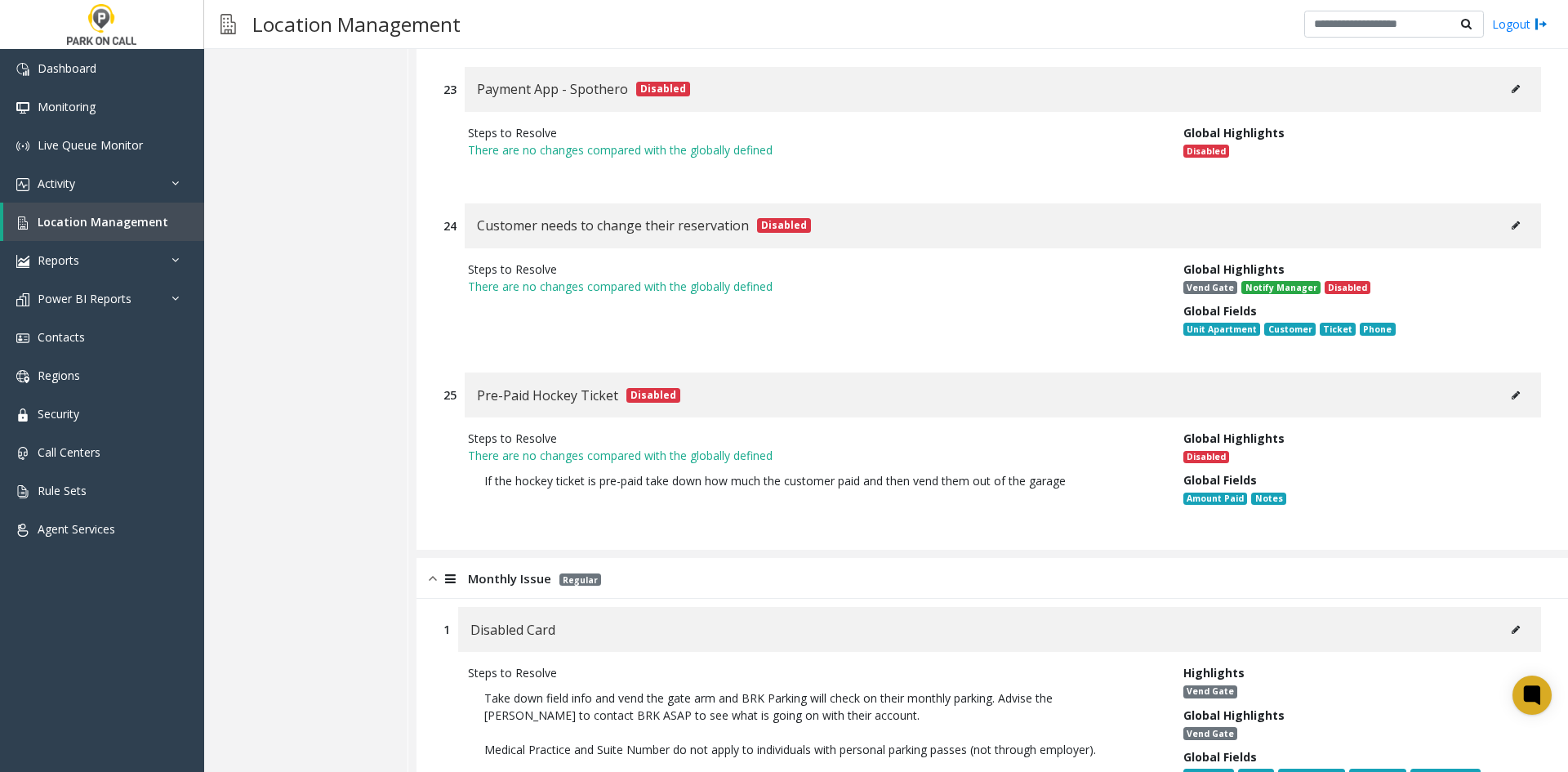
click at [588, 558] on div "Monthly Issue Regular" at bounding box center [992, 578] width 1152 height 41
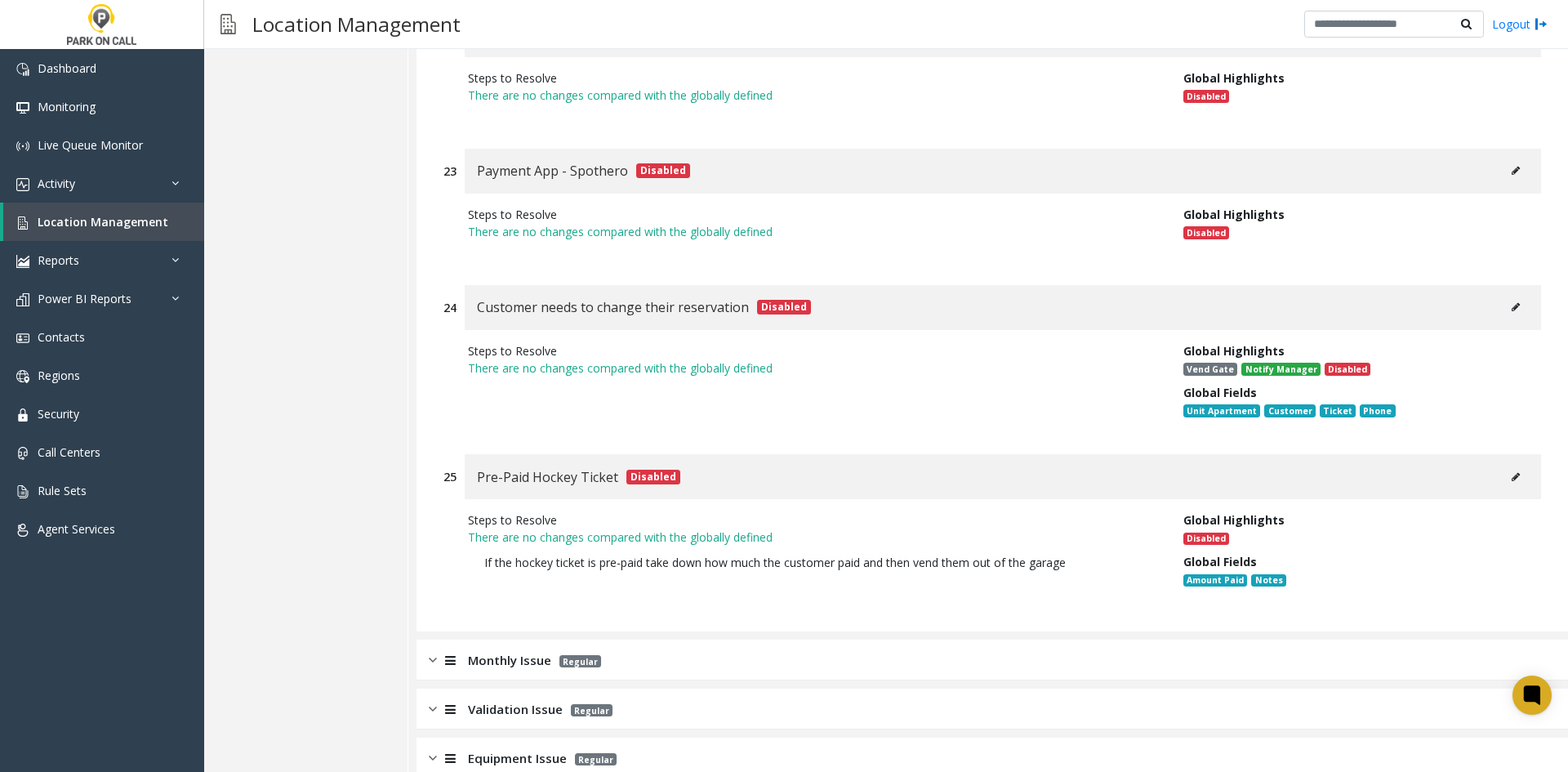
click at [625, 689] on div "Validation Issue Regular" at bounding box center [992, 709] width 1152 height 41
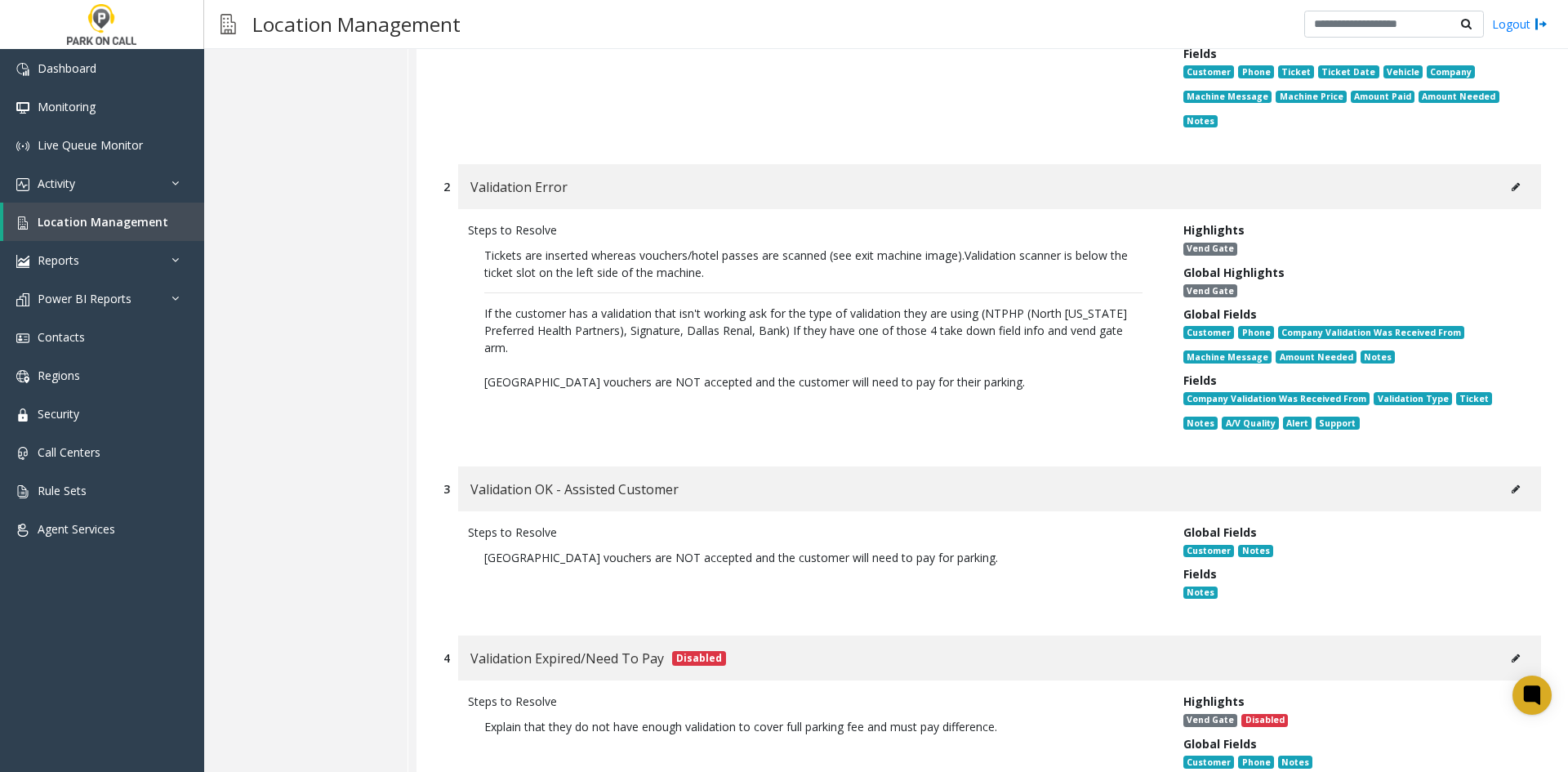
scroll to position [7715, 0]
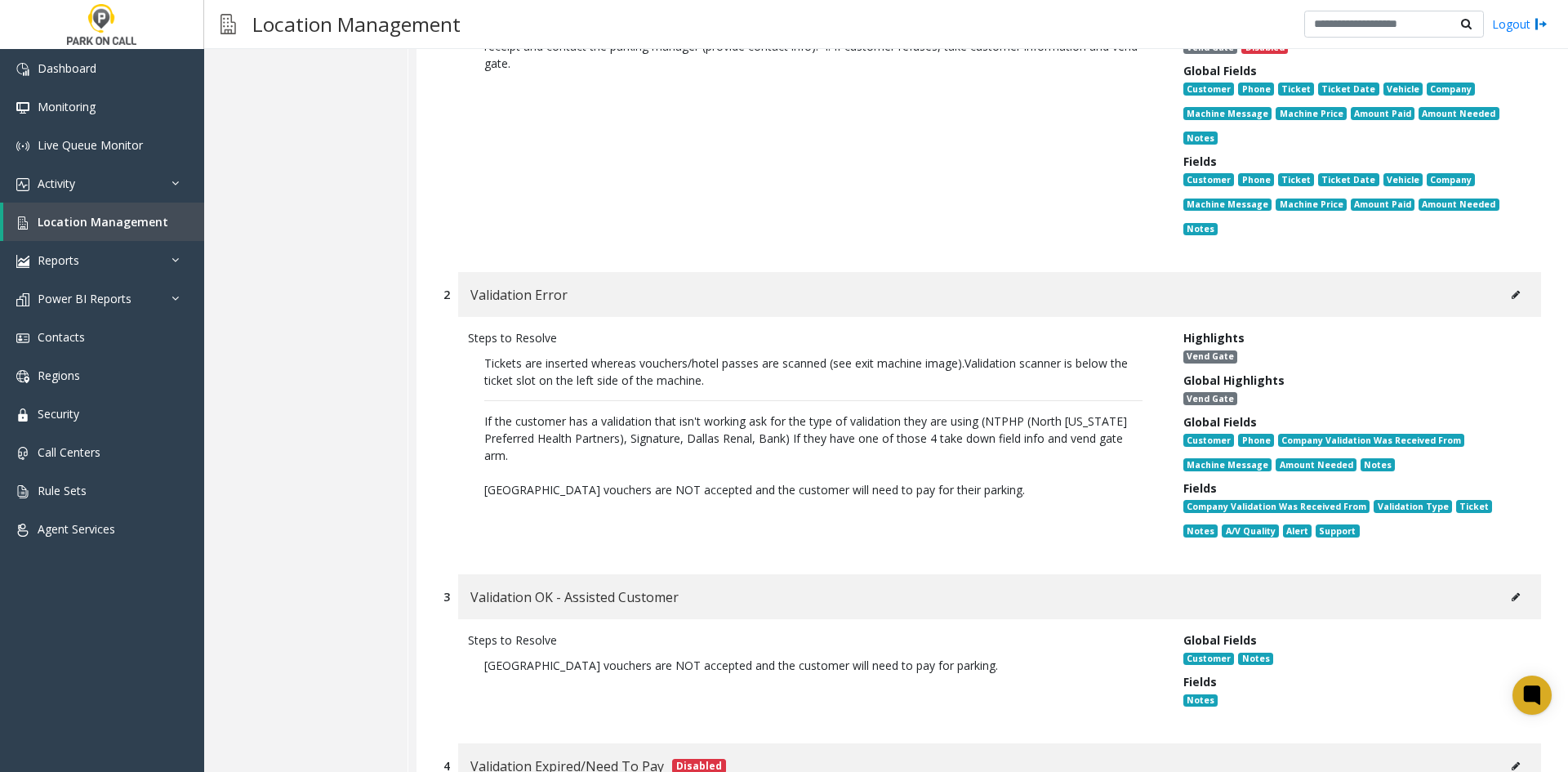
click at [1502, 283] on button at bounding box center [1515, 295] width 26 height 25
type input "**********"
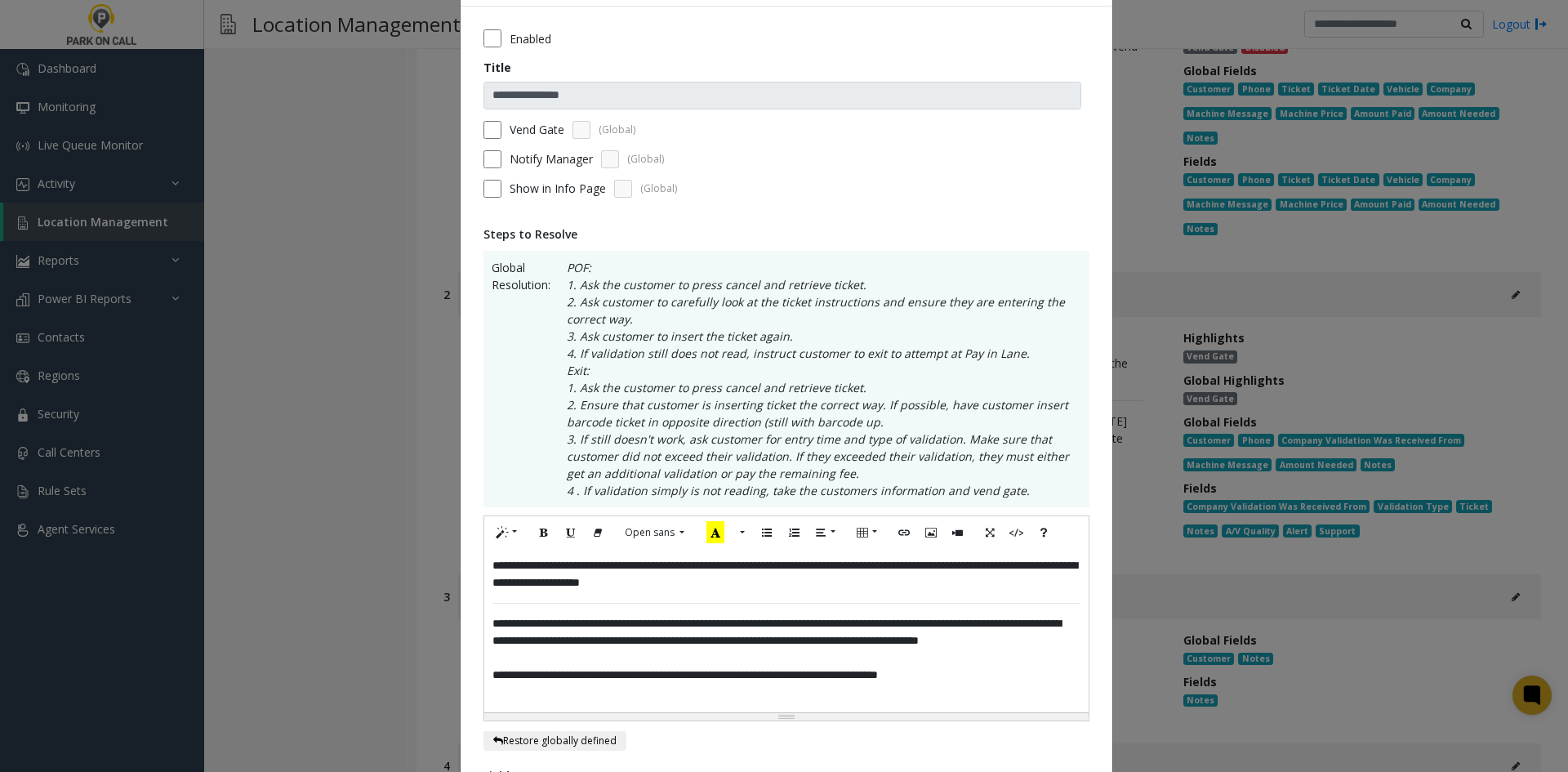
scroll to position [163, 0]
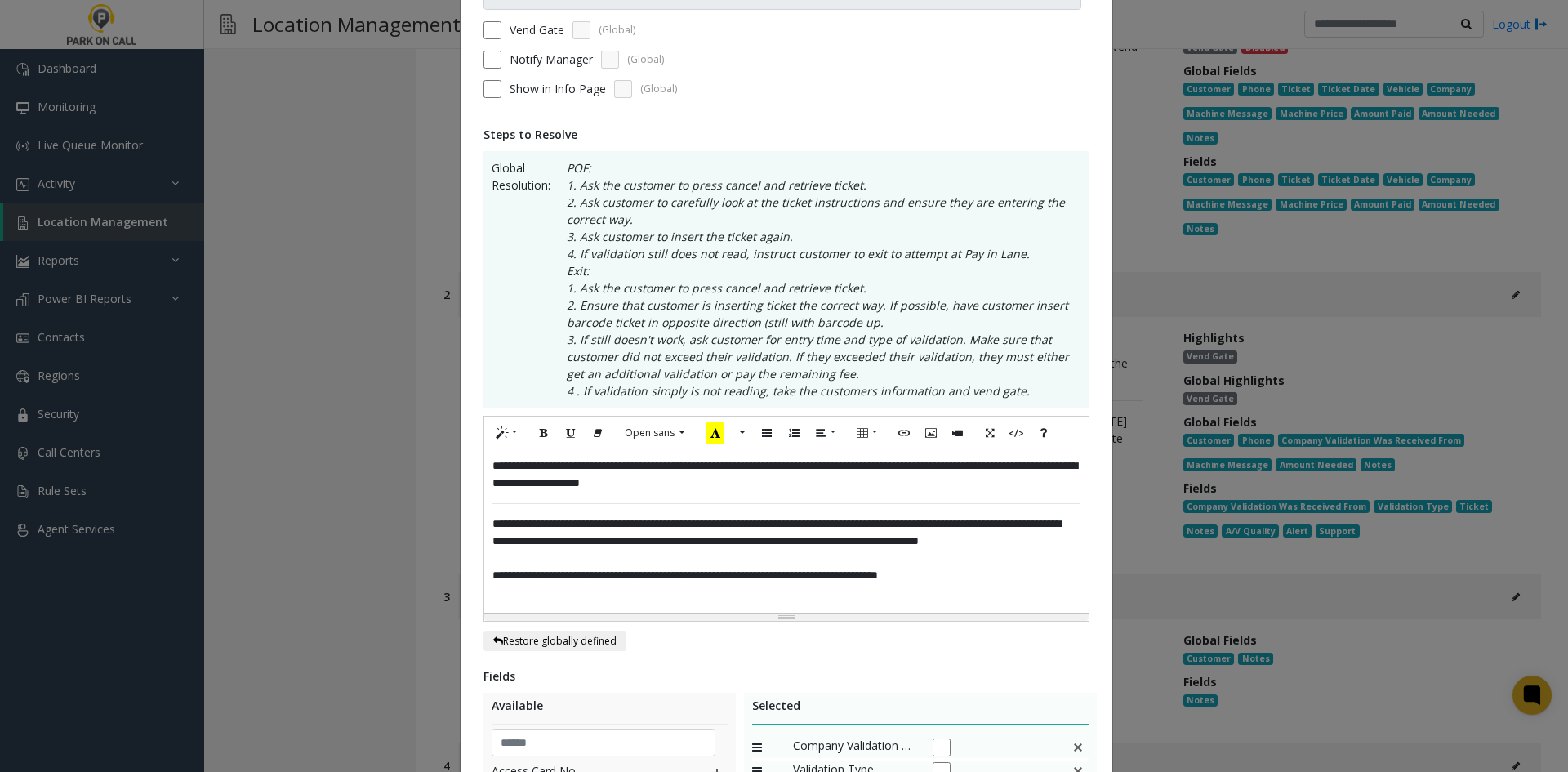
click at [568, 464] on span "**********" at bounding box center [674, 465] width 364 height 11
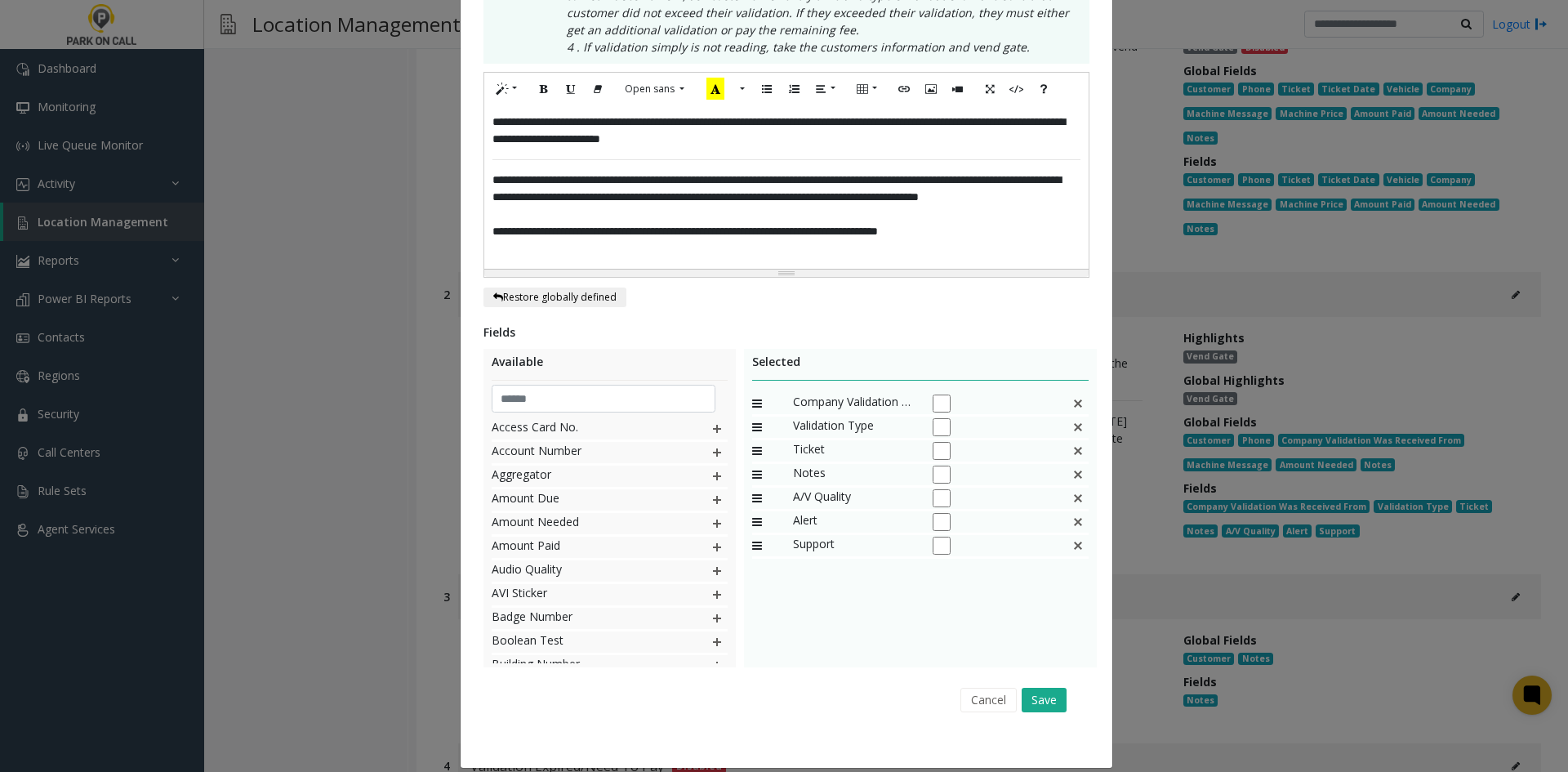
scroll to position [525, 0]
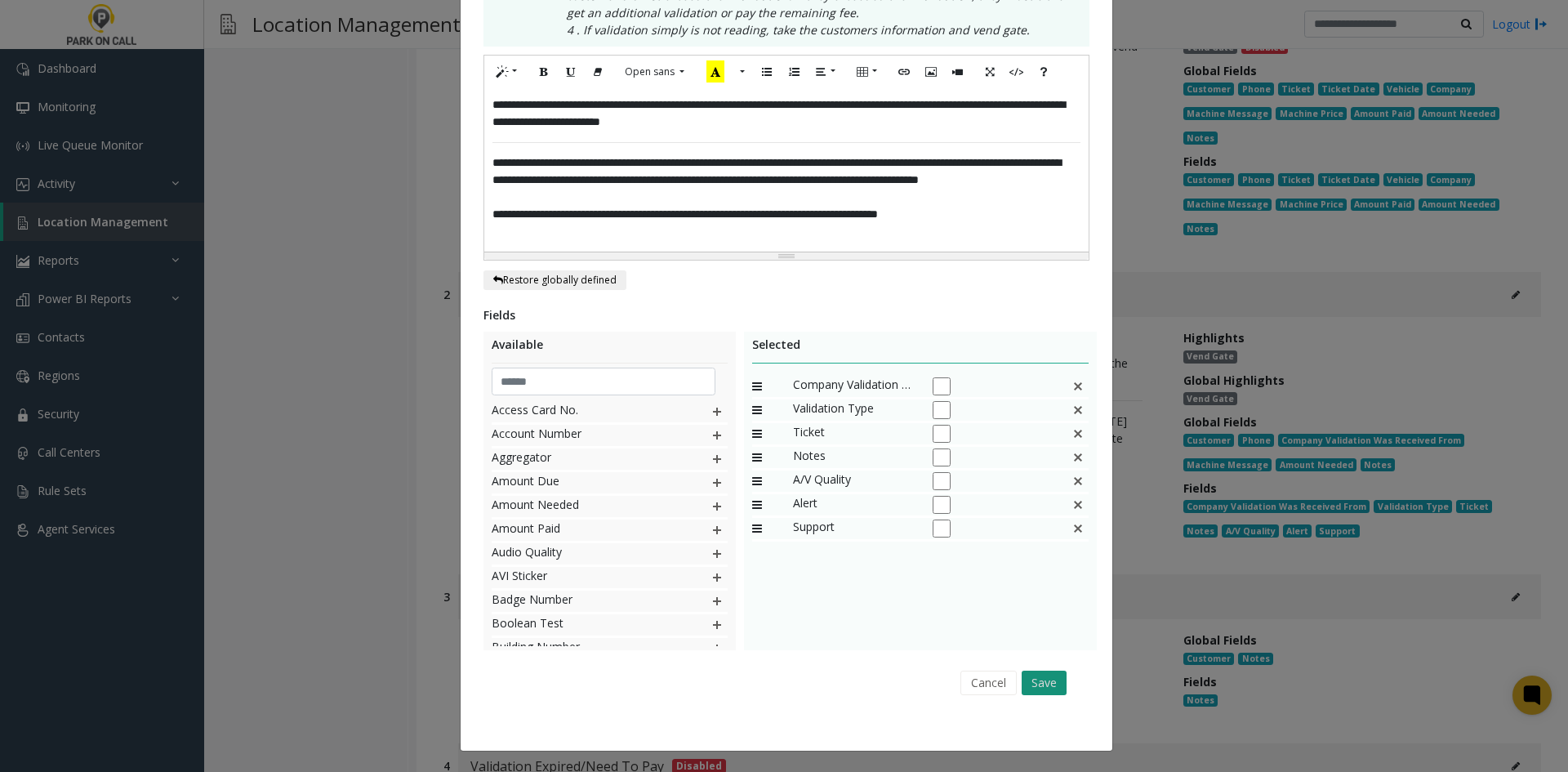
click at [1056, 682] on button "Save" at bounding box center [1043, 682] width 45 height 25
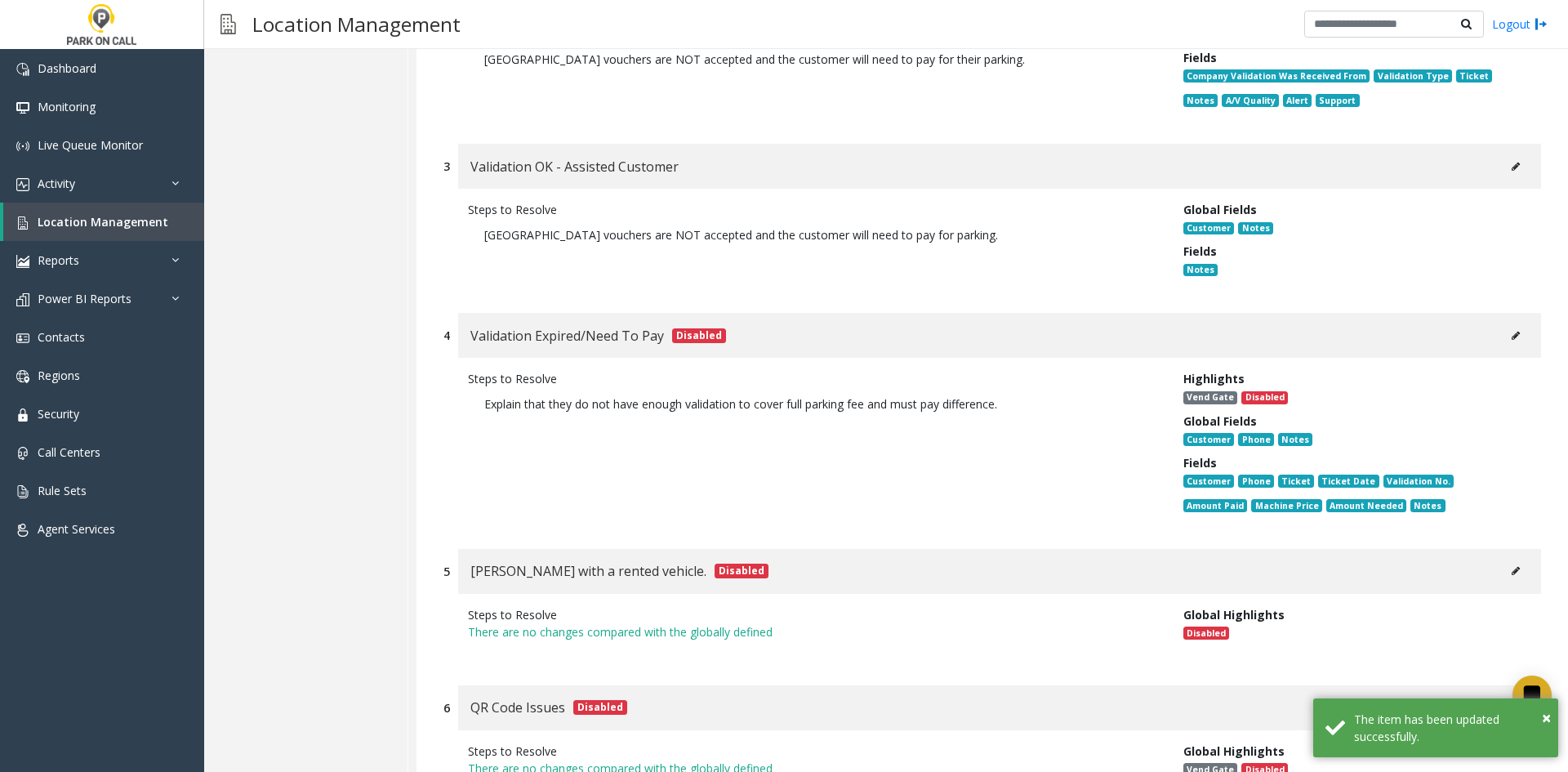
scroll to position [8449, 0]
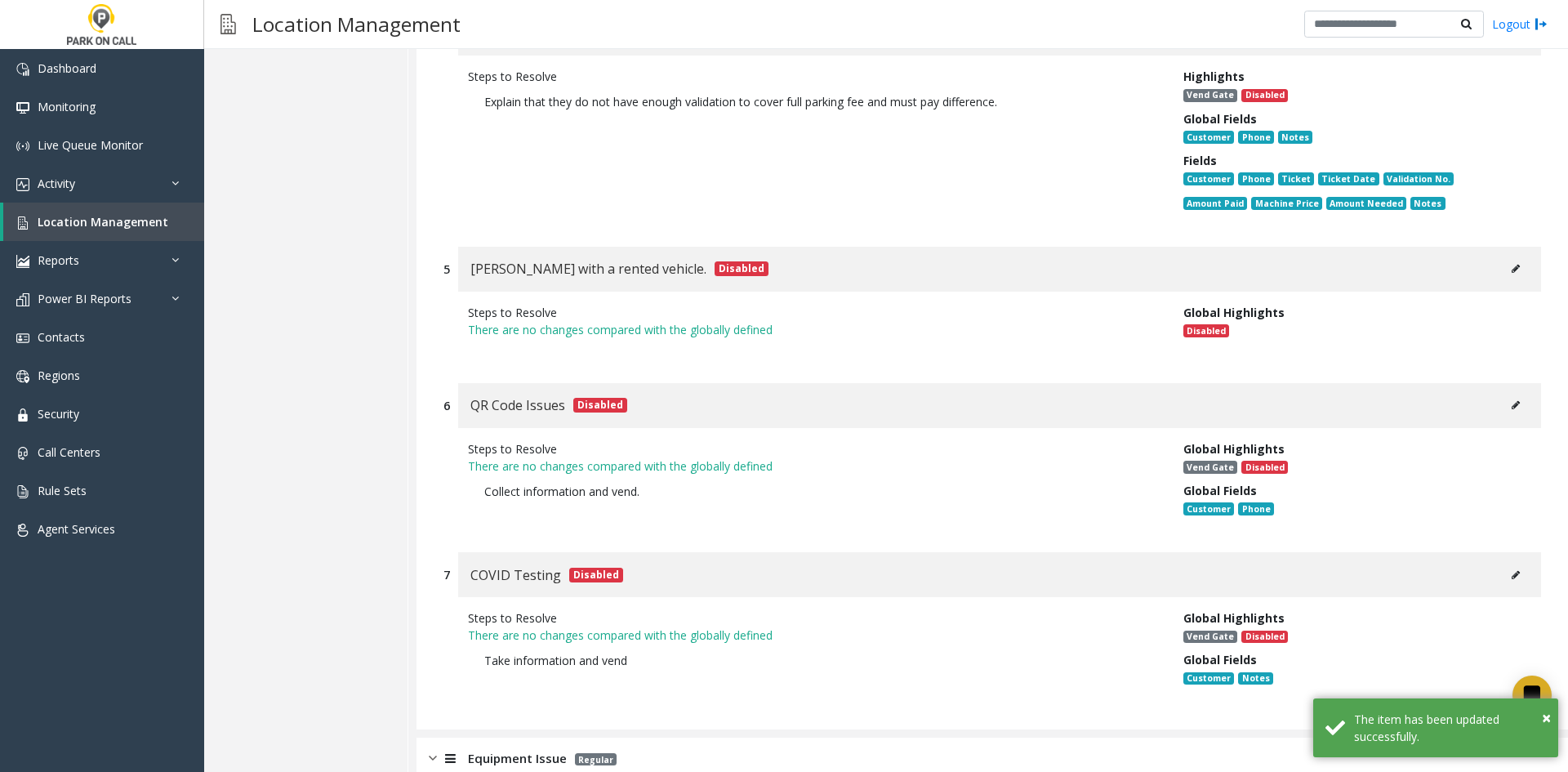
click at [706, 738] on div "Equipment Issue Regular" at bounding box center [992, 758] width 1152 height 41
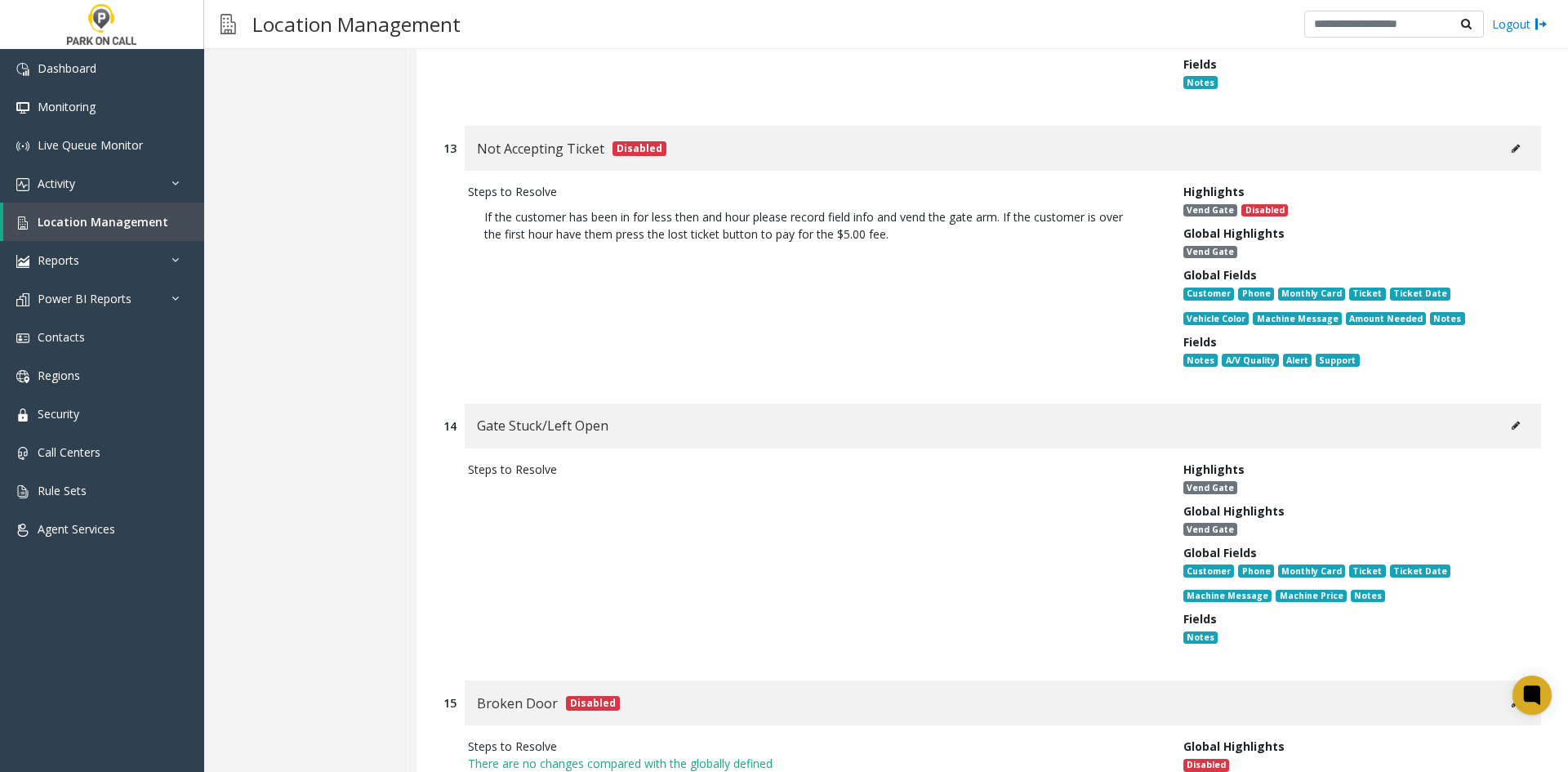
scroll to position [12660, 0]
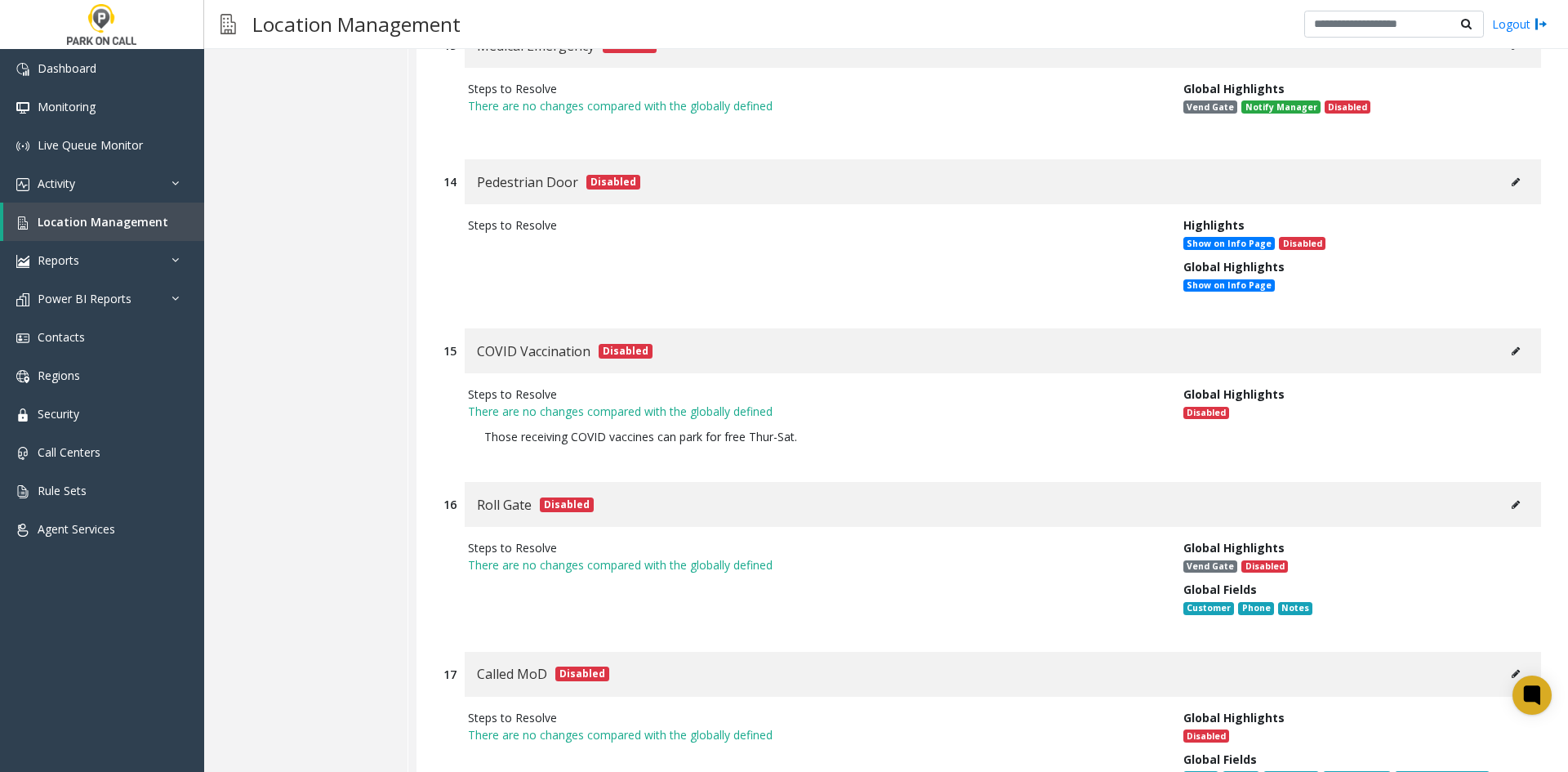
scroll to position [15694, 0]
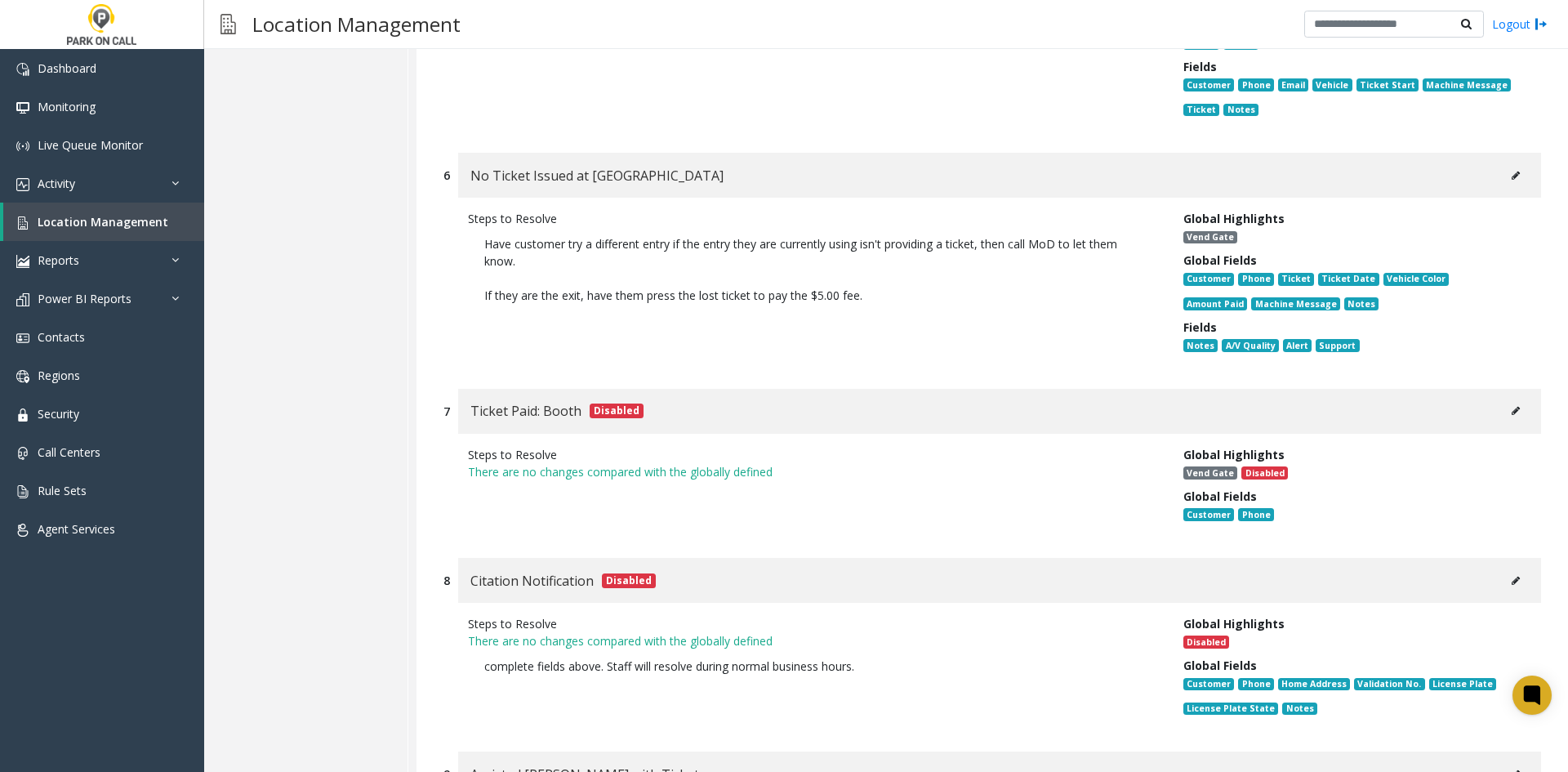
scroll to position [0, 0]
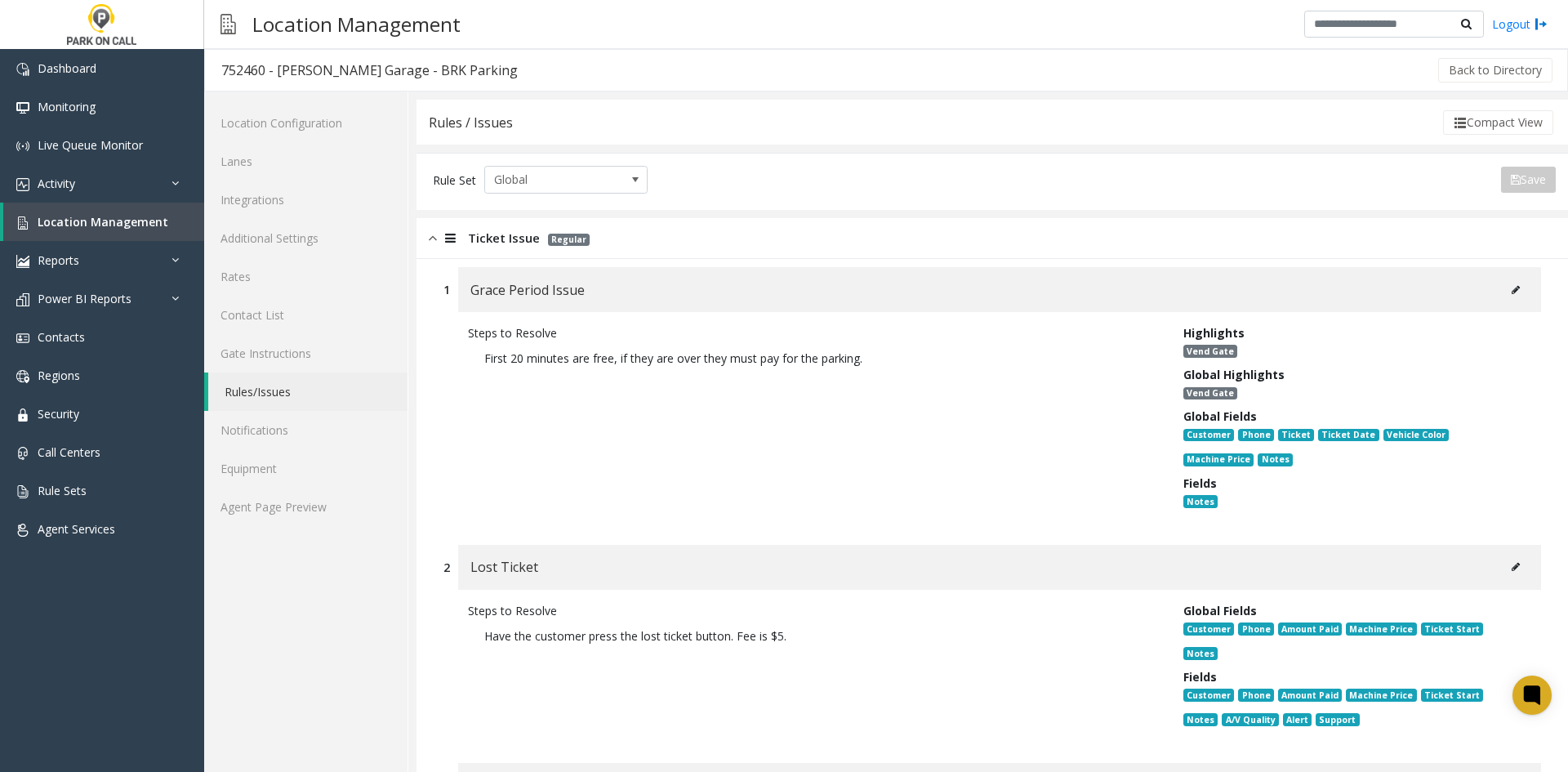
drag, startPoint x: 685, startPoint y: 707, endPoint x: 698, endPoint y: 392, distance: 315.3
drag, startPoint x: 698, startPoint y: 392, endPoint x: 689, endPoint y: 398, distance: 10.8
click at [698, 393] on div "Steps to Resolve First 20 minutes are free, if they are over they must pay for …" at bounding box center [814, 420] width 716 height 192
click at [336, 500] on link "Agent Page Preview" at bounding box center [306, 507] width 203 height 39
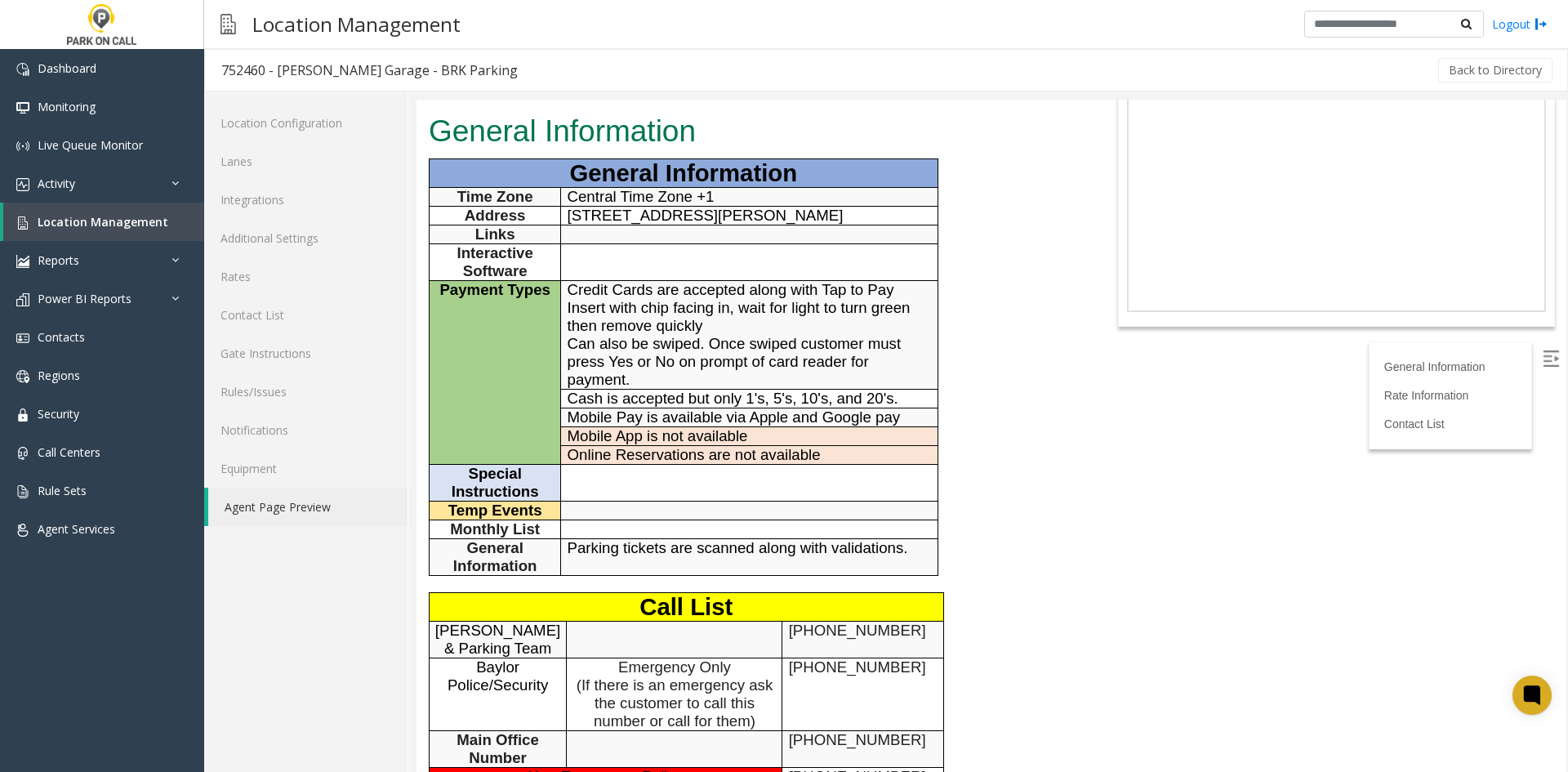
scroll to position [602, 0]
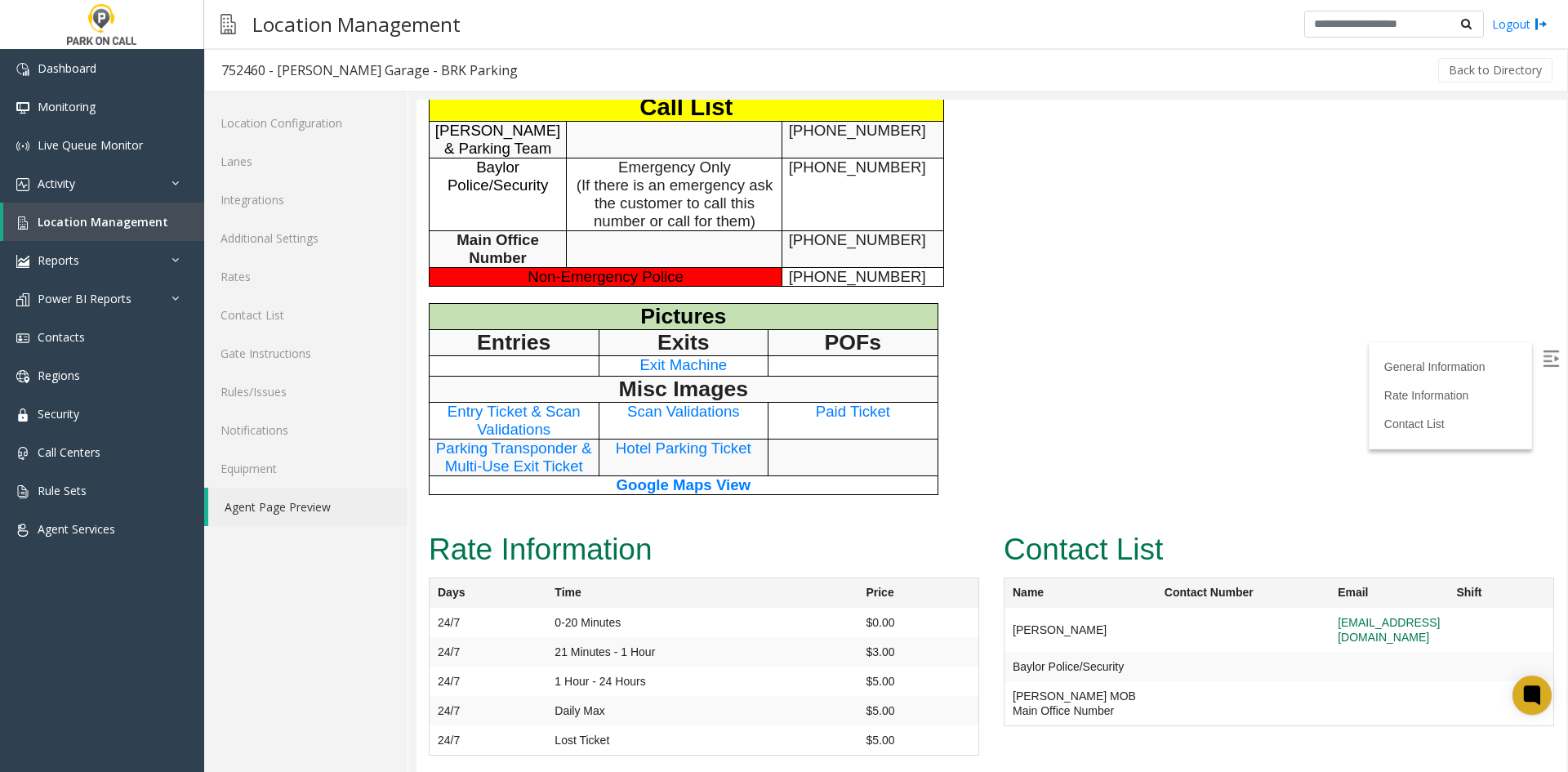
click at [651, 364] on span "Exit Machine" at bounding box center [683, 365] width 88 height 18
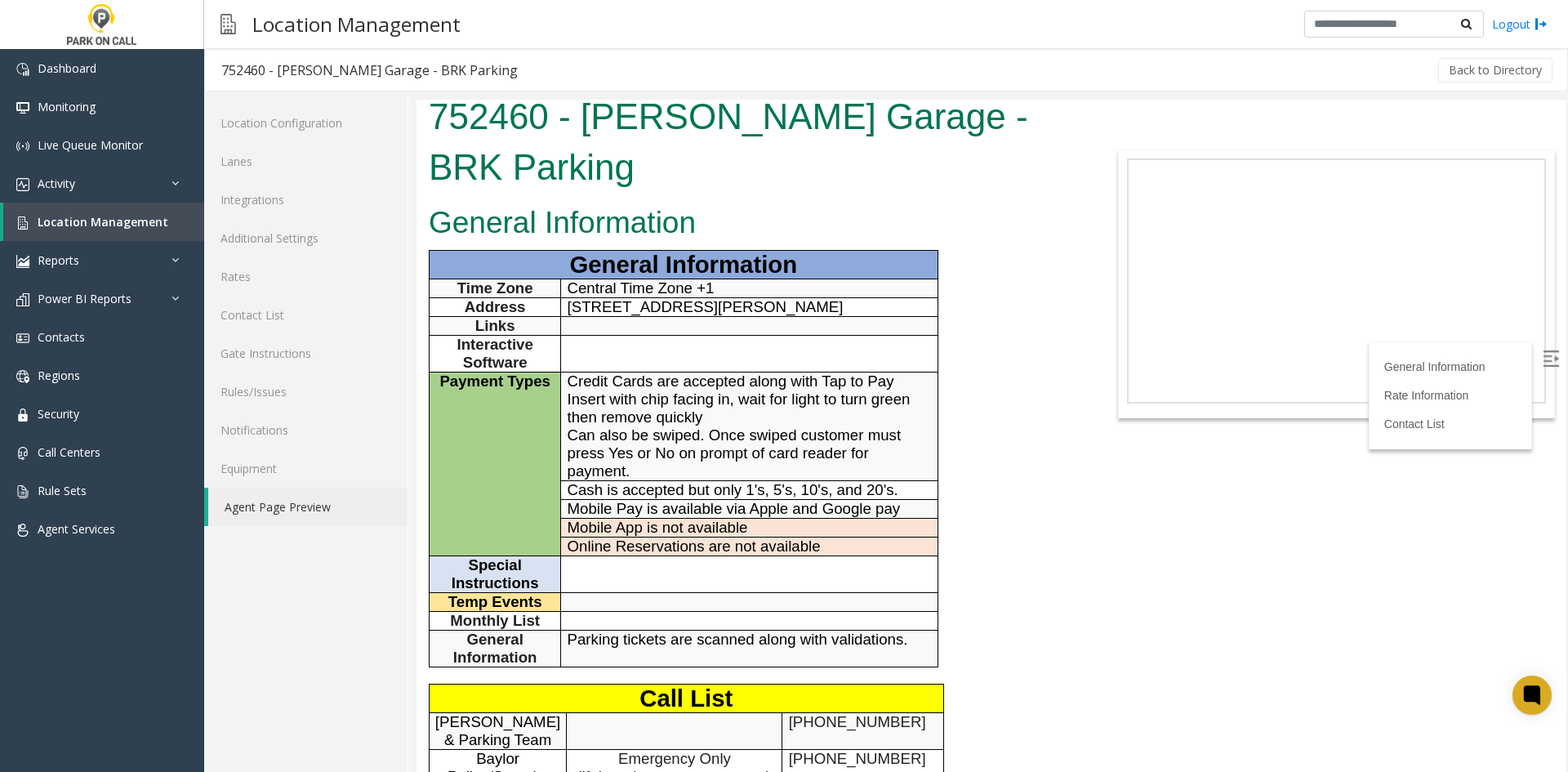
scroll to position [0, 0]
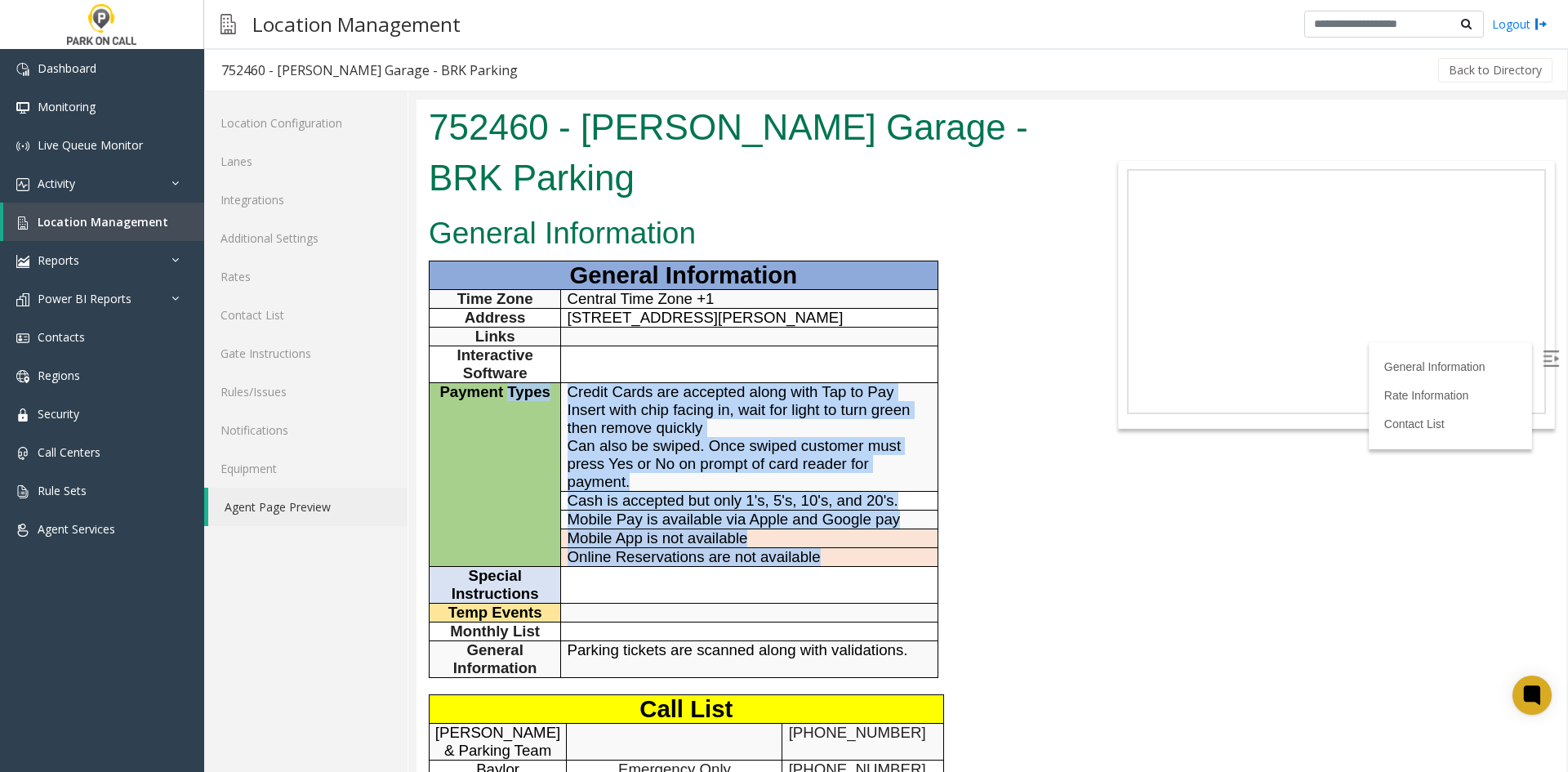
drag, startPoint x: 778, startPoint y: 513, endPoint x: 511, endPoint y: 394, distance: 292.3
click at [511, 394] on tbody "General Information Time Zone Central Time Zone +1 Address [STREET_ADDRESS][PER…" at bounding box center [683, 469] width 509 height 416
click at [511, 394] on span "Payment Types" at bounding box center [495, 392] width 111 height 18
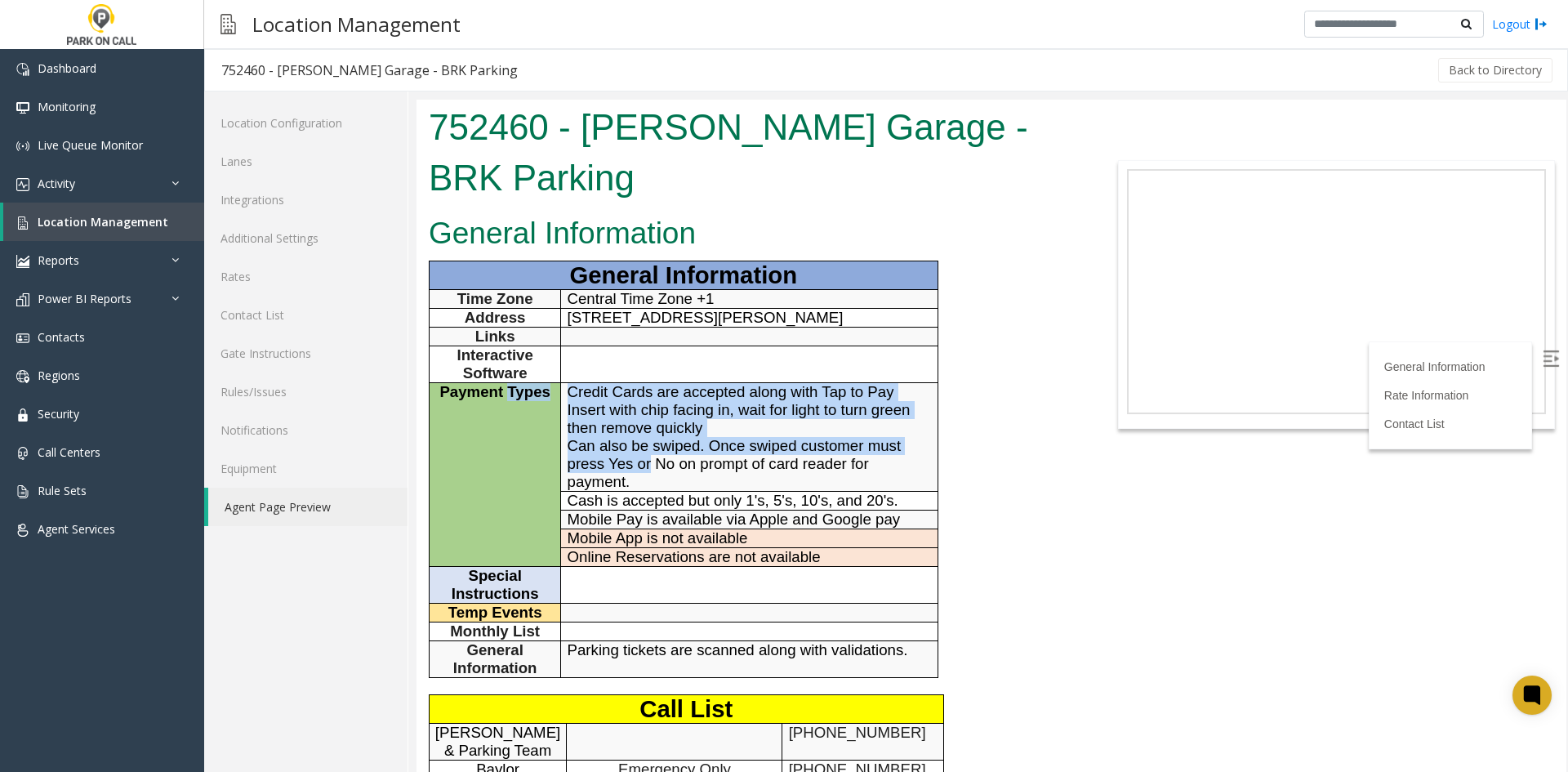
drag, startPoint x: 511, startPoint y: 394, endPoint x: 644, endPoint y: 466, distance: 151.2
click at [644, 466] on tr "Payment Types Credit Cards are accepted along with Tap to Pay Insert with chip …" at bounding box center [683, 438] width 509 height 109
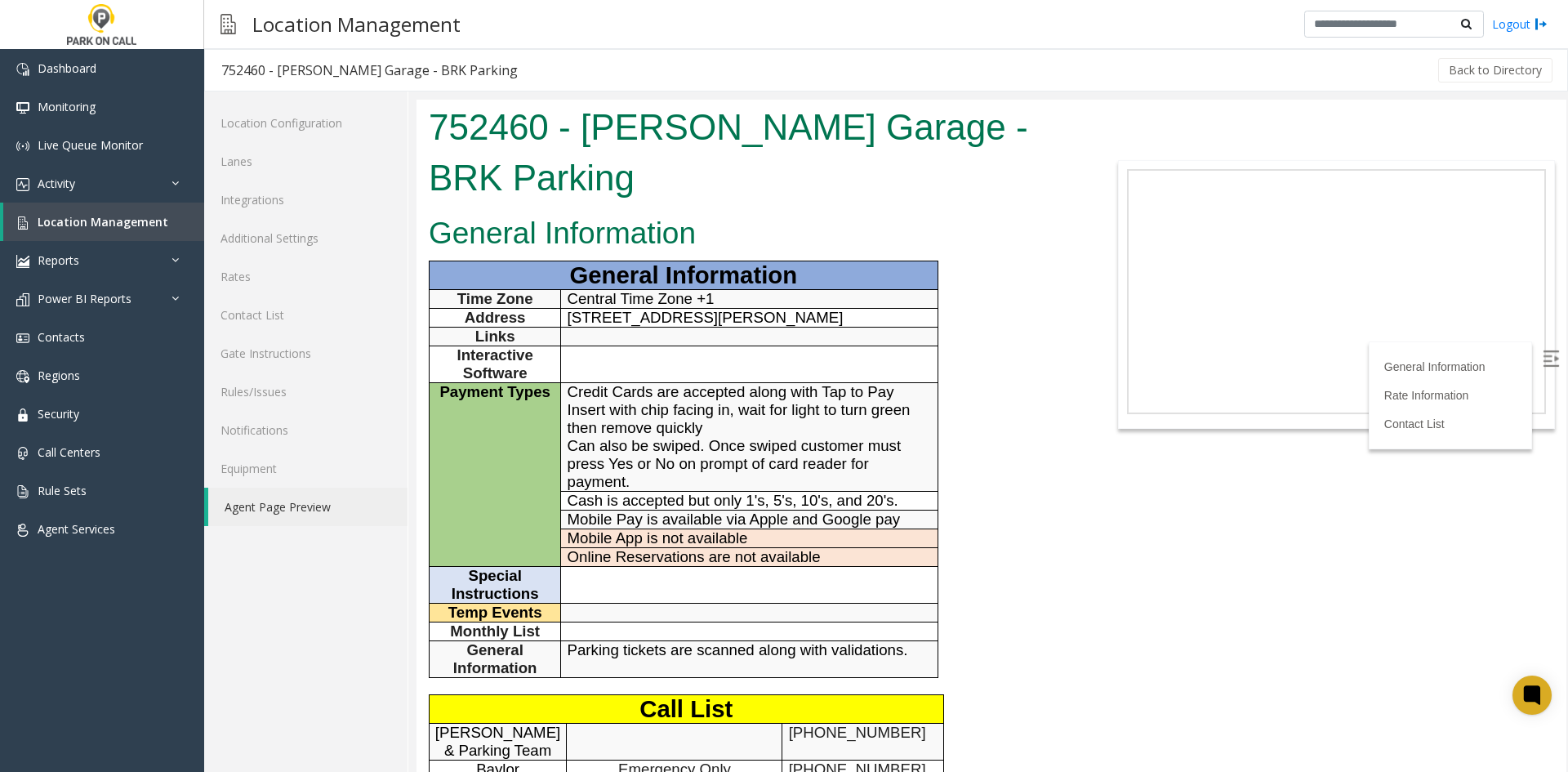
click at [838, 529] on p "Mobile App is not available" at bounding box center [750, 537] width 364 height 18
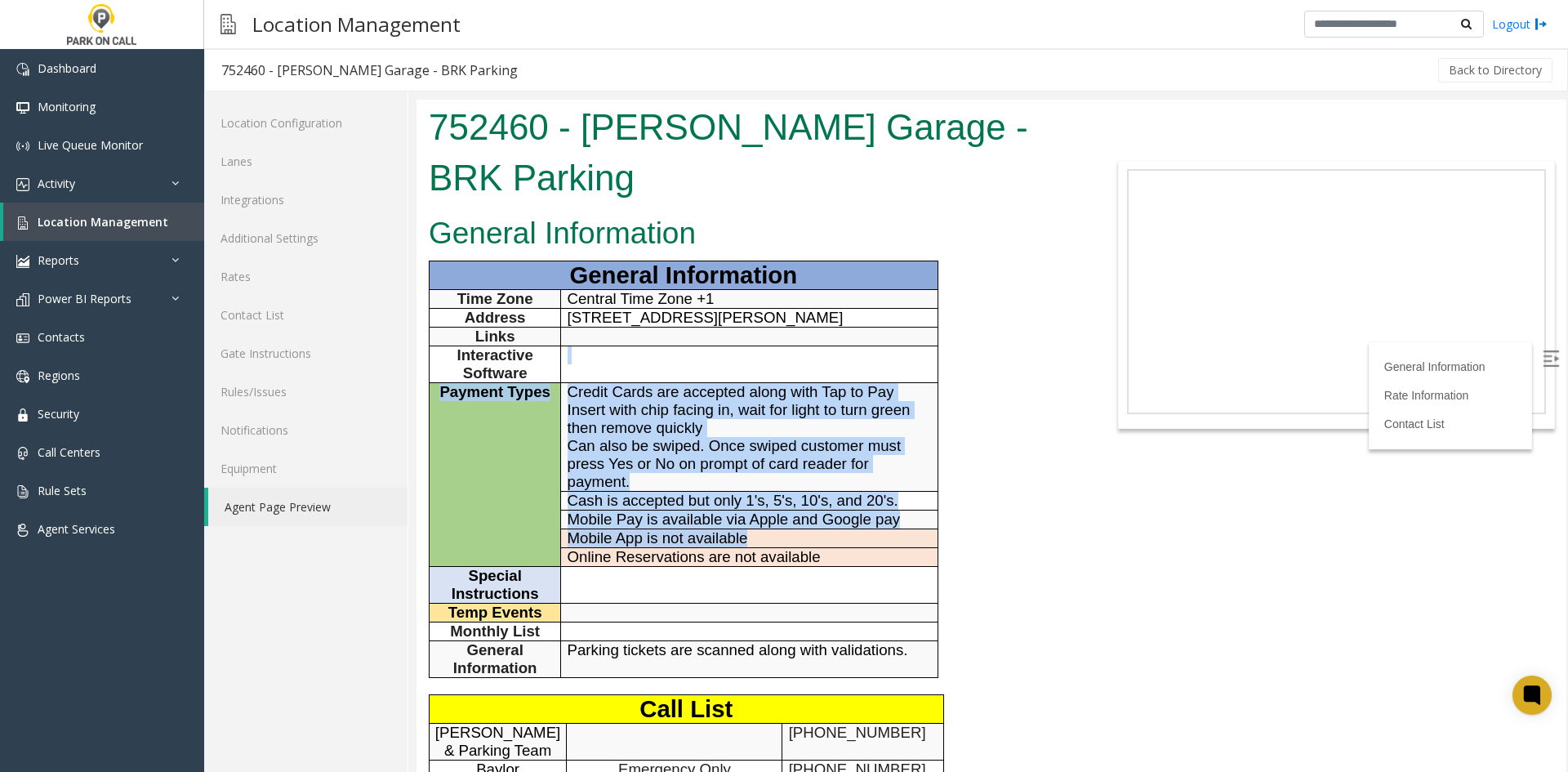
drag, startPoint x: 845, startPoint y: 531, endPoint x: 564, endPoint y: 371, distance: 323.4
click at [564, 371] on tbody "General Information Time Zone Central Time Zone +1 Address [STREET_ADDRESS][PER…" at bounding box center [683, 469] width 509 height 416
click at [564, 371] on td at bounding box center [750, 365] width 377 height 37
drag, startPoint x: 564, startPoint y: 371, endPoint x: 696, endPoint y: 549, distance: 221.6
click at [696, 549] on tbody "General Information Time Zone Central Time Zone +1 Address [STREET_ADDRESS][PER…" at bounding box center [683, 469] width 509 height 416
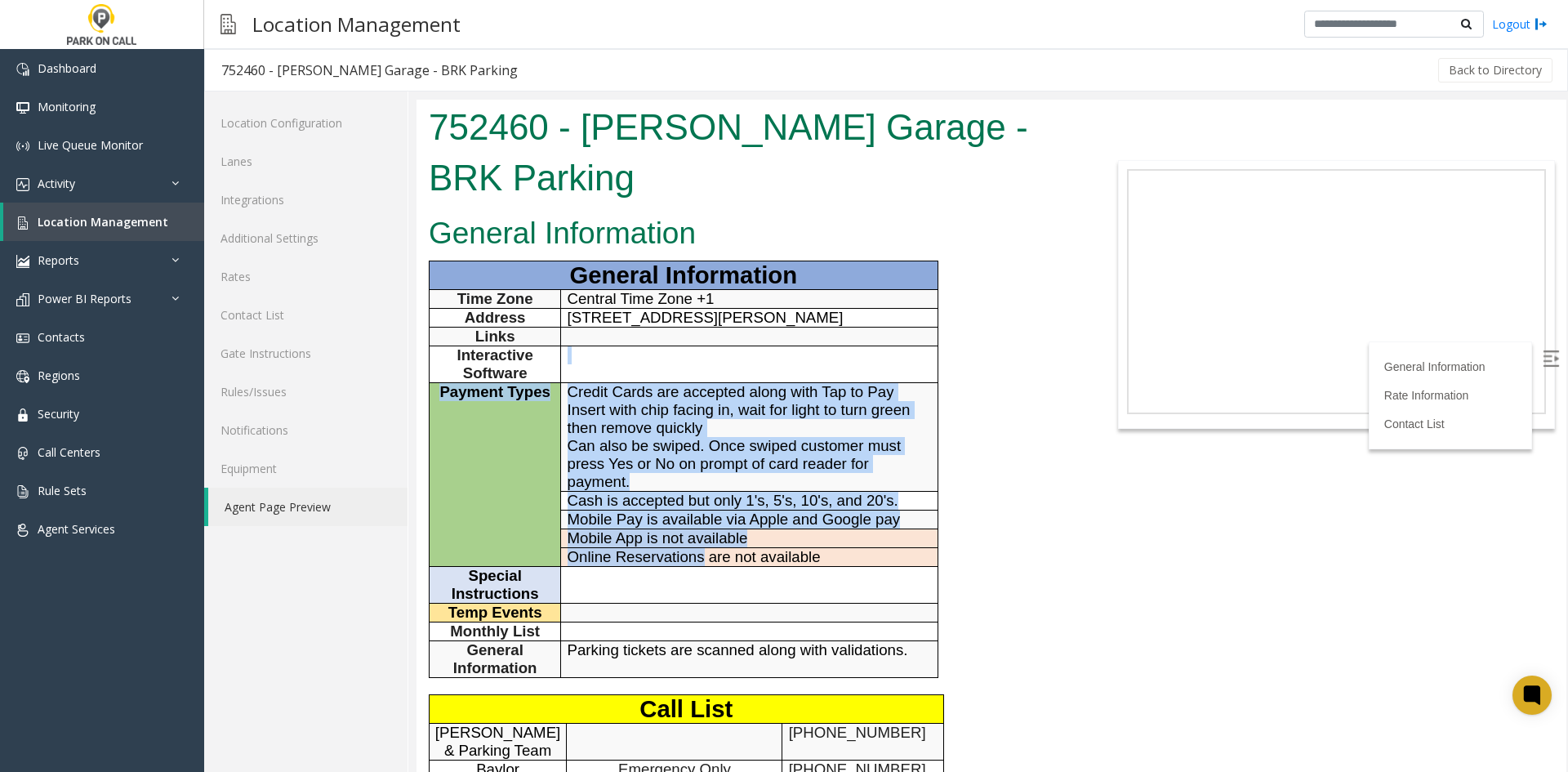
click at [696, 549] on span "Online Reservations are not available" at bounding box center [694, 556] width 253 height 18
drag, startPoint x: 824, startPoint y: 578, endPoint x: 532, endPoint y: 382, distance: 351.7
click at [532, 382] on tbody "General Information Time Zone Central Time Zone +1 Address [STREET_ADDRESS][PER…" at bounding box center [683, 469] width 509 height 416
click at [532, 383] on td "Payment Types" at bounding box center [495, 475] width 131 height 184
drag, startPoint x: 532, startPoint y: 382, endPoint x: 739, endPoint y: 595, distance: 297.0
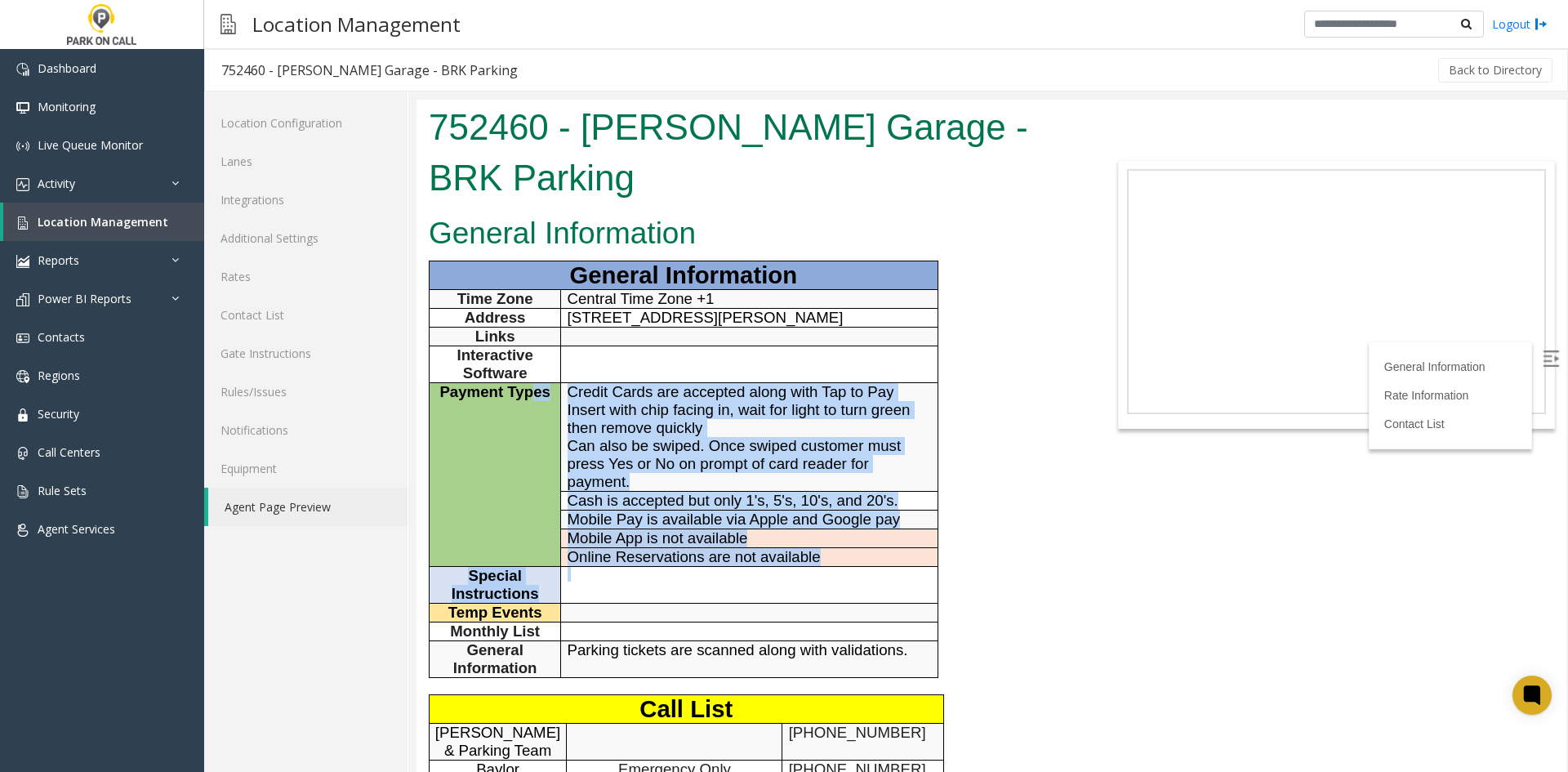
click at [739, 595] on tbody "General Information Time Zone Central Time Zone +1 Address [STREET_ADDRESS][PER…" at bounding box center [683, 469] width 509 height 416
click at [739, 595] on td at bounding box center [750, 585] width 377 height 37
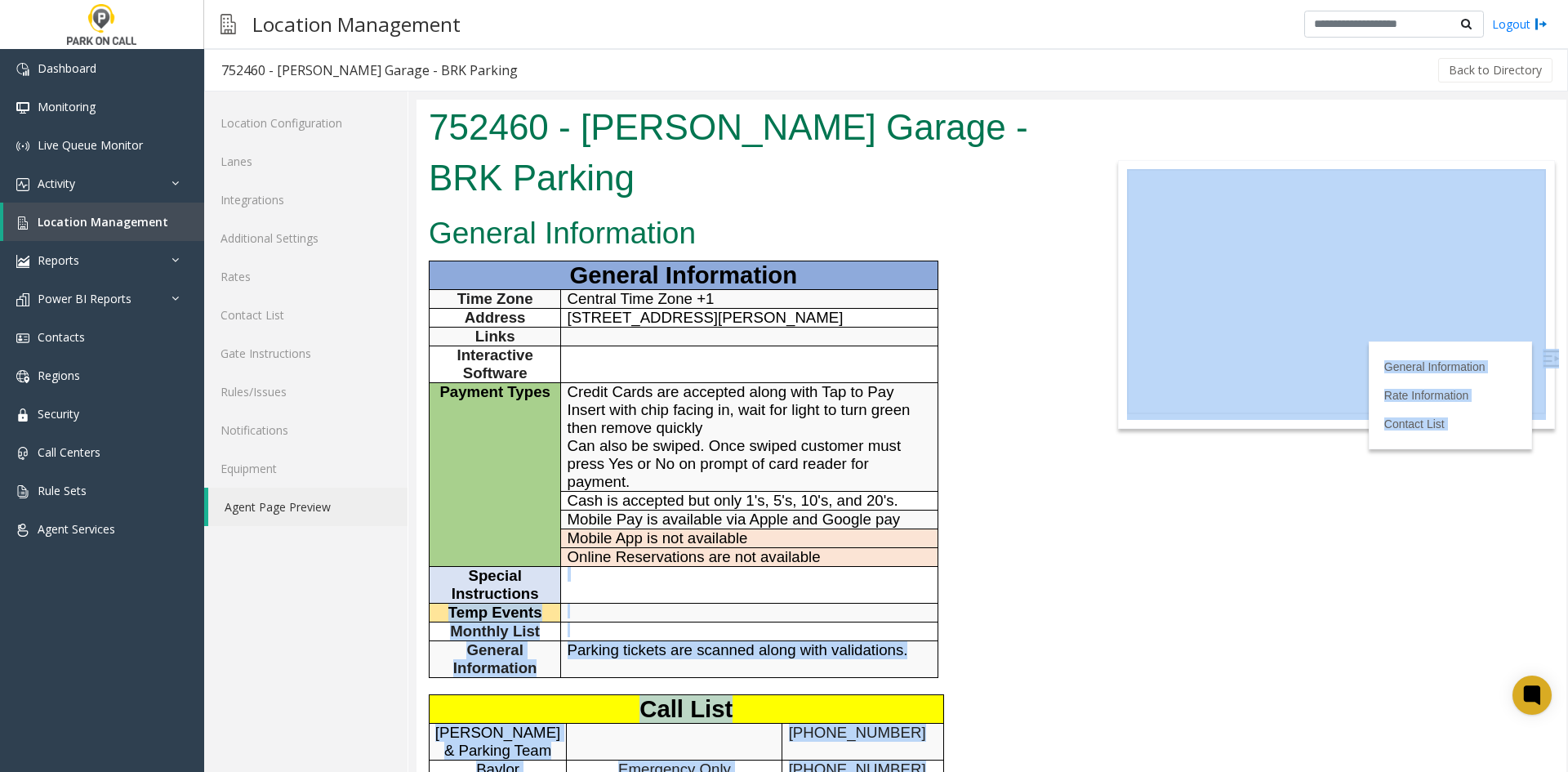
drag, startPoint x: 936, startPoint y: 695, endPoint x: 629, endPoint y: 589, distance: 324.8
click at [629, 589] on body "752460 - [PERSON_NAME] Garage - BRK Parking General Information General Informa…" at bounding box center [991, 436] width 1150 height 672
click at [629, 589] on td at bounding box center [750, 585] width 377 height 37
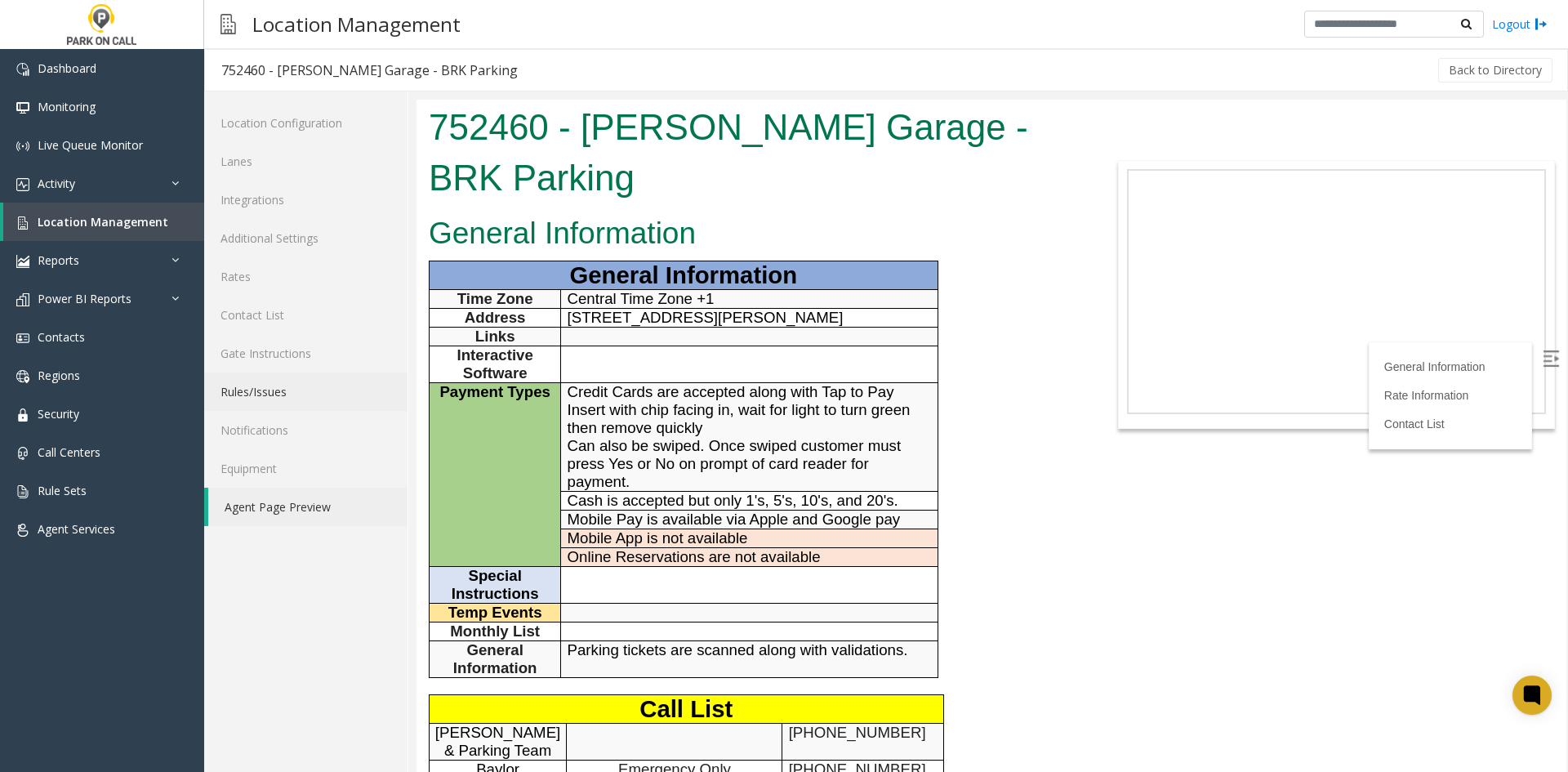
click at [335, 395] on link "Rules/Issues" at bounding box center [306, 392] width 203 height 39
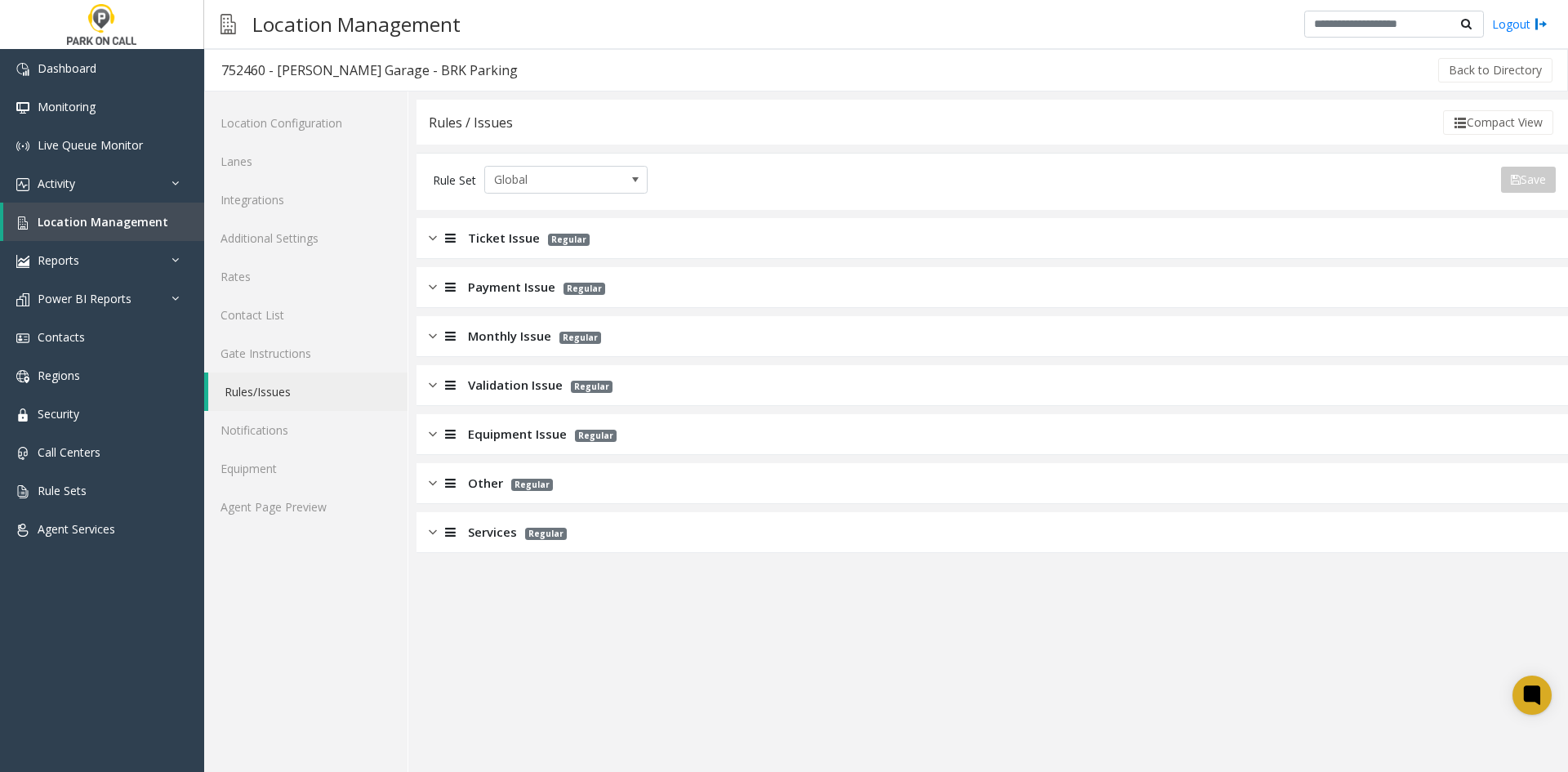
click at [481, 379] on span "Validation Issue" at bounding box center [515, 385] width 95 height 18
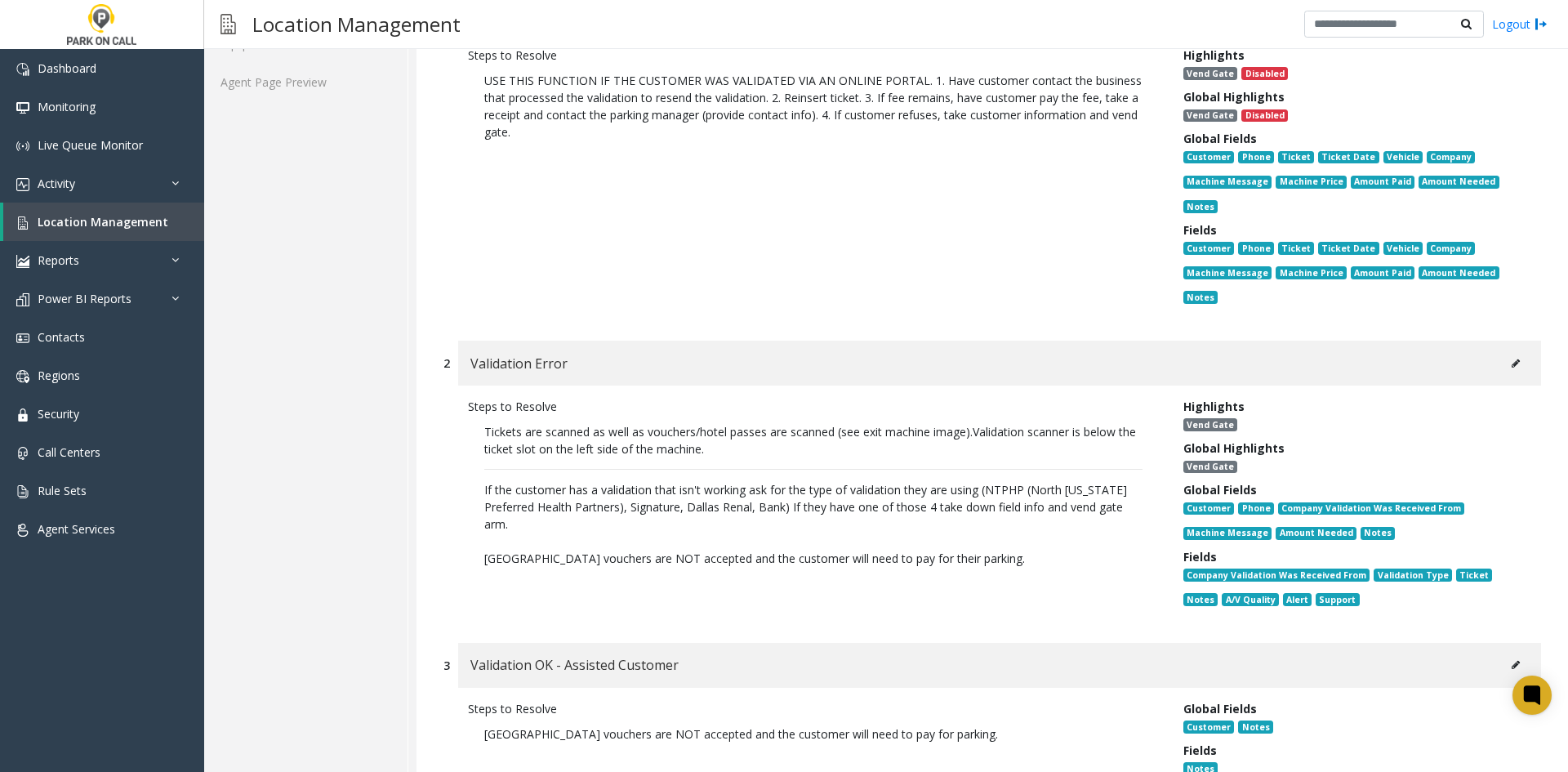
scroll to position [490, 0]
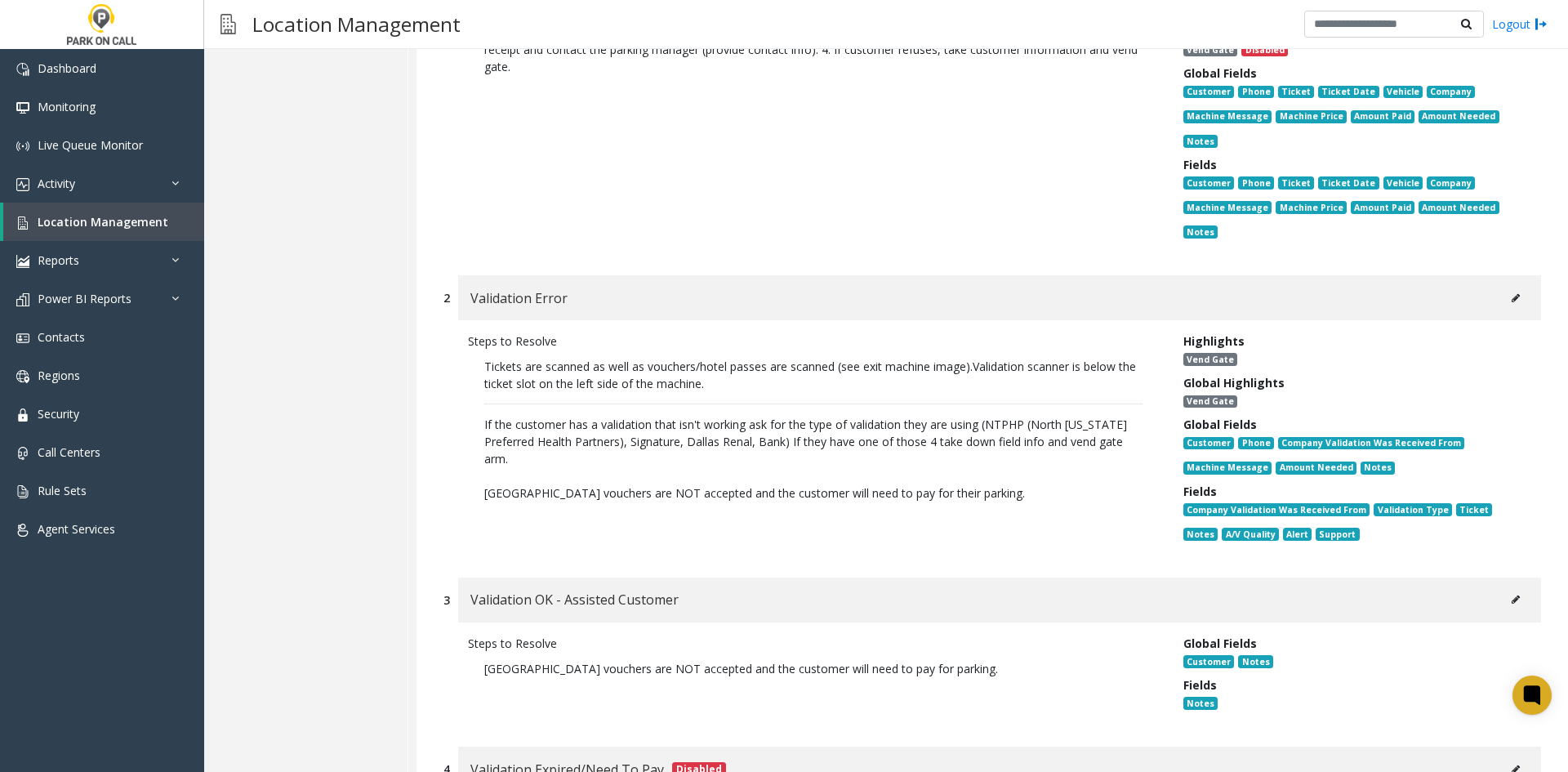
click at [1502, 292] on button at bounding box center [1515, 298] width 26 height 25
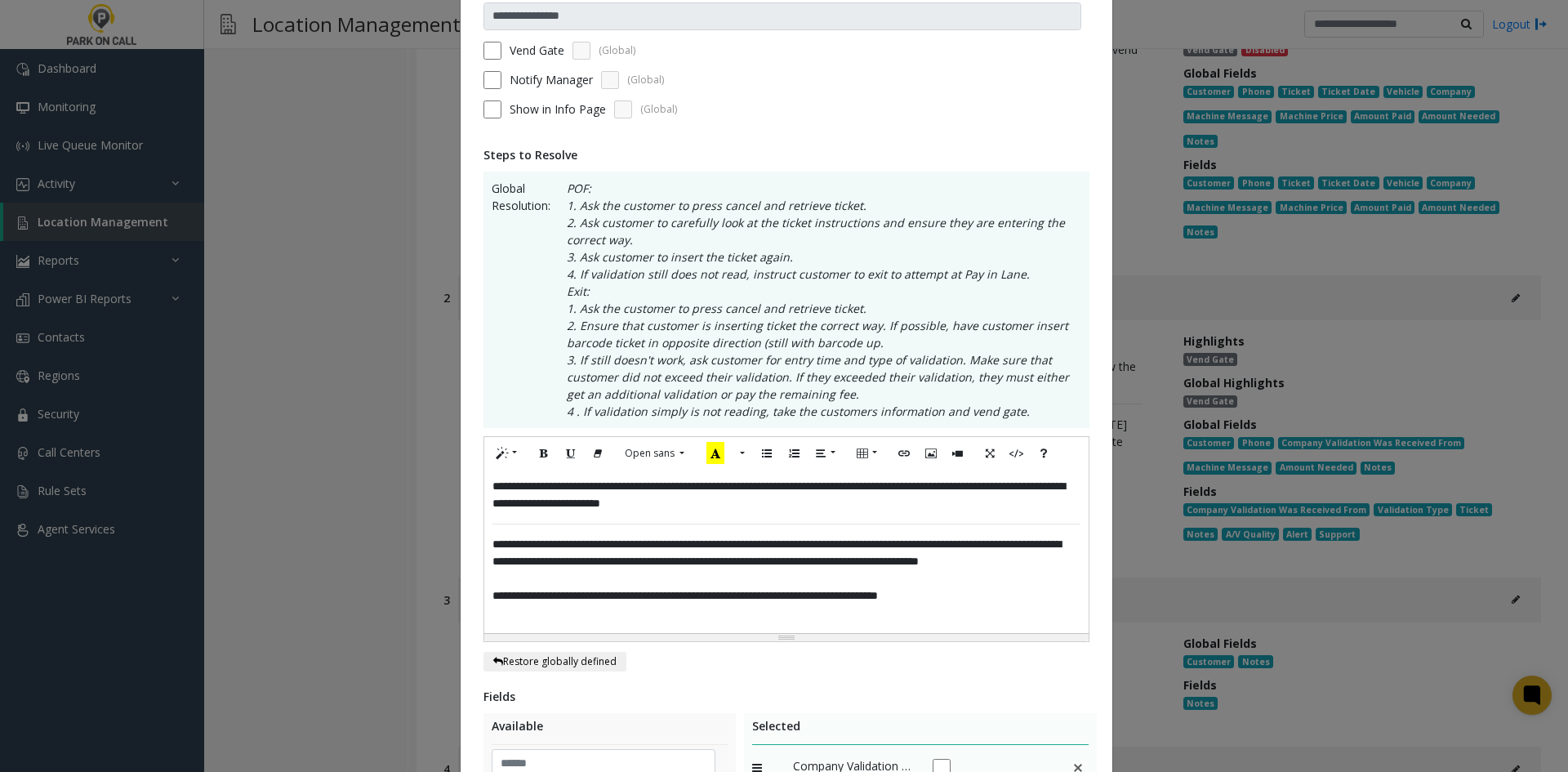
scroll to position [163, 0]
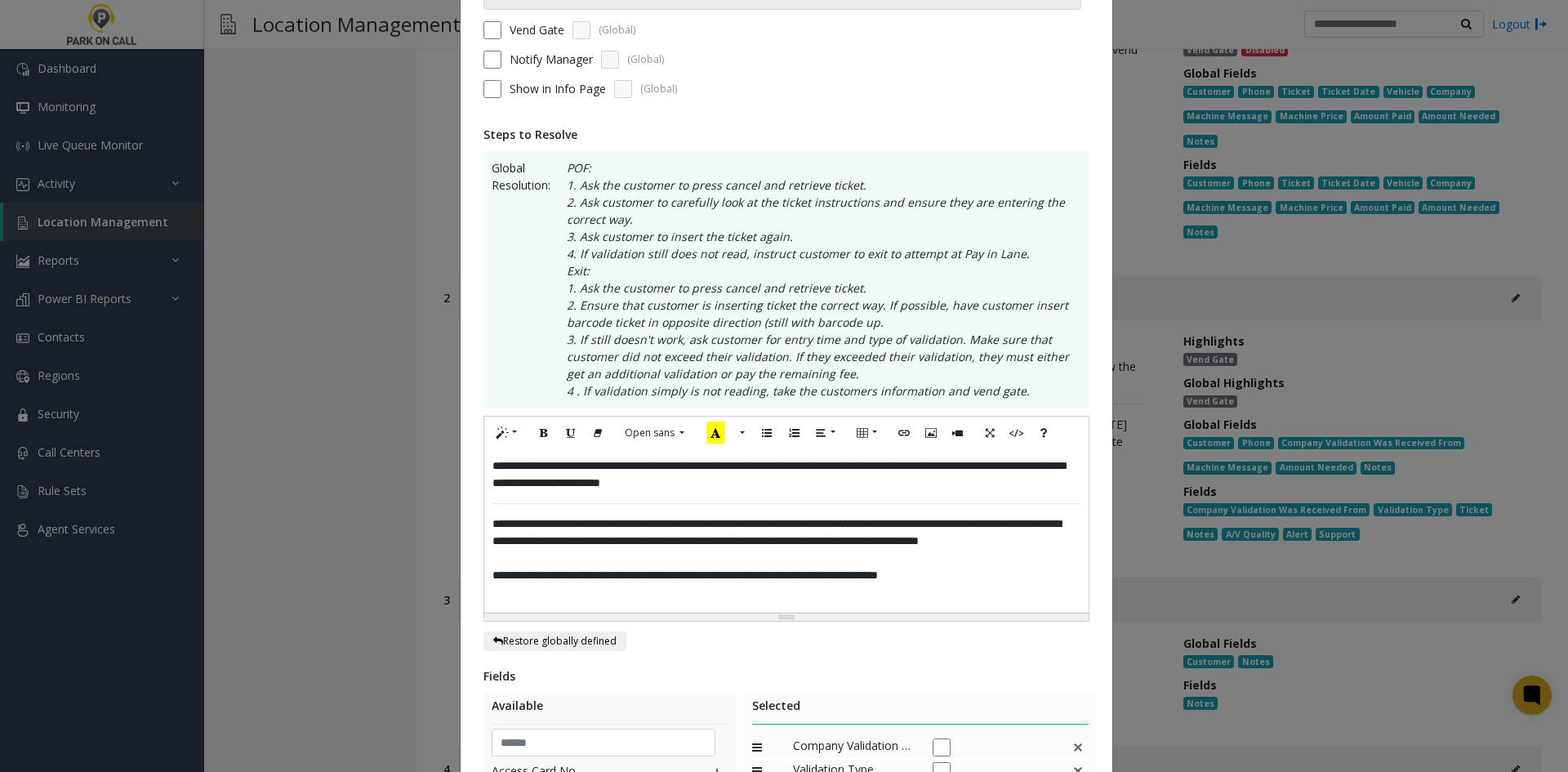
click at [694, 541] on span "**********" at bounding box center [777, 532] width 569 height 29
drag, startPoint x: 694, startPoint y: 541, endPoint x: 719, endPoint y: 544, distance: 25.2
click at [719, 544] on span "**********" at bounding box center [777, 532] width 569 height 29
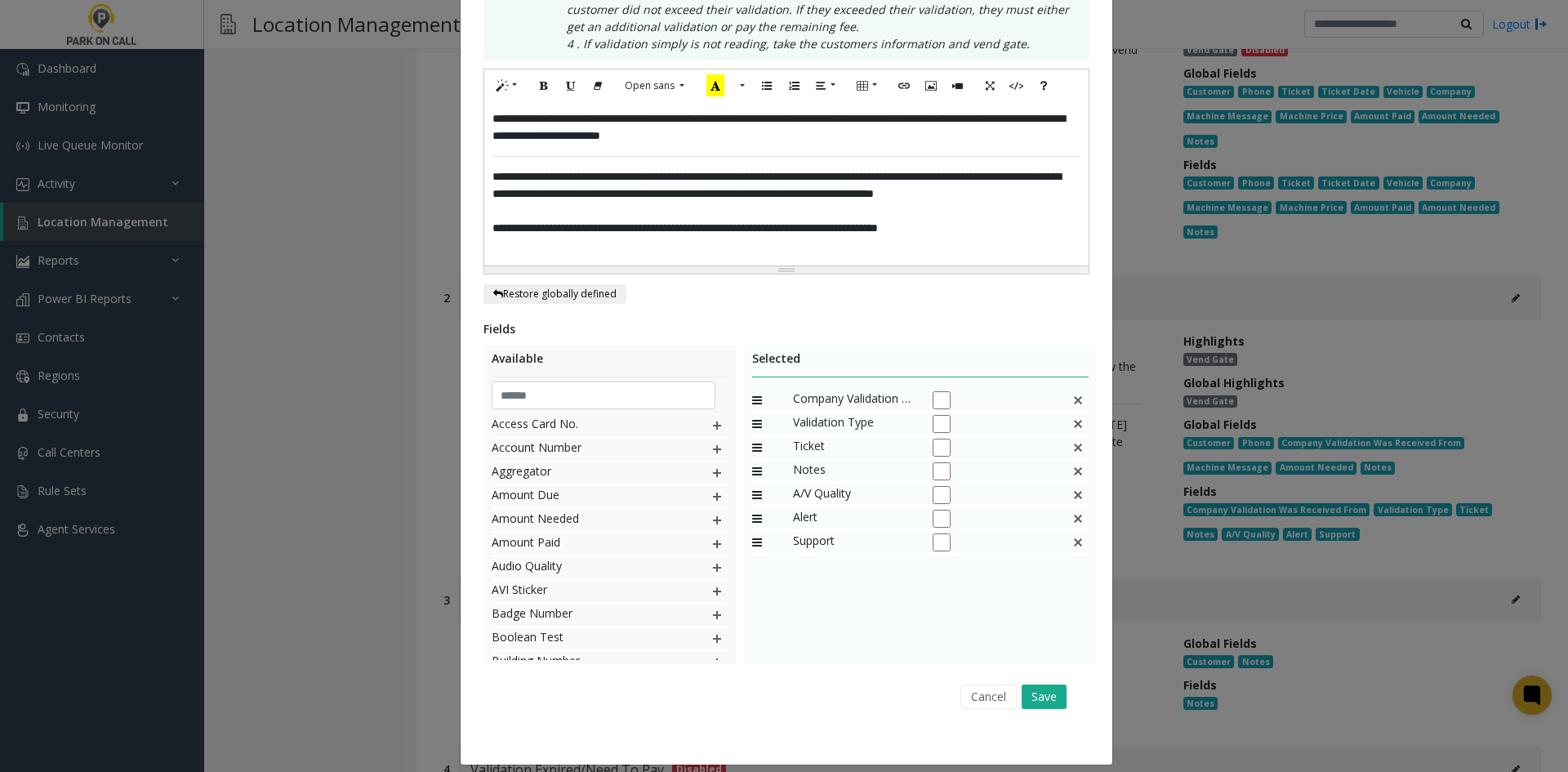
scroll to position [525, 0]
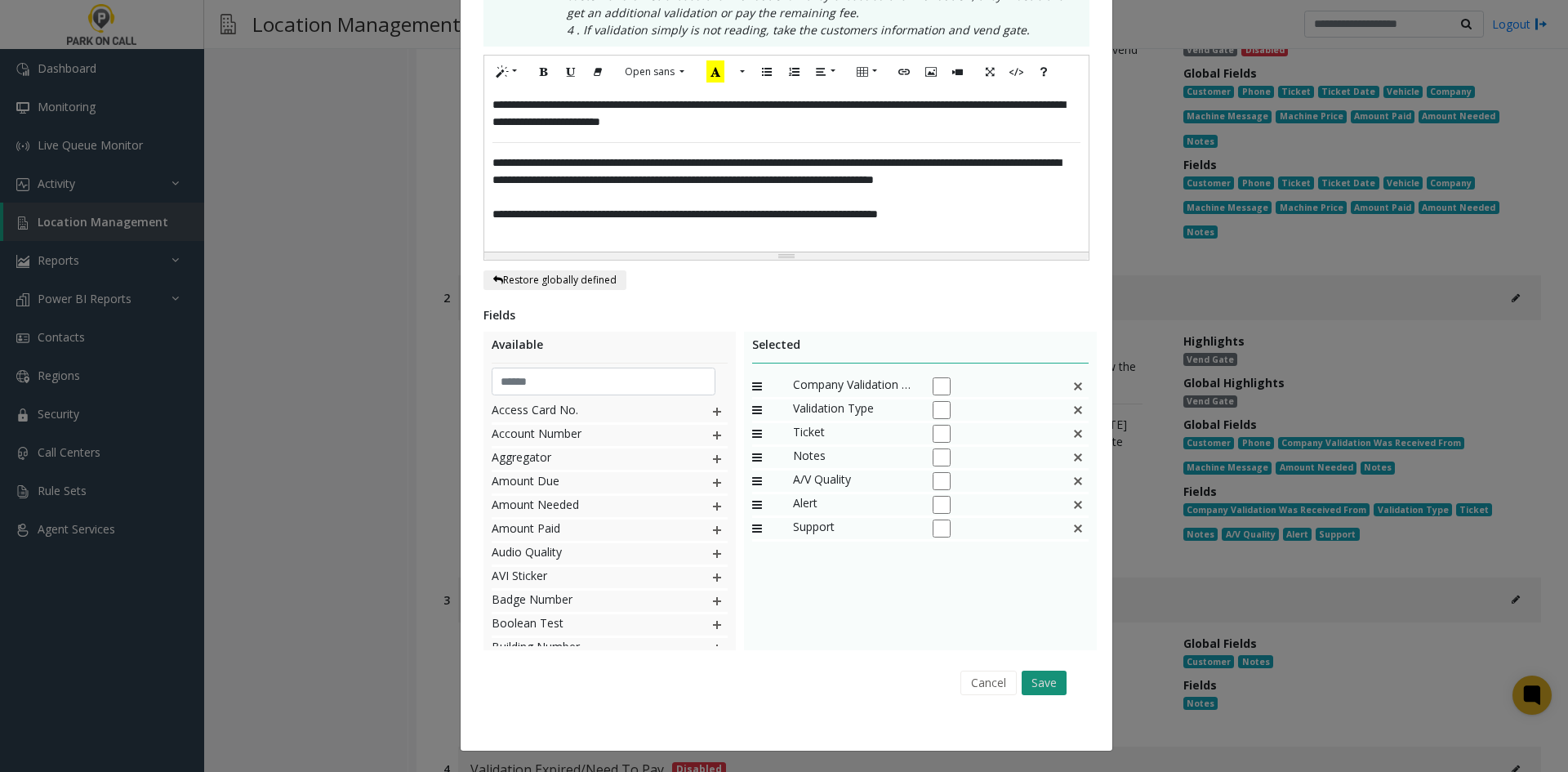
click at [1048, 687] on button "Save" at bounding box center [1043, 682] width 45 height 25
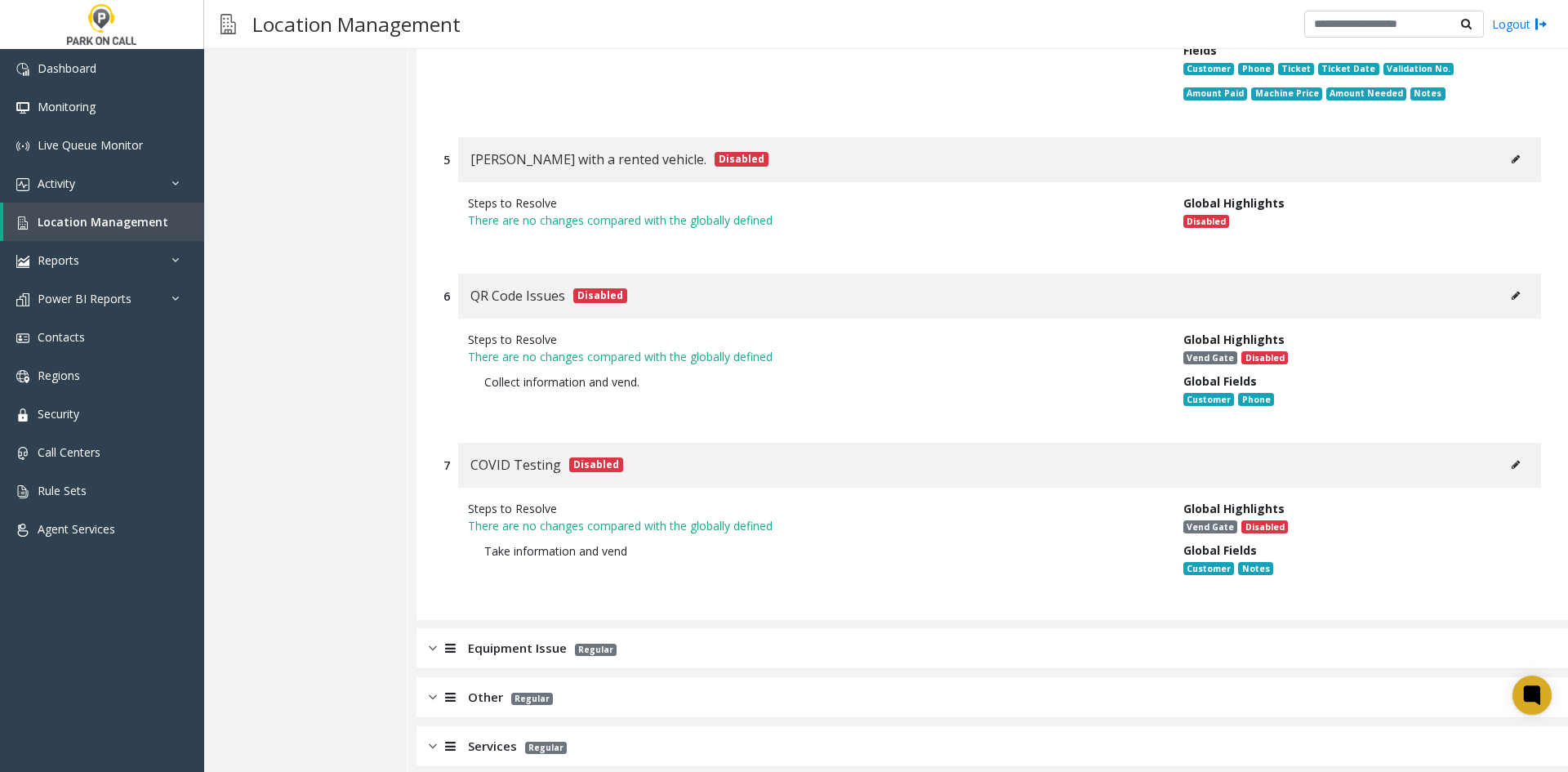
scroll to position [1351, 0]
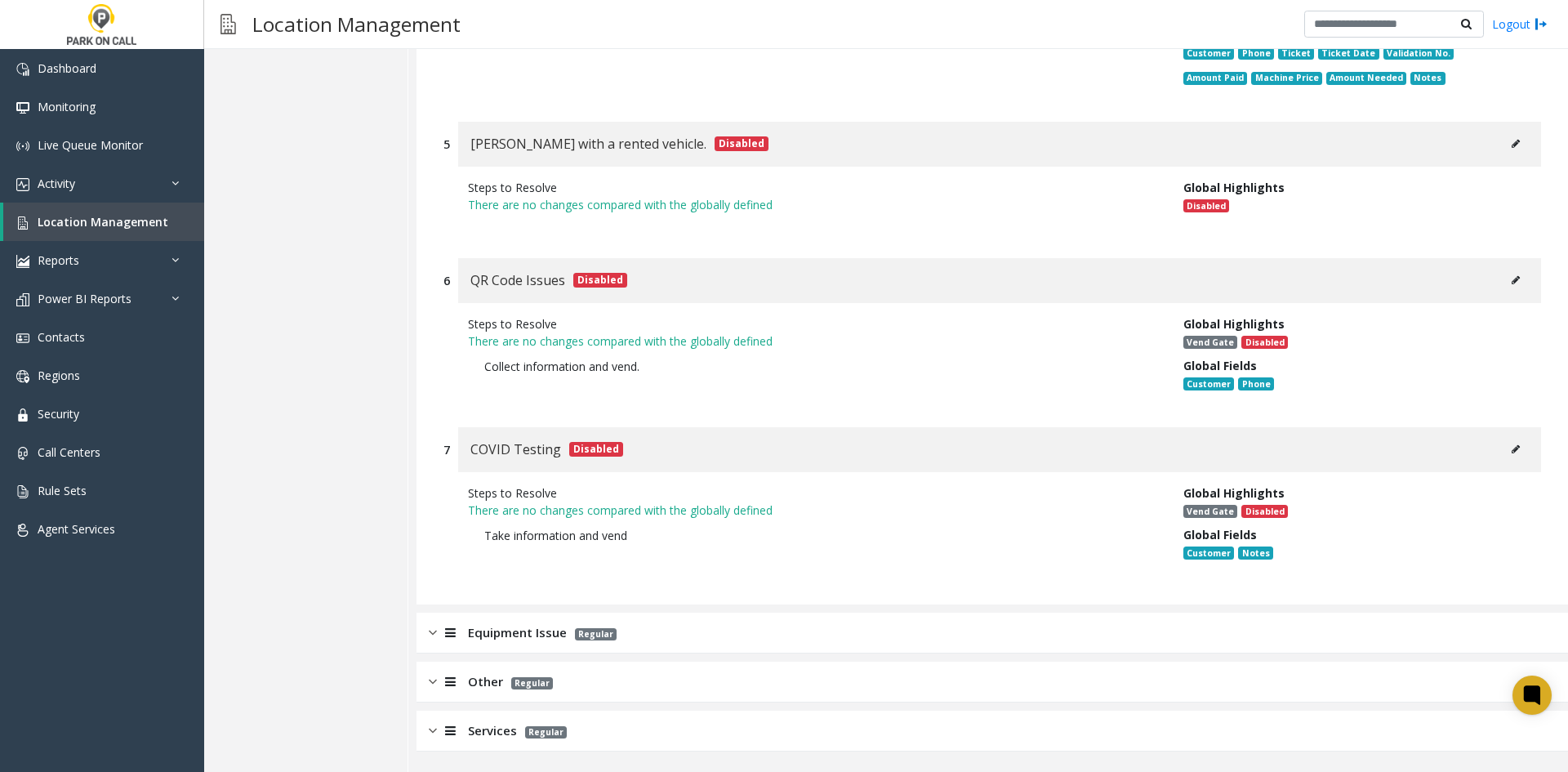
click at [496, 633] on span "Equipment Issue" at bounding box center [517, 633] width 99 height 18
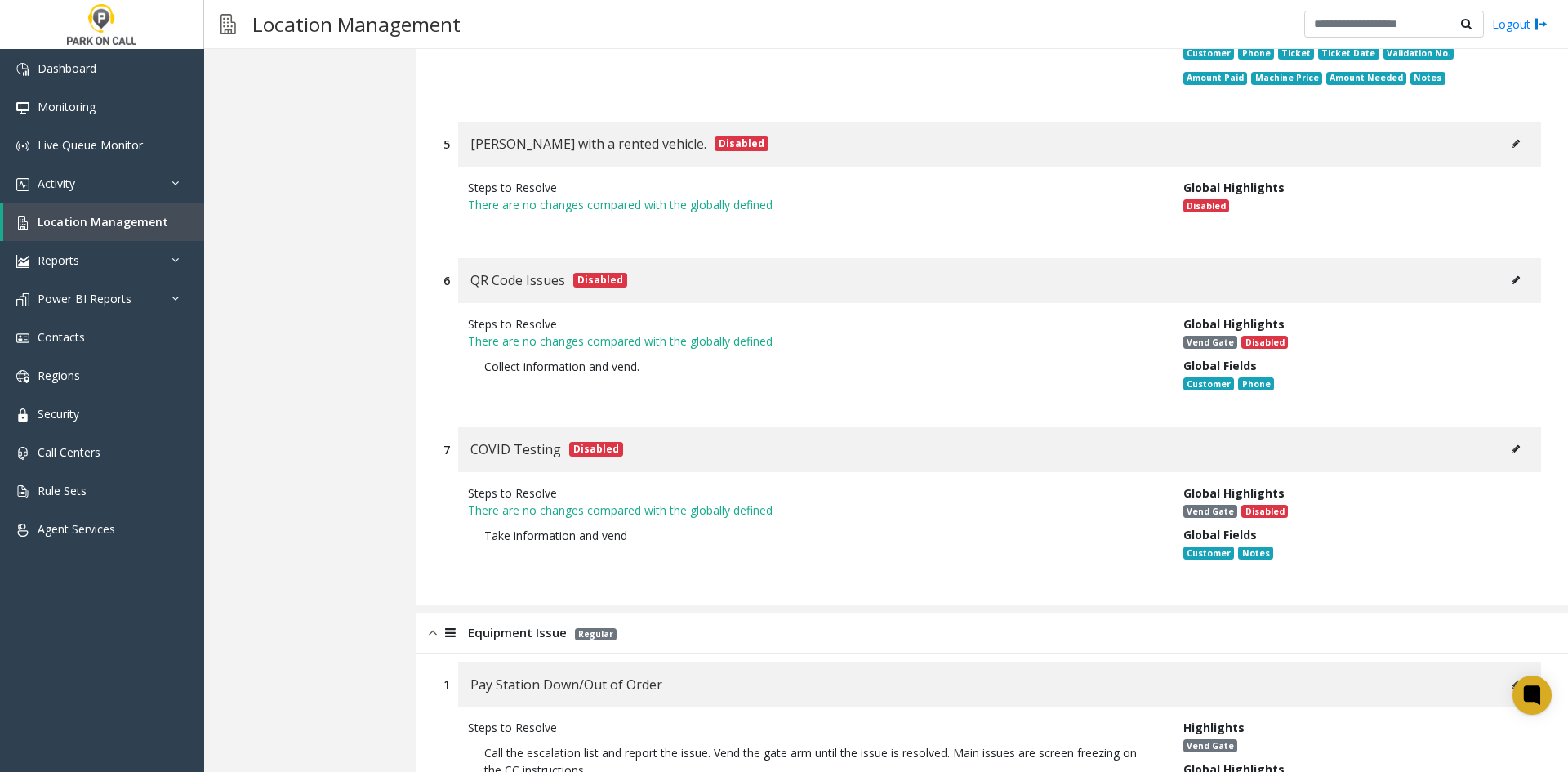
click at [496, 633] on span "Equipment Issue" at bounding box center [517, 633] width 99 height 18
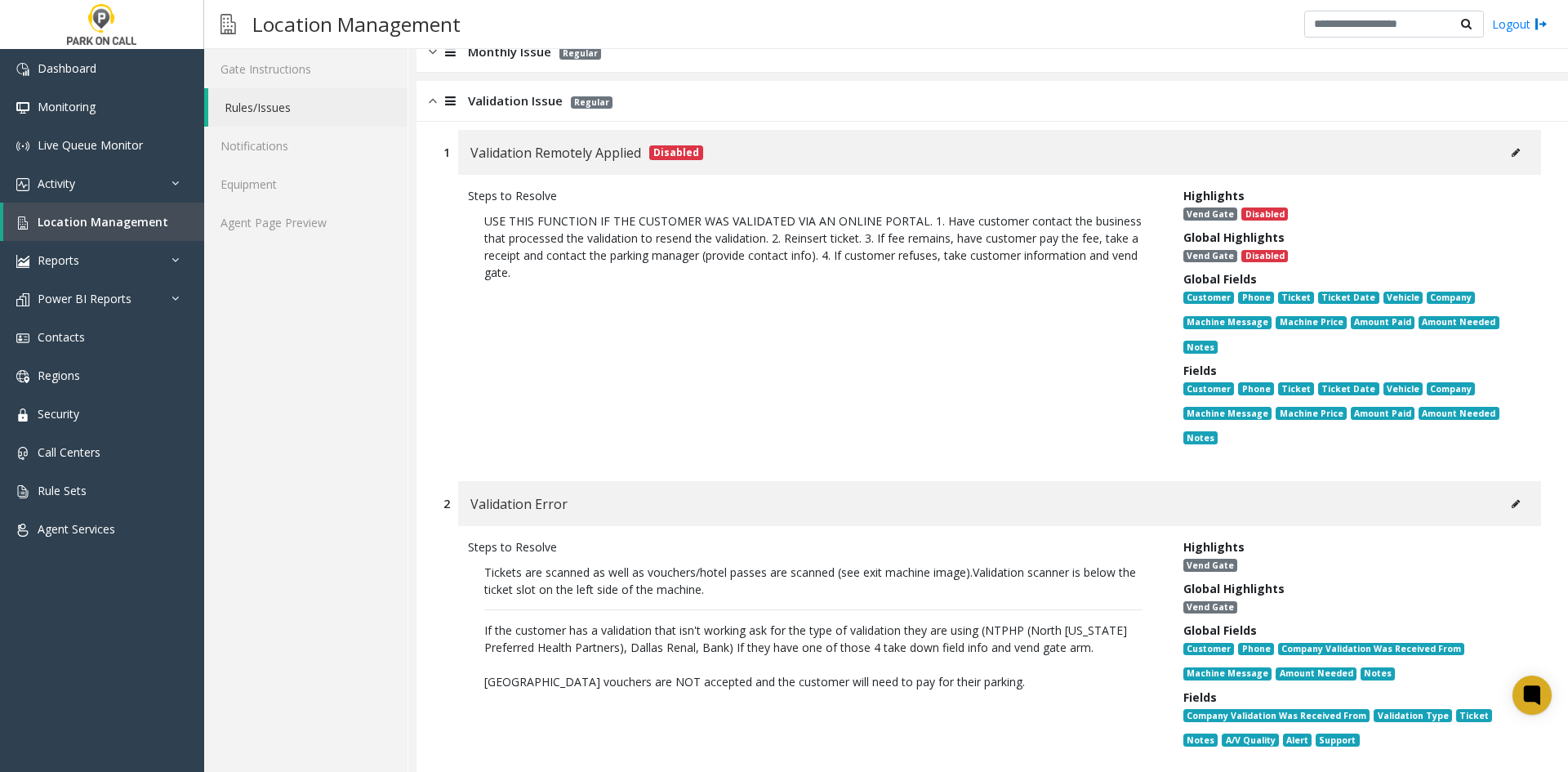
scroll to position [0, 0]
